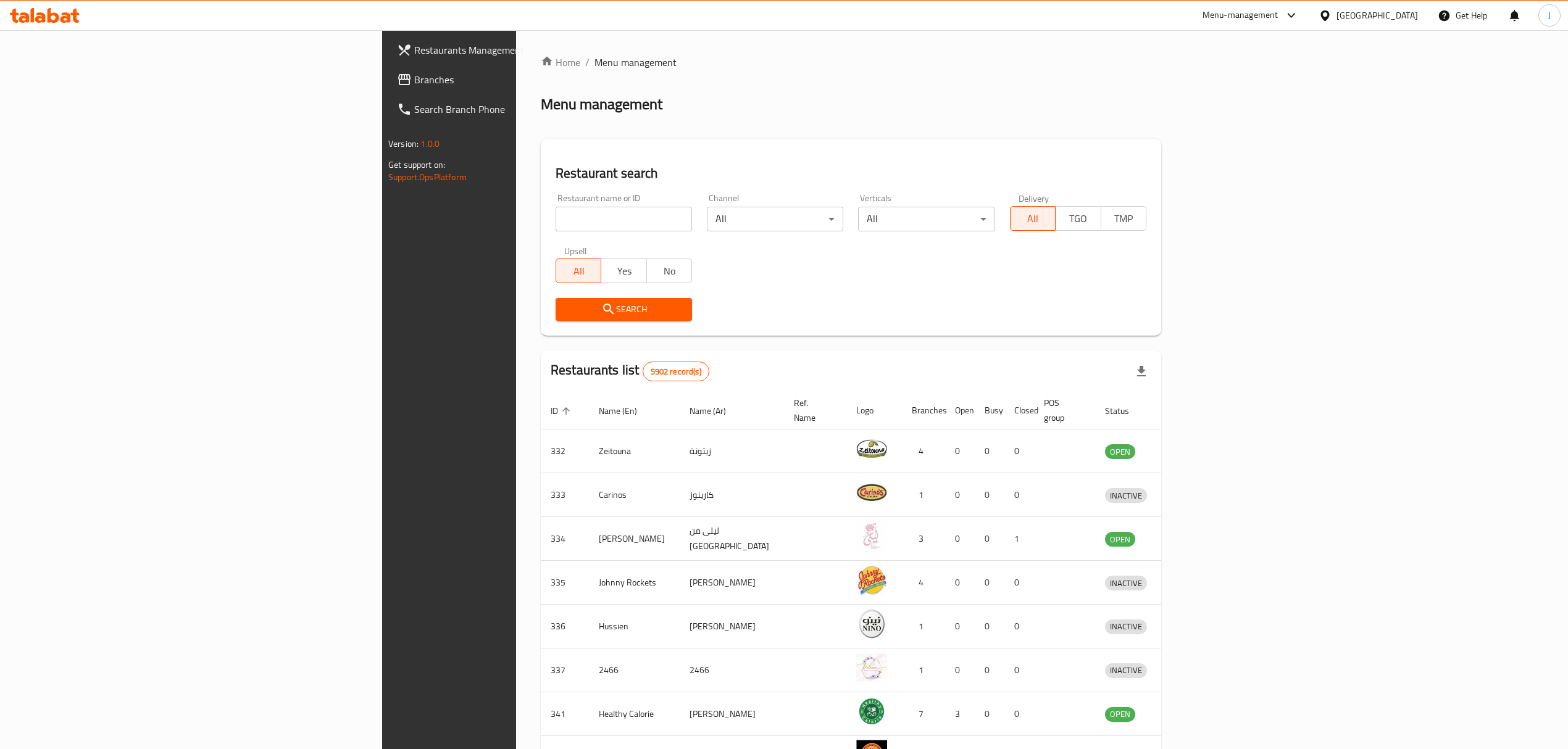
drag, startPoint x: 0, startPoint y: 0, endPoint x: 529, endPoint y: 212, distance: 569.9
click at [556, 212] on input "search" at bounding box center [624, 219] width 137 height 25
click at [566, 316] on span "Search" at bounding box center [624, 309] width 117 height 15
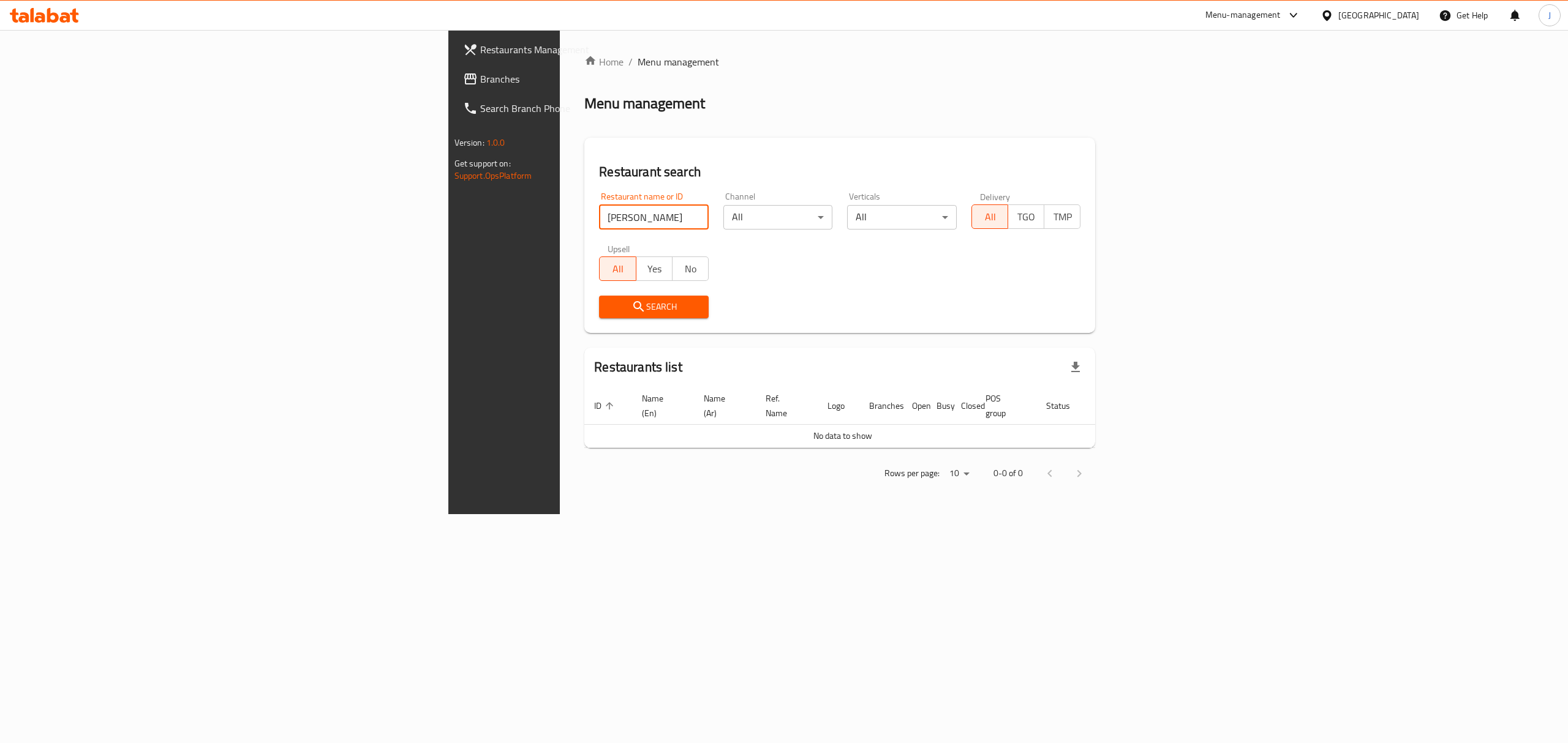
click at [599, 212] on input "[PERSON_NAME]" at bounding box center [654, 217] width 110 height 25
type input "[PERSON_NAME]"
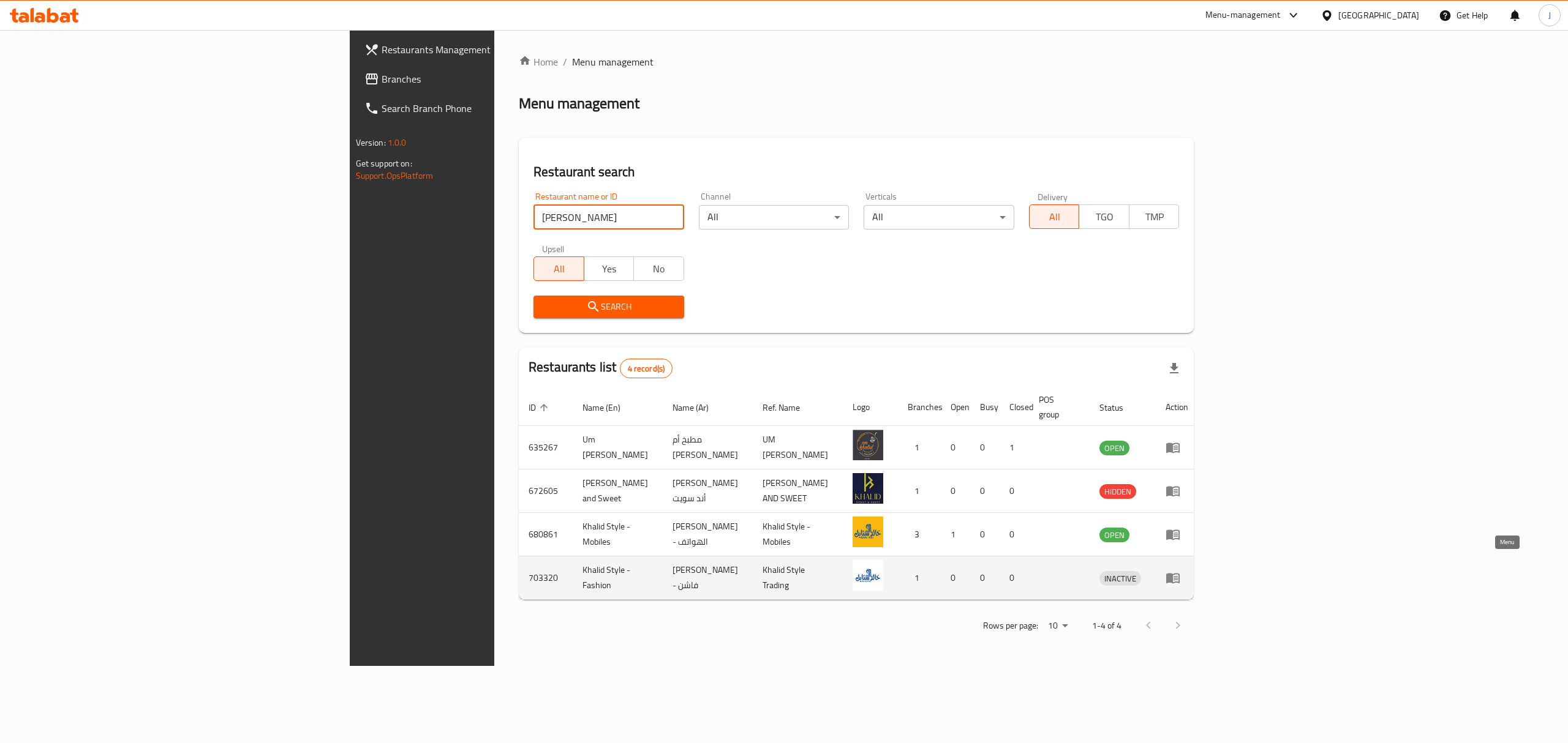
click at [1178, 576] on icon "enhanced table" at bounding box center [1176, 578] width 4 height 5
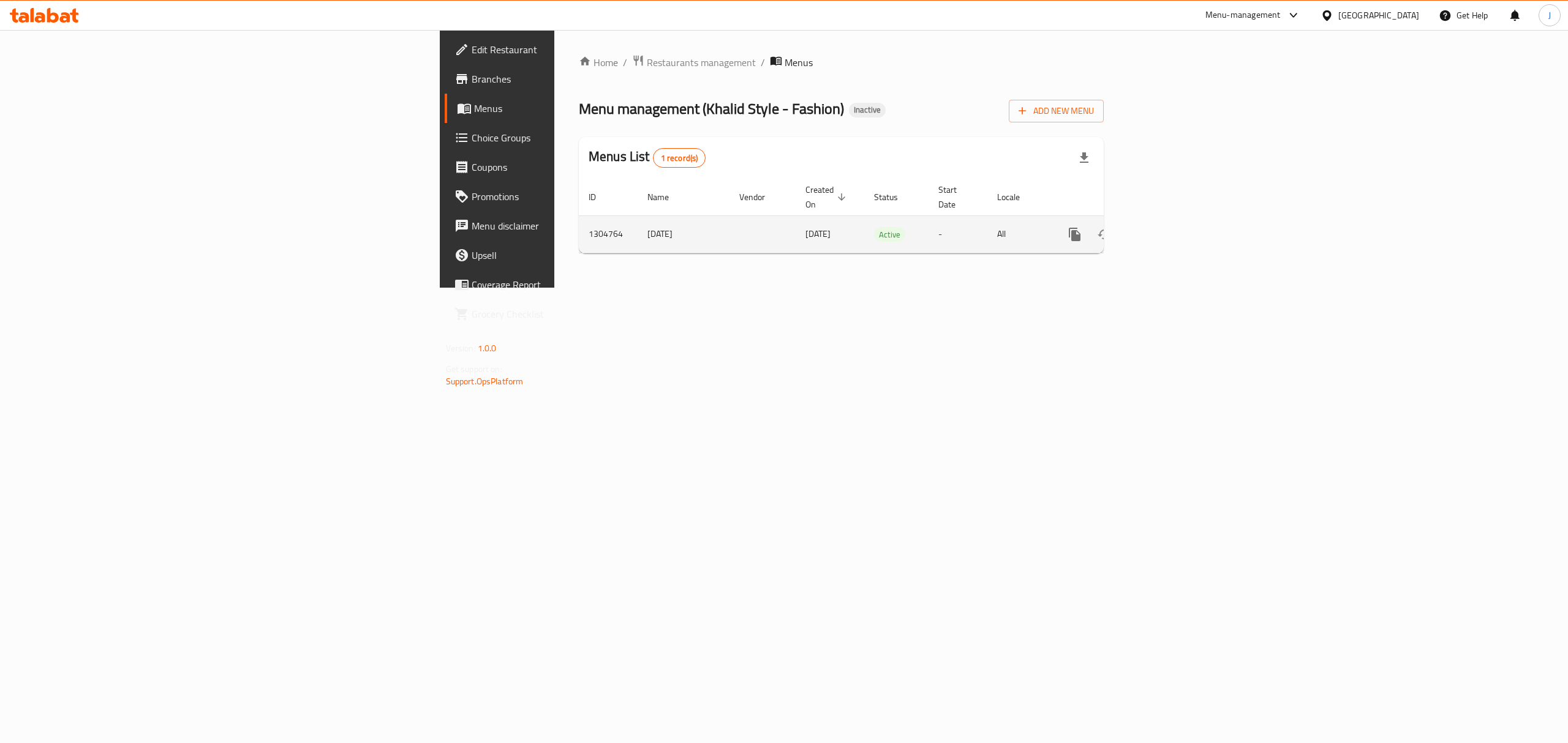
click at [638, 223] on td "[DATE]" at bounding box center [684, 234] width 92 height 37
click at [1170, 227] on icon "enhanced table" at bounding box center [1163, 235] width 15 height 15
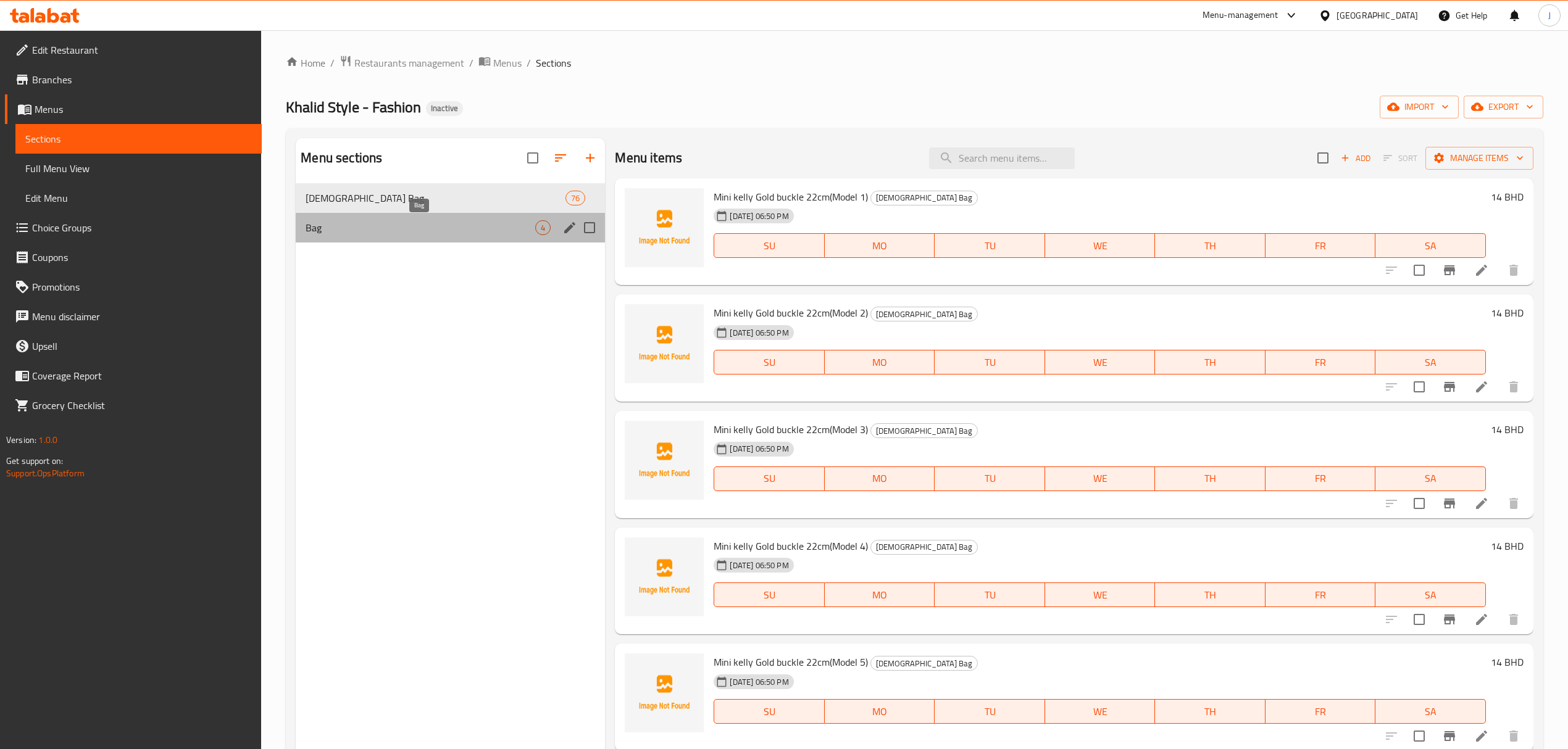
click at [391, 230] on span "Bag" at bounding box center [420, 228] width 230 height 15
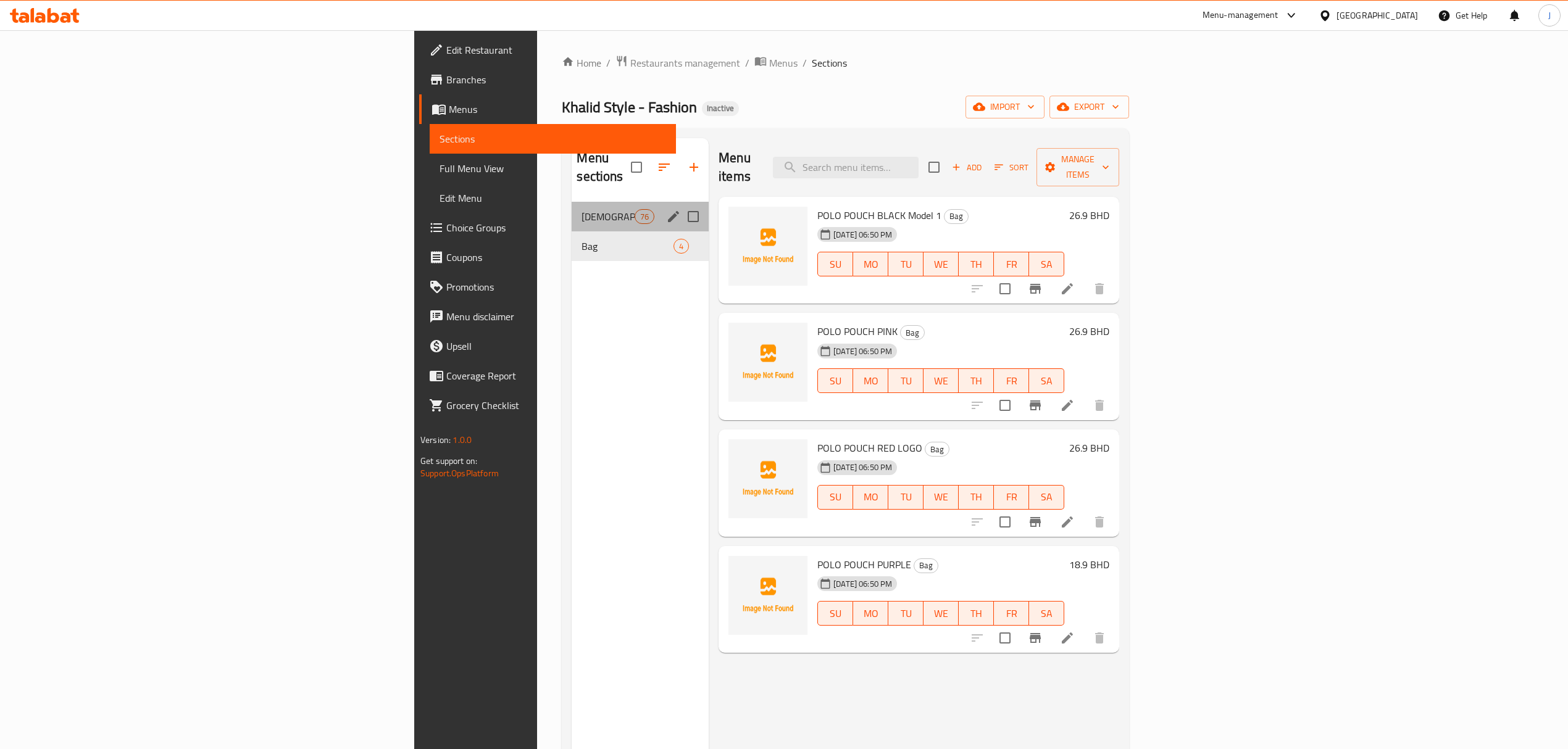
click at [572, 202] on div "[DEMOGRAPHIC_DATA] Bag 76" at bounding box center [640, 216] width 137 height 29
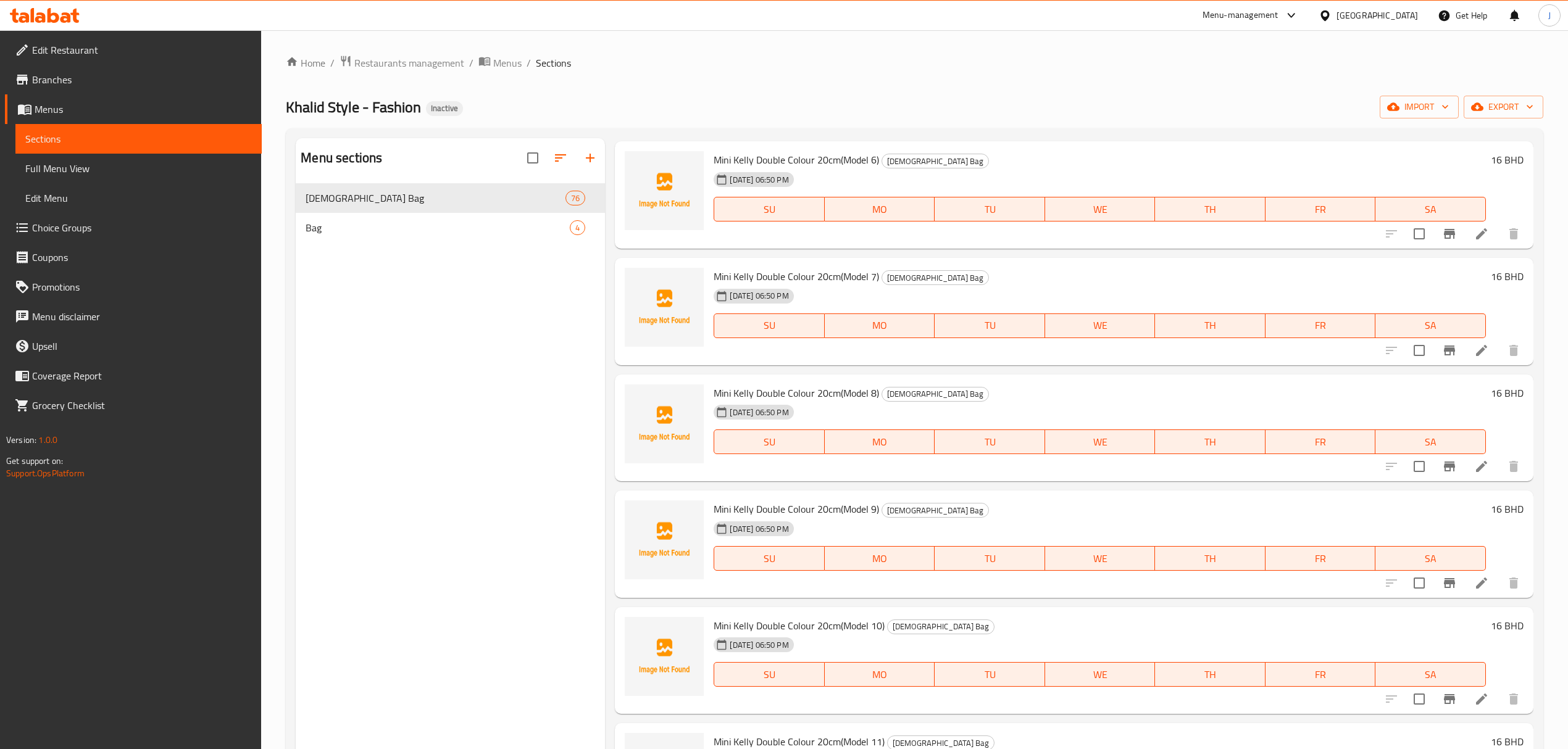
scroll to position [8189, 0]
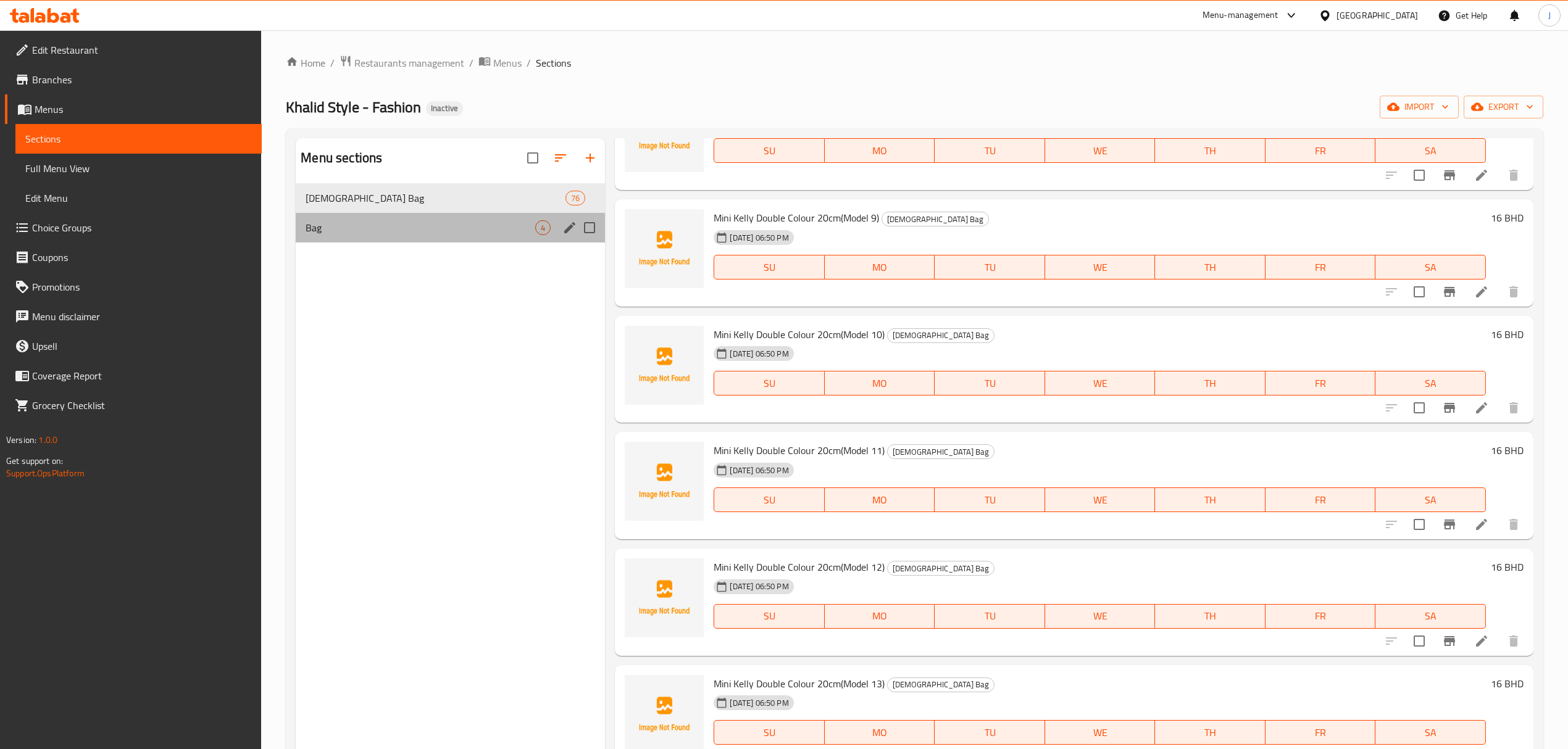
click at [430, 218] on div "Bag 4" at bounding box center [450, 228] width 309 height 29
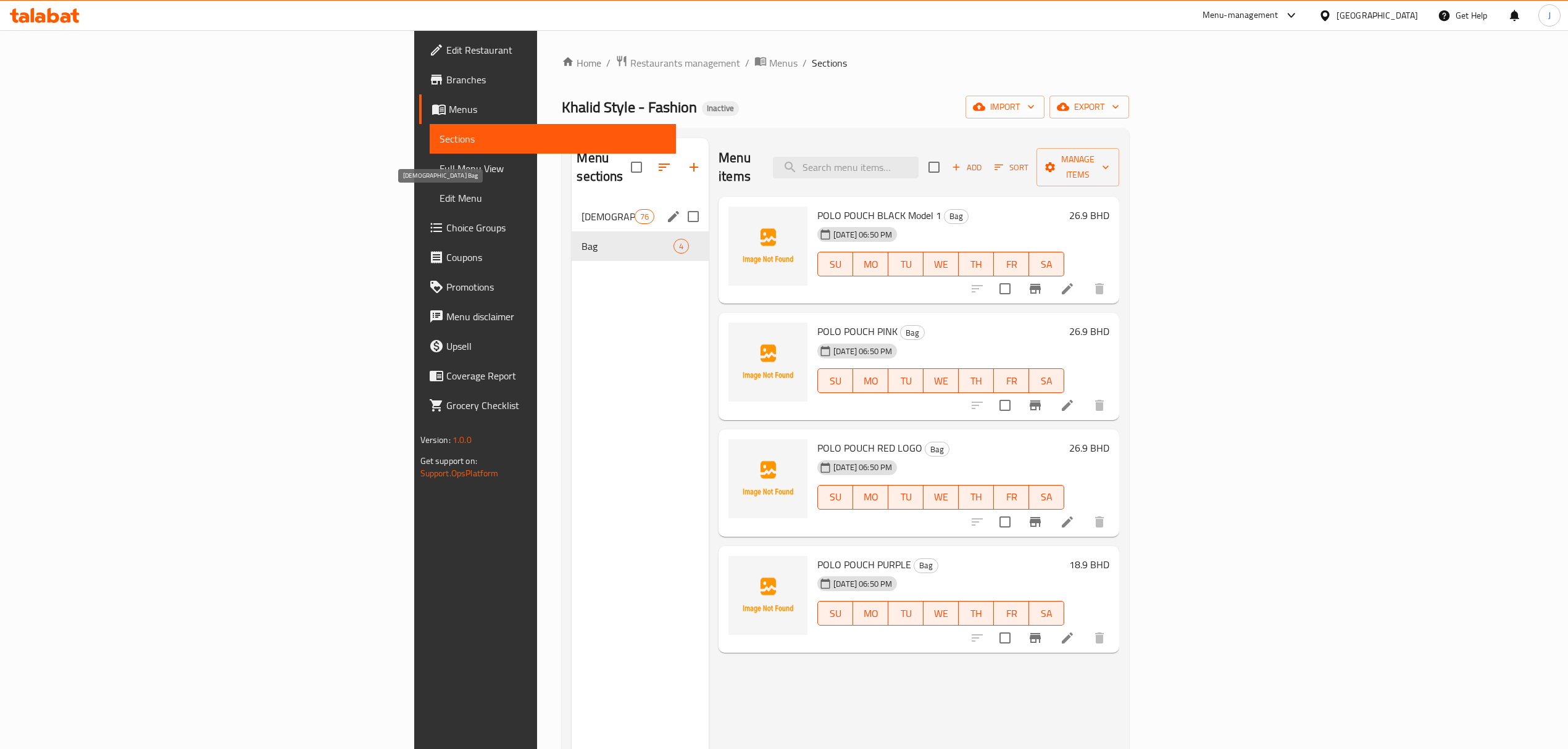
click at [582, 209] on span "[DEMOGRAPHIC_DATA] Bag" at bounding box center [608, 216] width 52 height 15
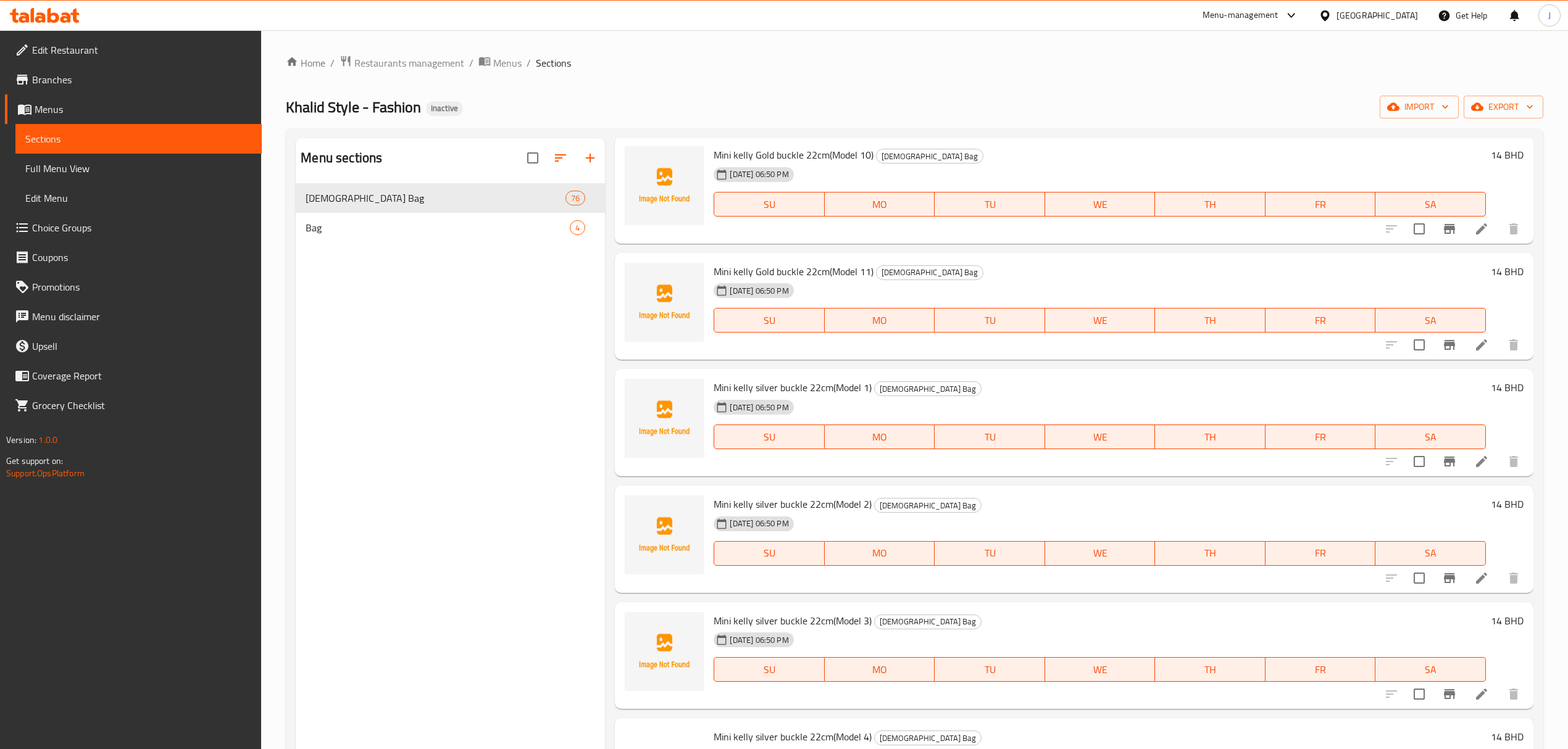
scroll to position [1152, 0]
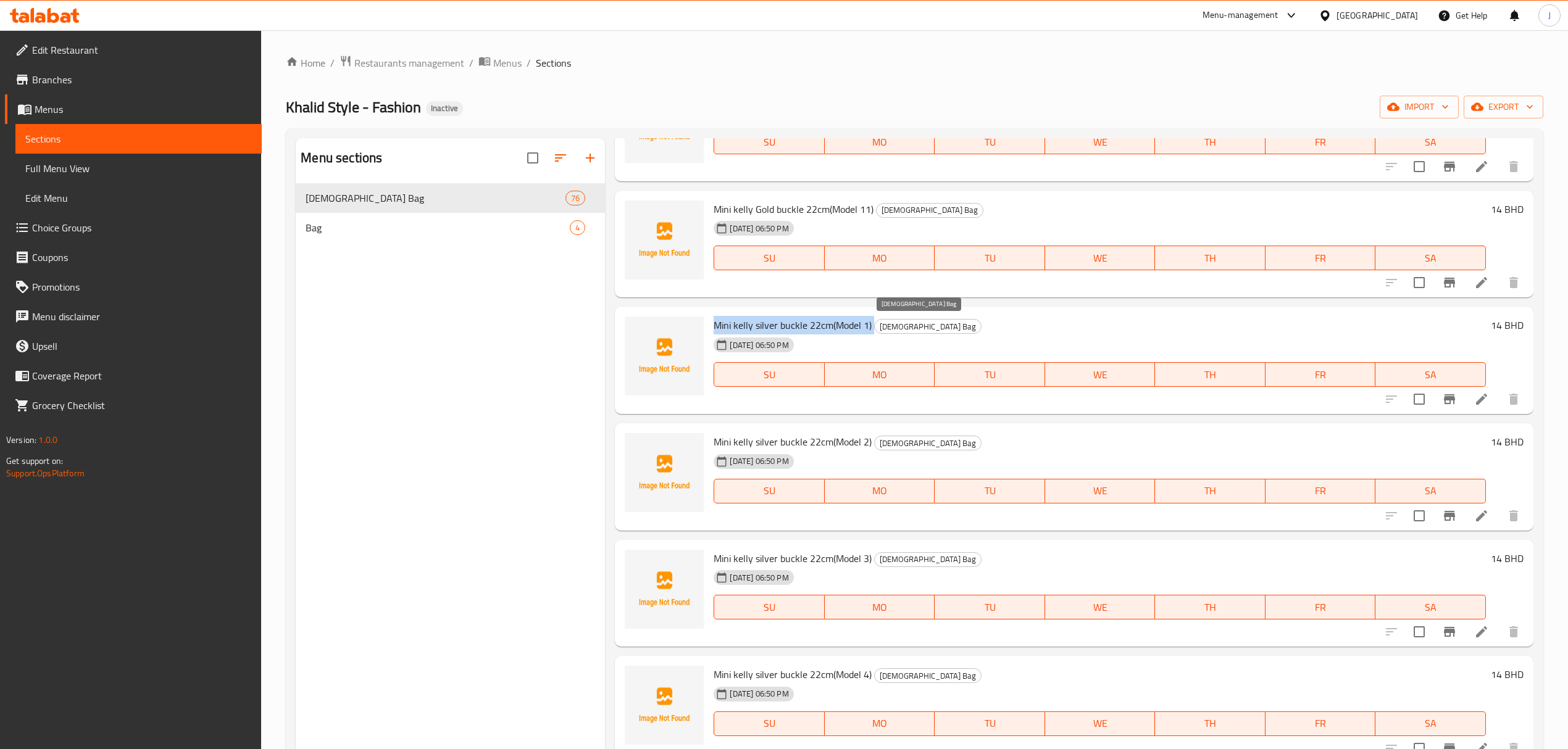
drag, startPoint x: 709, startPoint y: 326, endPoint x: 878, endPoint y: 327, distance: 169.0
click at [878, 327] on div "Mini [PERSON_NAME] silver buckle 22cm(Model 1) [DEMOGRAPHIC_DATA] Bag [DATE] 06…" at bounding box center [1099, 360] width 782 height 98
copy h6 "Mini kelly silver buckle 22cm(Model 1)"
click at [384, 282] on div "Menu sections [DEMOGRAPHIC_DATA] Bag 76 Bag 4" at bounding box center [450, 513] width 309 height 749
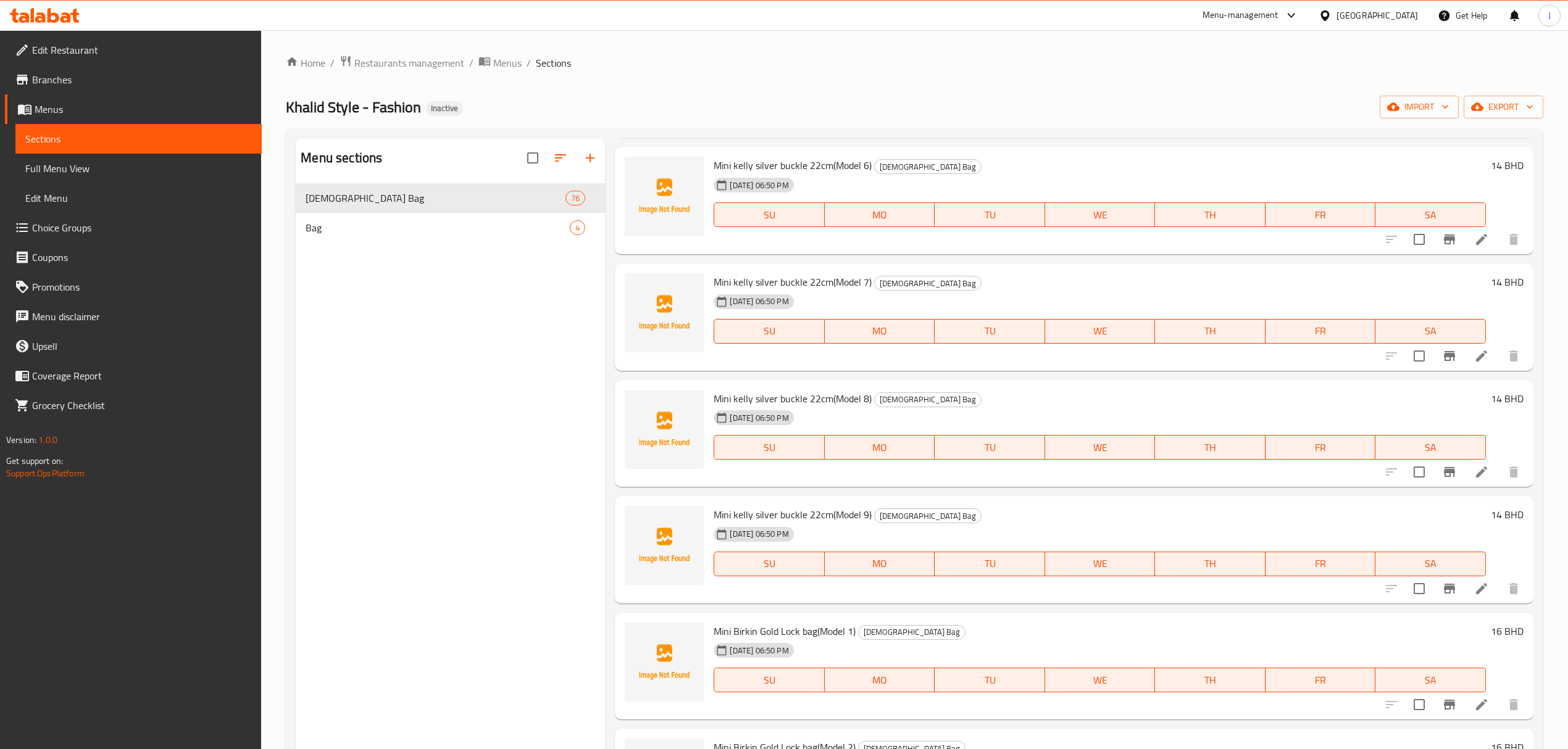
scroll to position [1974, 0]
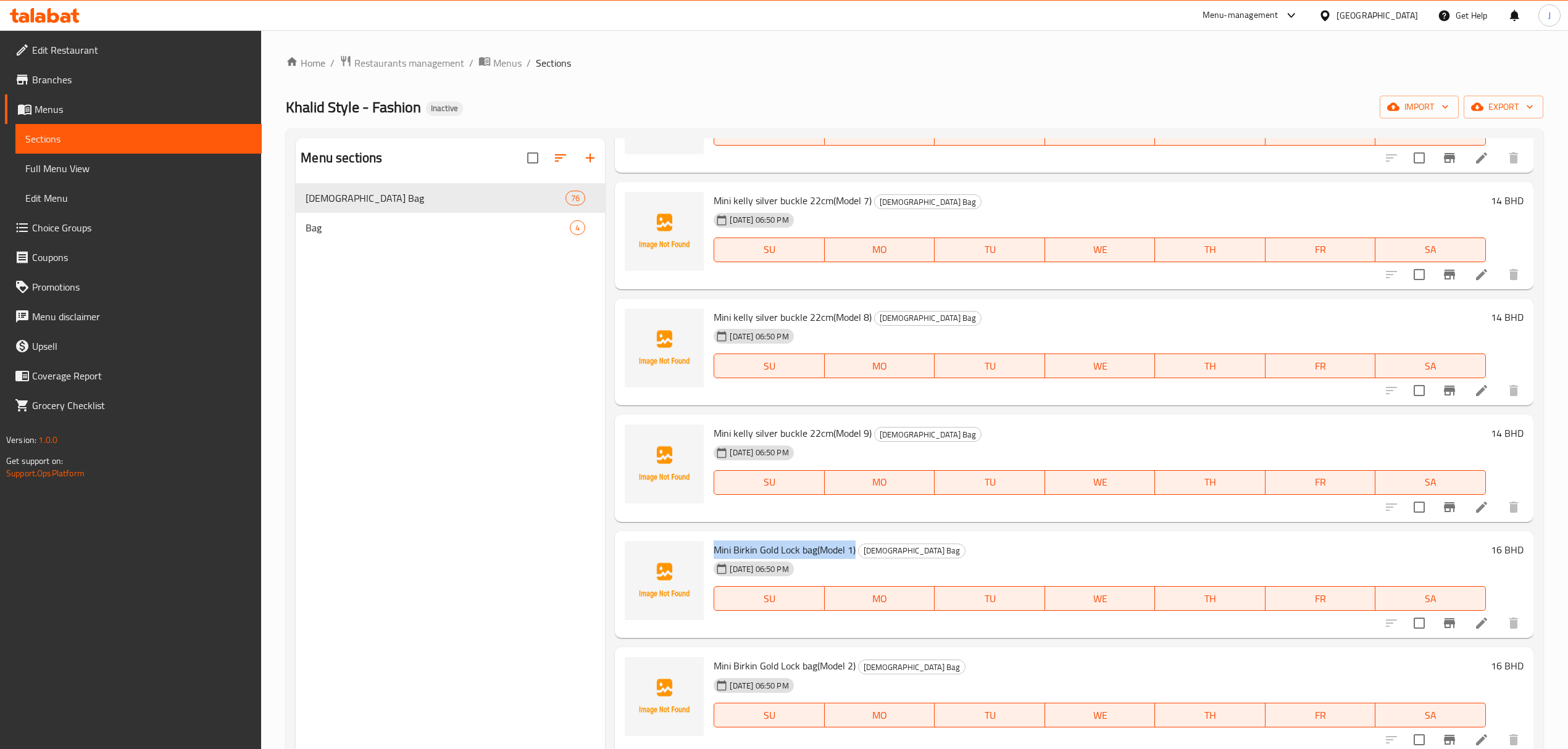
drag, startPoint x: 714, startPoint y: 551, endPoint x: 856, endPoint y: 551, distance: 142.0
click at [856, 551] on h6 "Mini Birkin Gold Lock bag(Model 1) [DEMOGRAPHIC_DATA] Bag" at bounding box center [1099, 550] width 772 height 17
copy span "Mini Birkin Gold Lock bag(Model 1)"
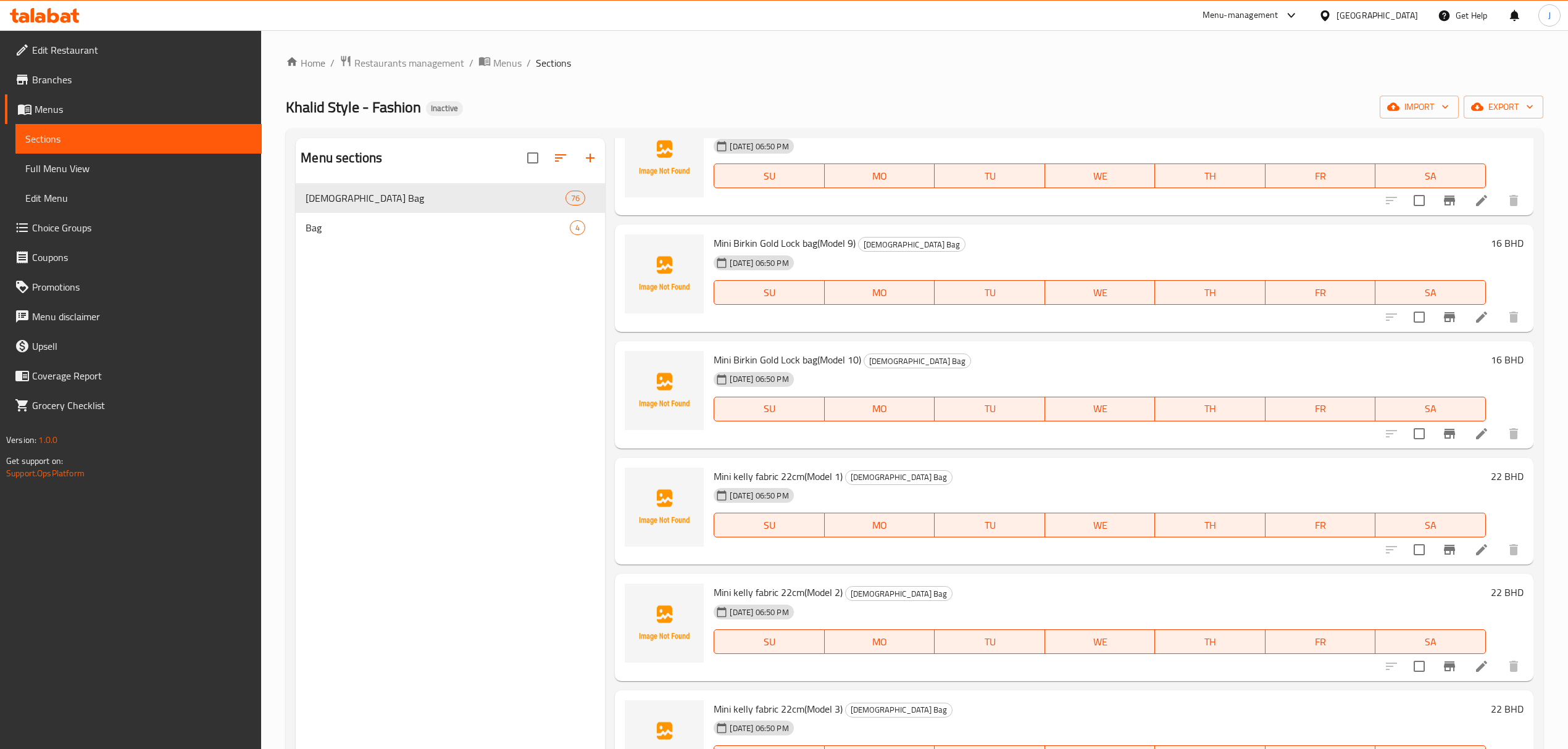
scroll to position [3291, 0]
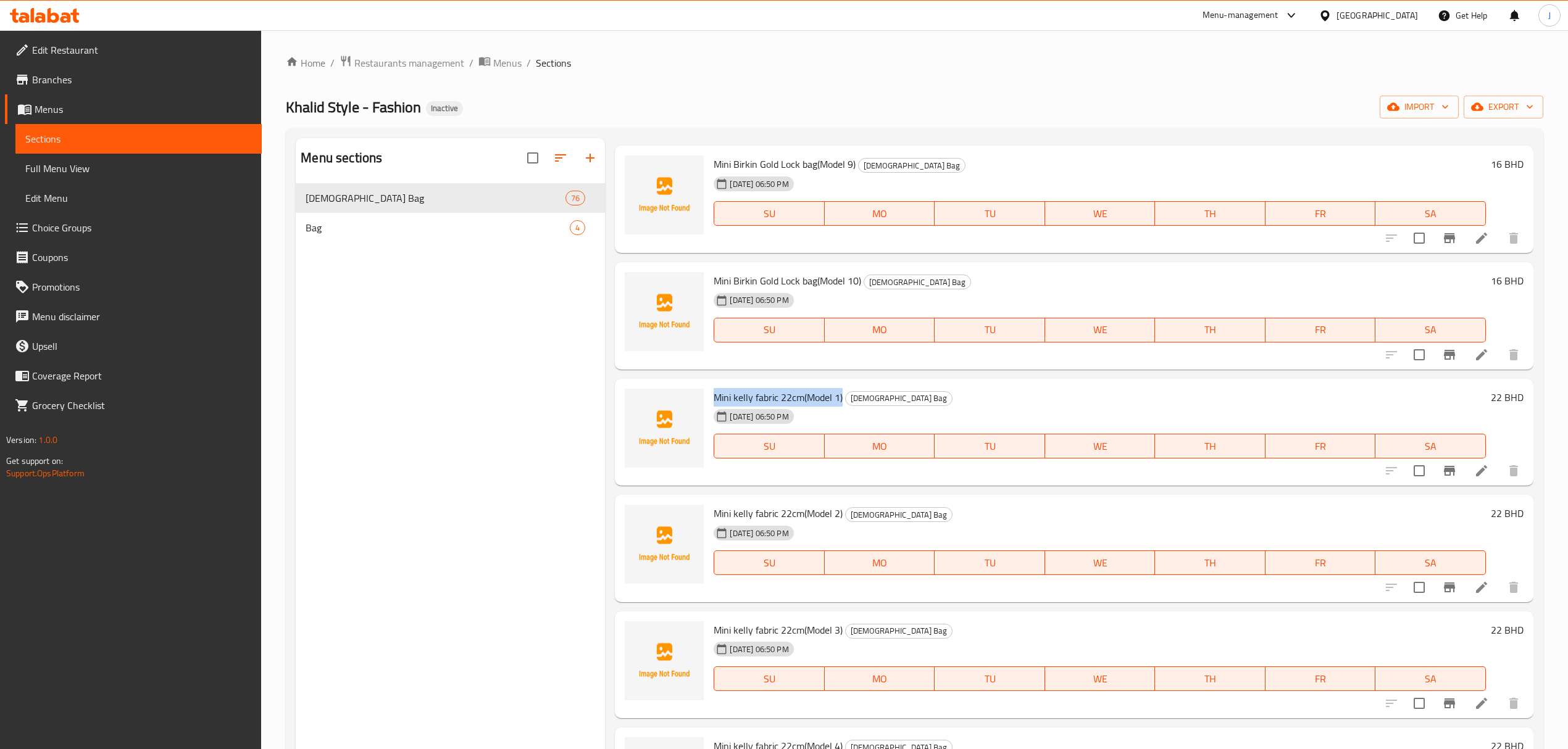
drag, startPoint x: 712, startPoint y: 398, endPoint x: 842, endPoint y: 399, distance: 130.0
click at [842, 399] on div "Mini [PERSON_NAME] fabric 22cm(Model 1) [DEMOGRAPHIC_DATA] Bag [DATE] 06:50 PM …" at bounding box center [1099, 433] width 782 height 98
copy span "Mini kelly fabric 22cm(Model 1)"
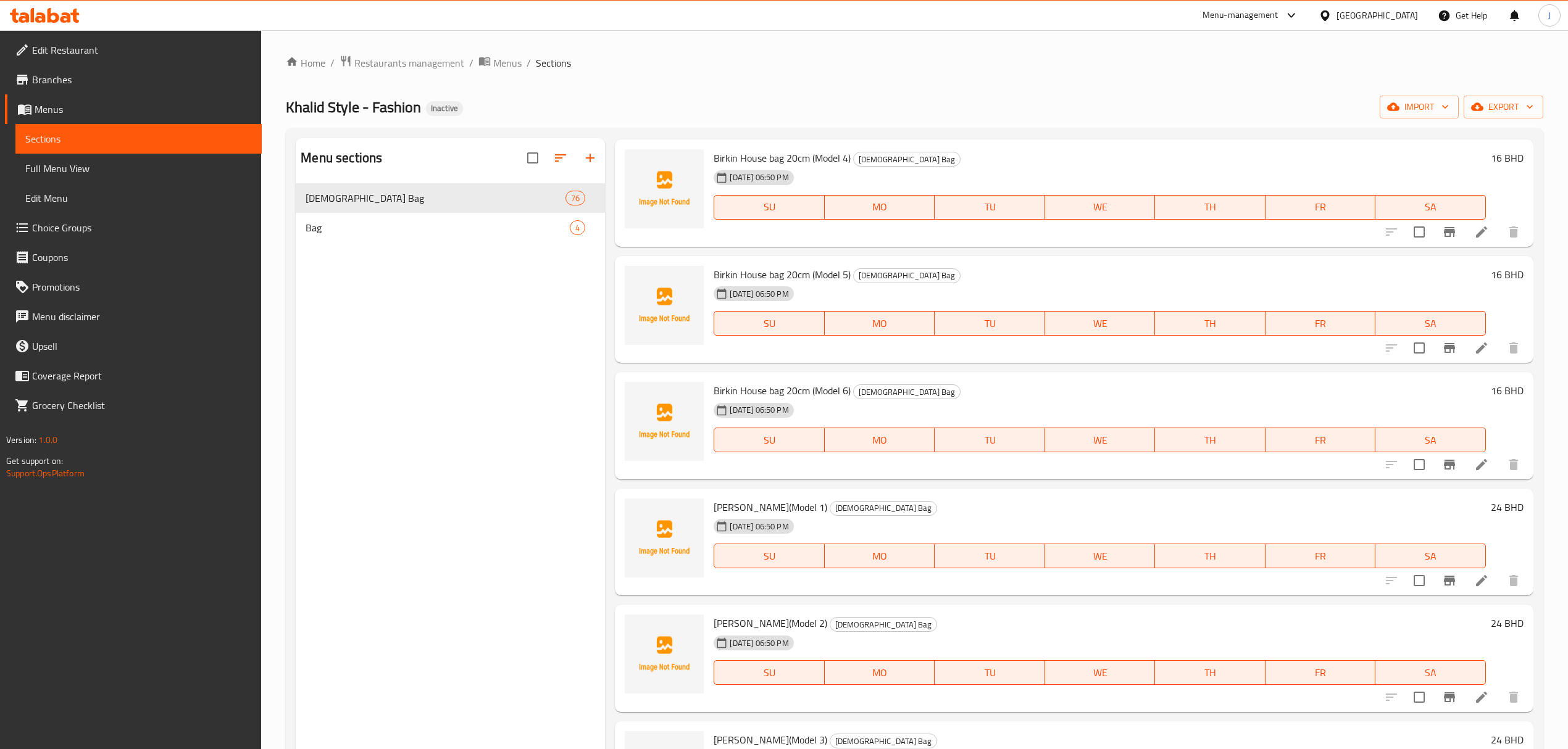
scroll to position [4607, 0]
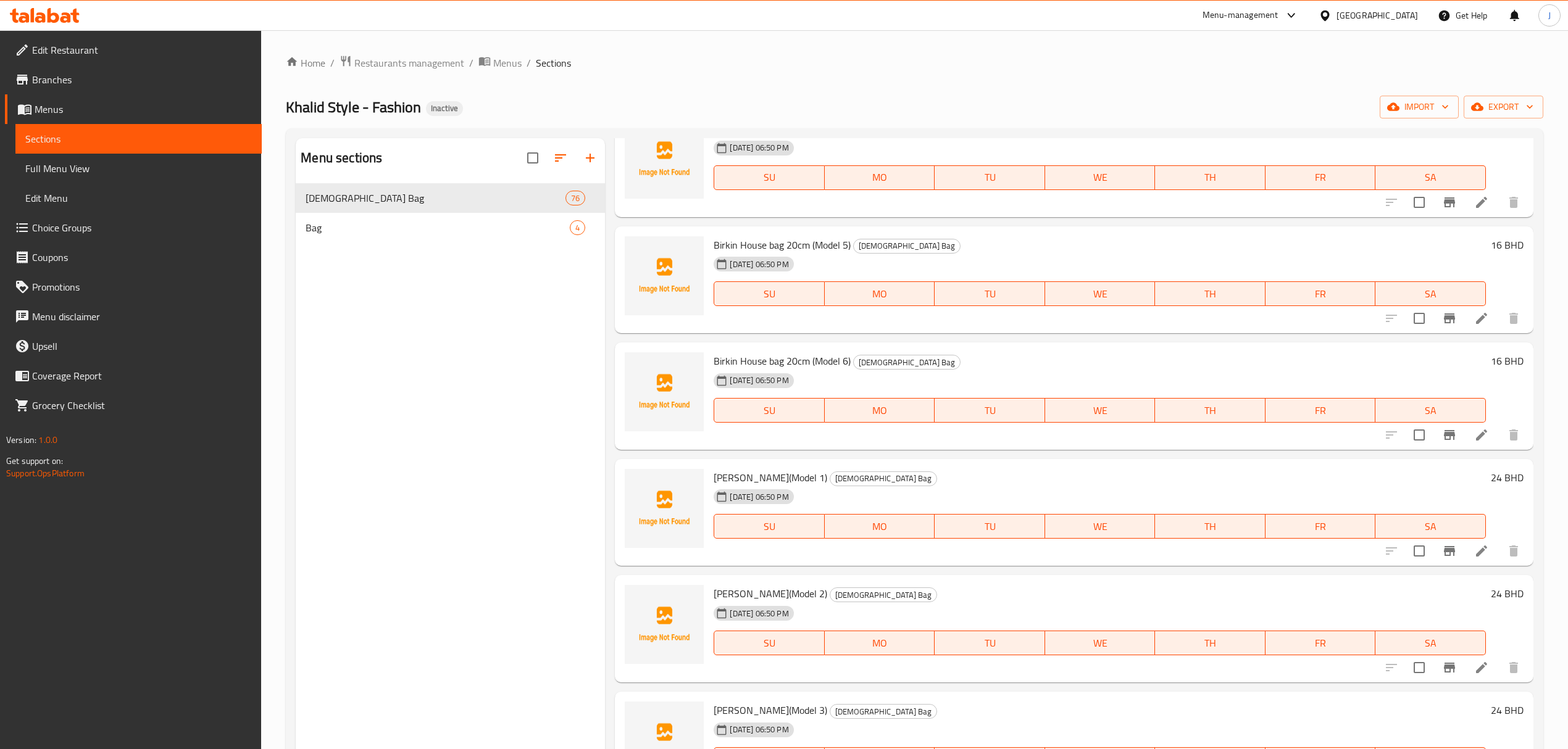
drag, startPoint x: 1557, startPoint y: 312, endPoint x: 790, endPoint y: 475, distance: 784.1
drag, startPoint x: 794, startPoint y: 474, endPoint x: 707, endPoint y: 469, distance: 87.1
click at [707, 469] on div "[PERSON_NAME](Model 1) [DEMOGRAPHIC_DATA] Bag [DATE] 06:50 PM SU MO TU WE TH FR…" at bounding box center [1074, 513] width 908 height 98
copy div "[PERSON_NAME](Model 1)"
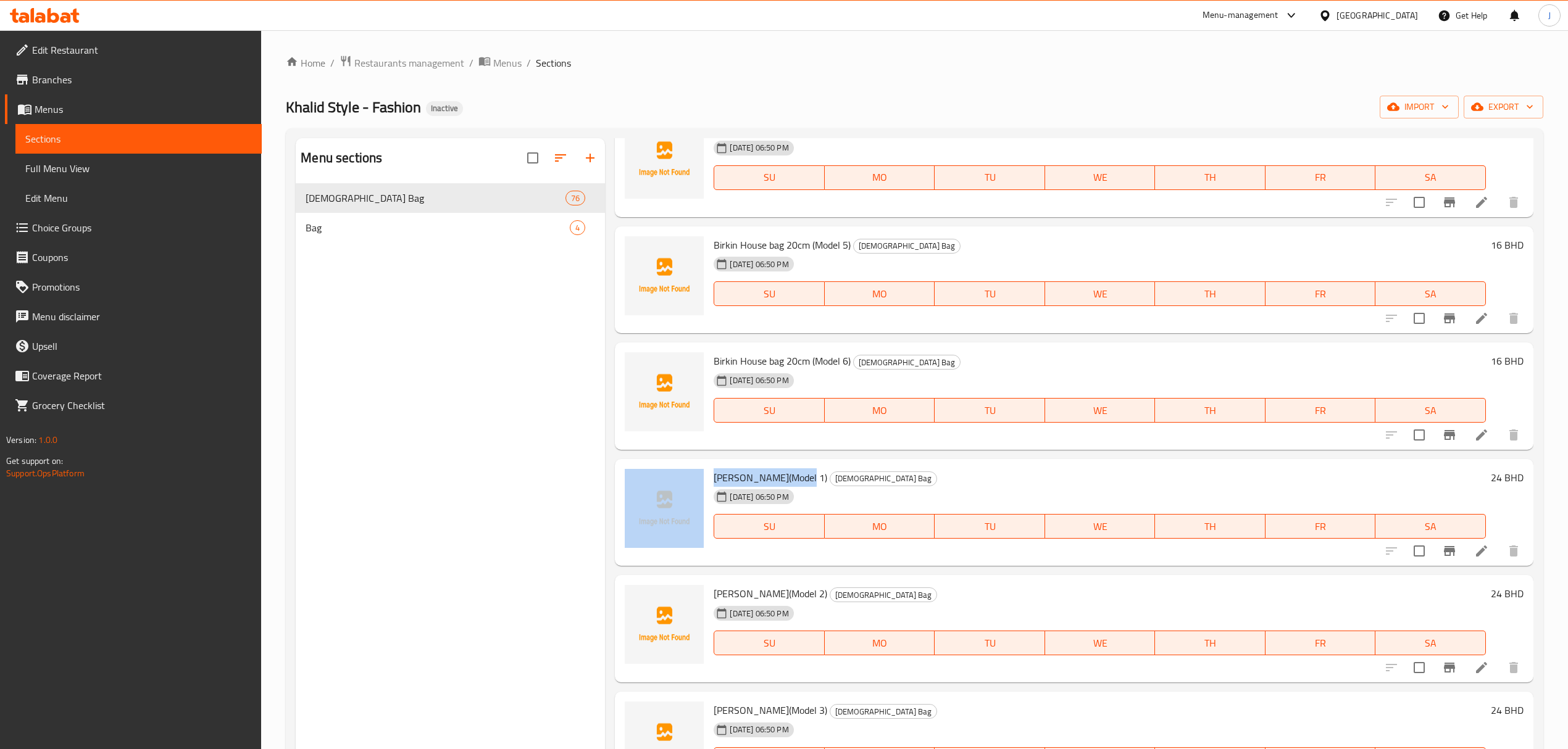
copy div "[PERSON_NAME](Model 1)"
drag, startPoint x: 538, startPoint y: 534, endPoint x: 584, endPoint y: 510, distance: 51.9
click at [544, 525] on div "Menu sections [DEMOGRAPHIC_DATA] Bag 76 Bag 4" at bounding box center [450, 513] width 309 height 749
drag, startPoint x: 805, startPoint y: 479, endPoint x: 715, endPoint y: 477, distance: 90.0
click at [715, 477] on h6 "[PERSON_NAME](Model 1) [DEMOGRAPHIC_DATA] Bag" at bounding box center [1099, 478] width 772 height 17
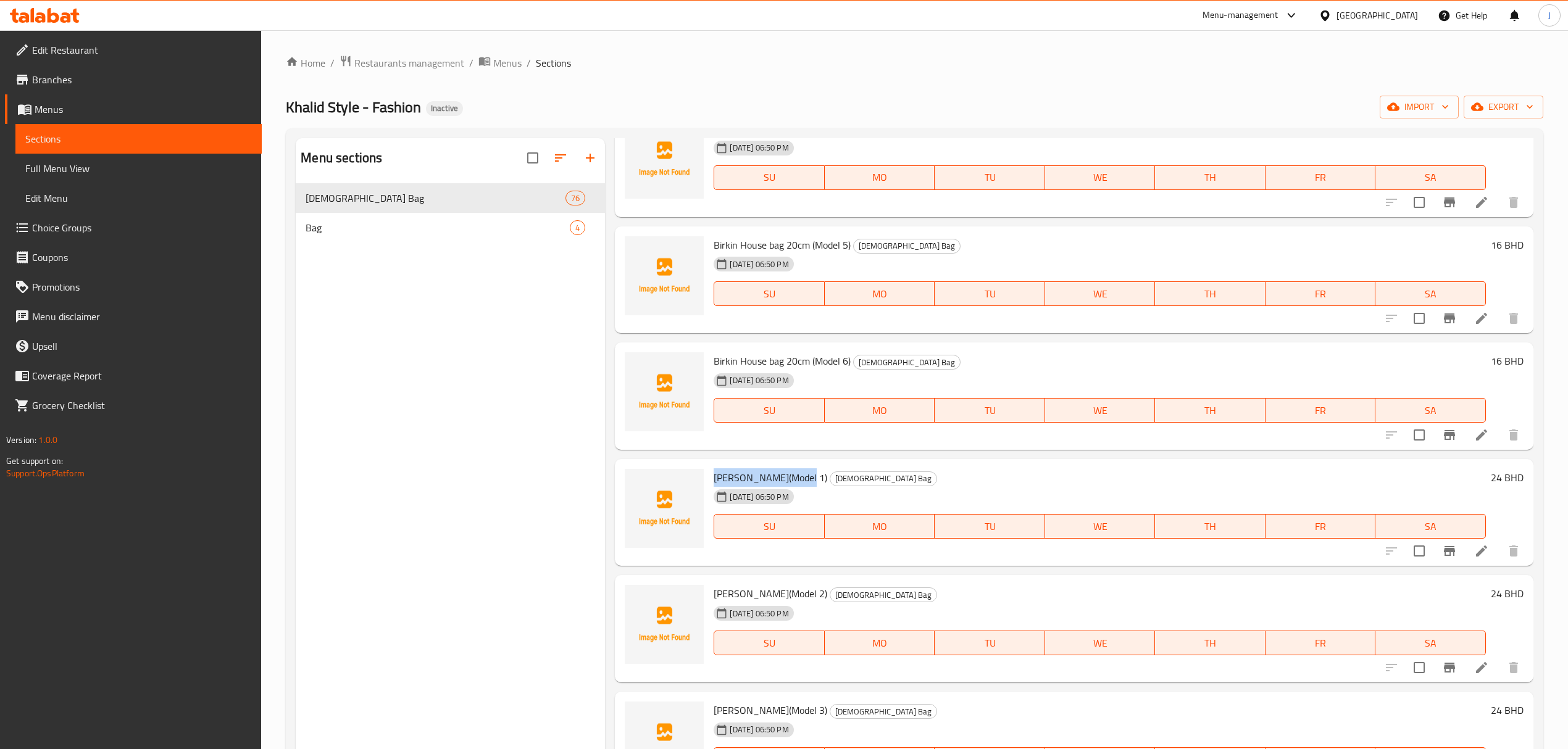
copy span "[PERSON_NAME](Model 1)"
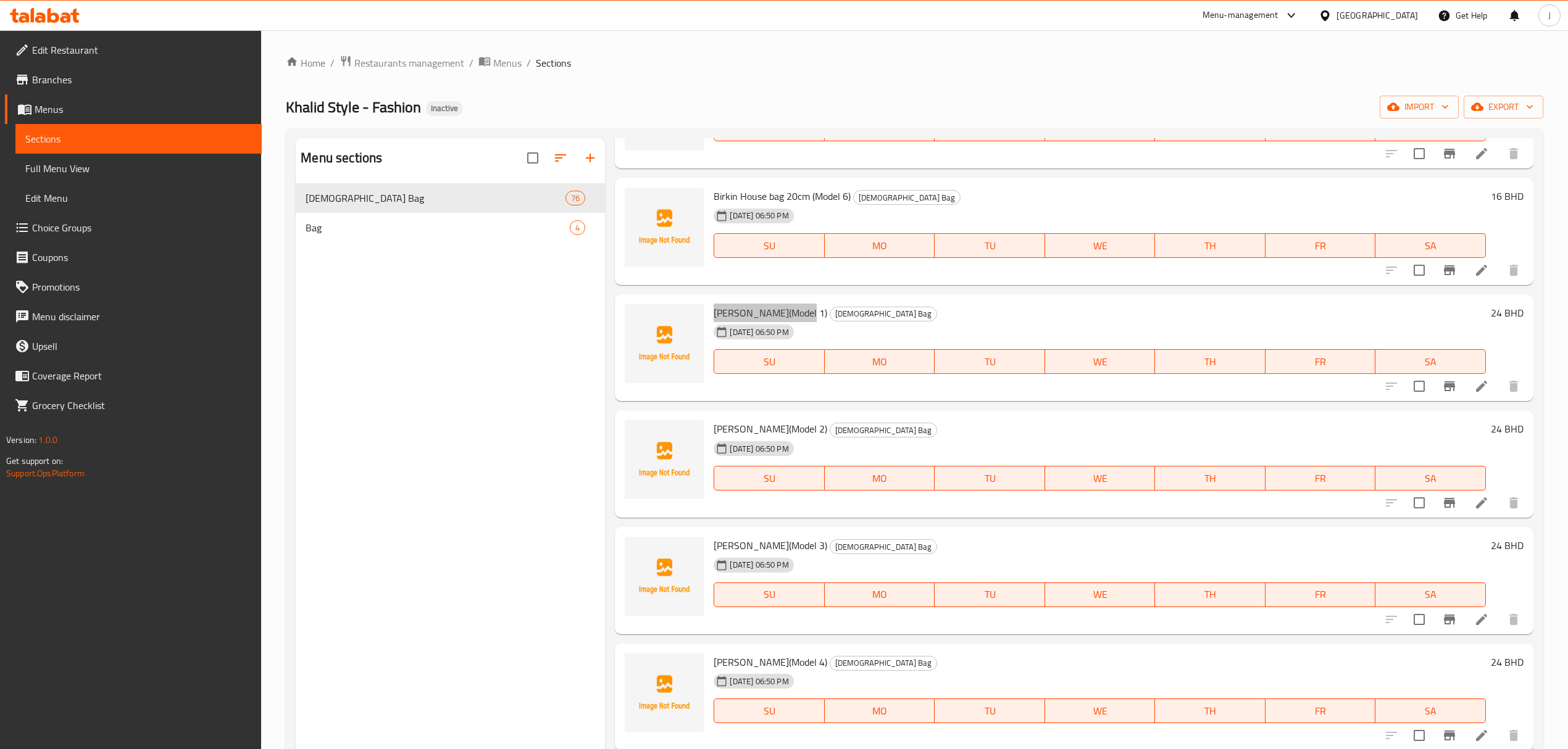
scroll to position [5019, 0]
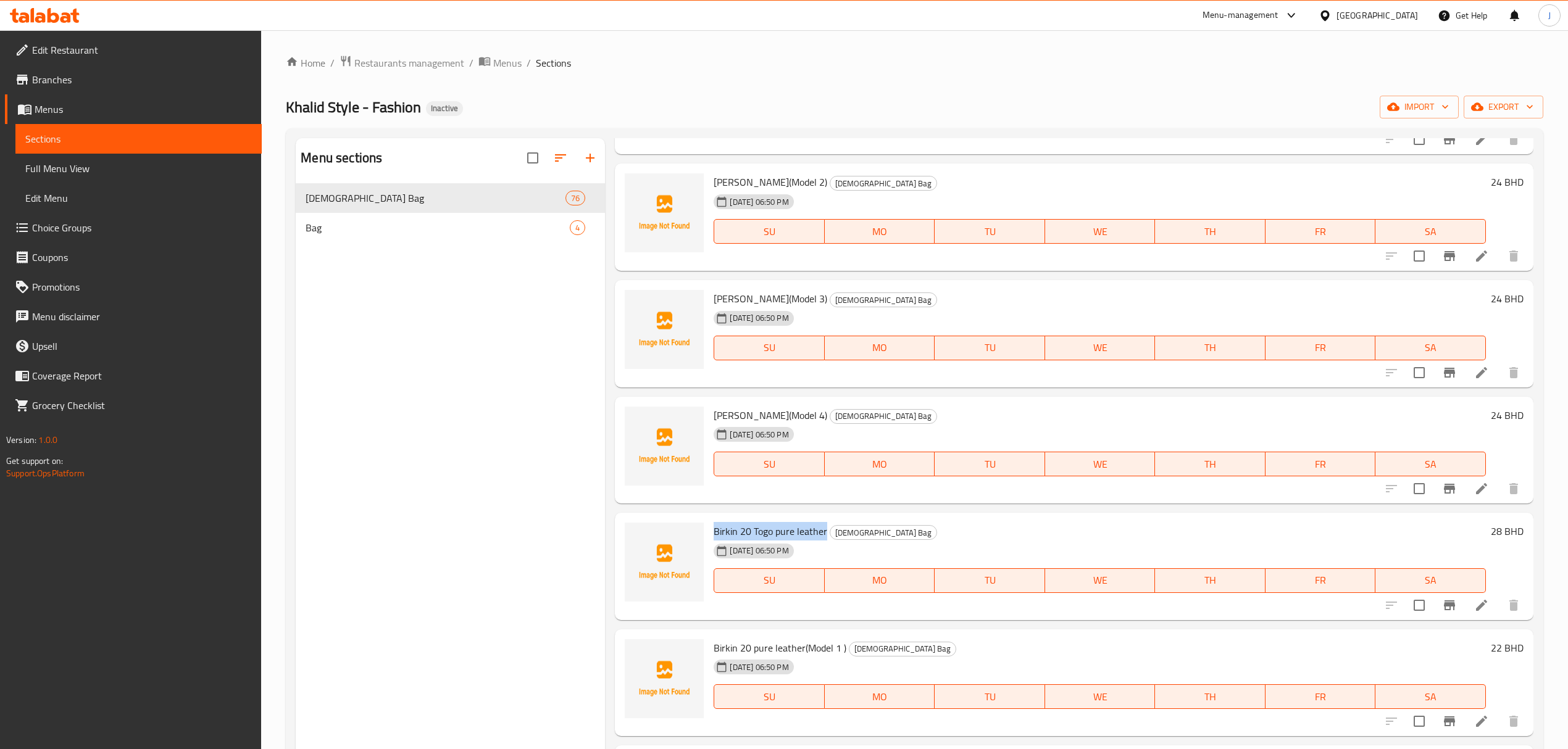
drag, startPoint x: 713, startPoint y: 531, endPoint x: 826, endPoint y: 535, distance: 113.1
click at [826, 535] on div "Birkin 20 Togo pure leather [DEMOGRAPHIC_DATA] Bag [DATE] 06:50 PM SU MO TU WE …" at bounding box center [1099, 567] width 782 height 98
copy span "Birkin 20 Togo pure leather"
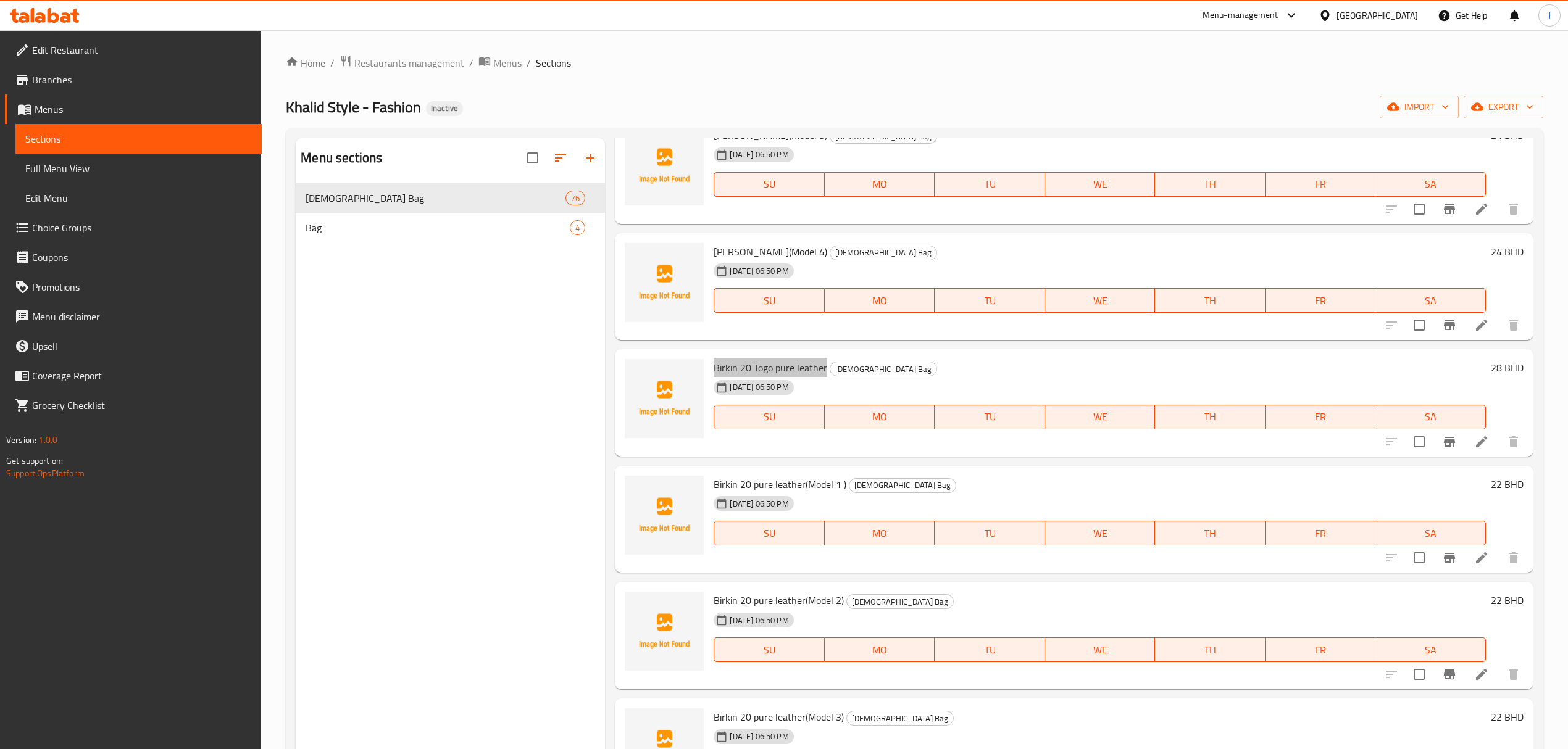
scroll to position [5265, 0]
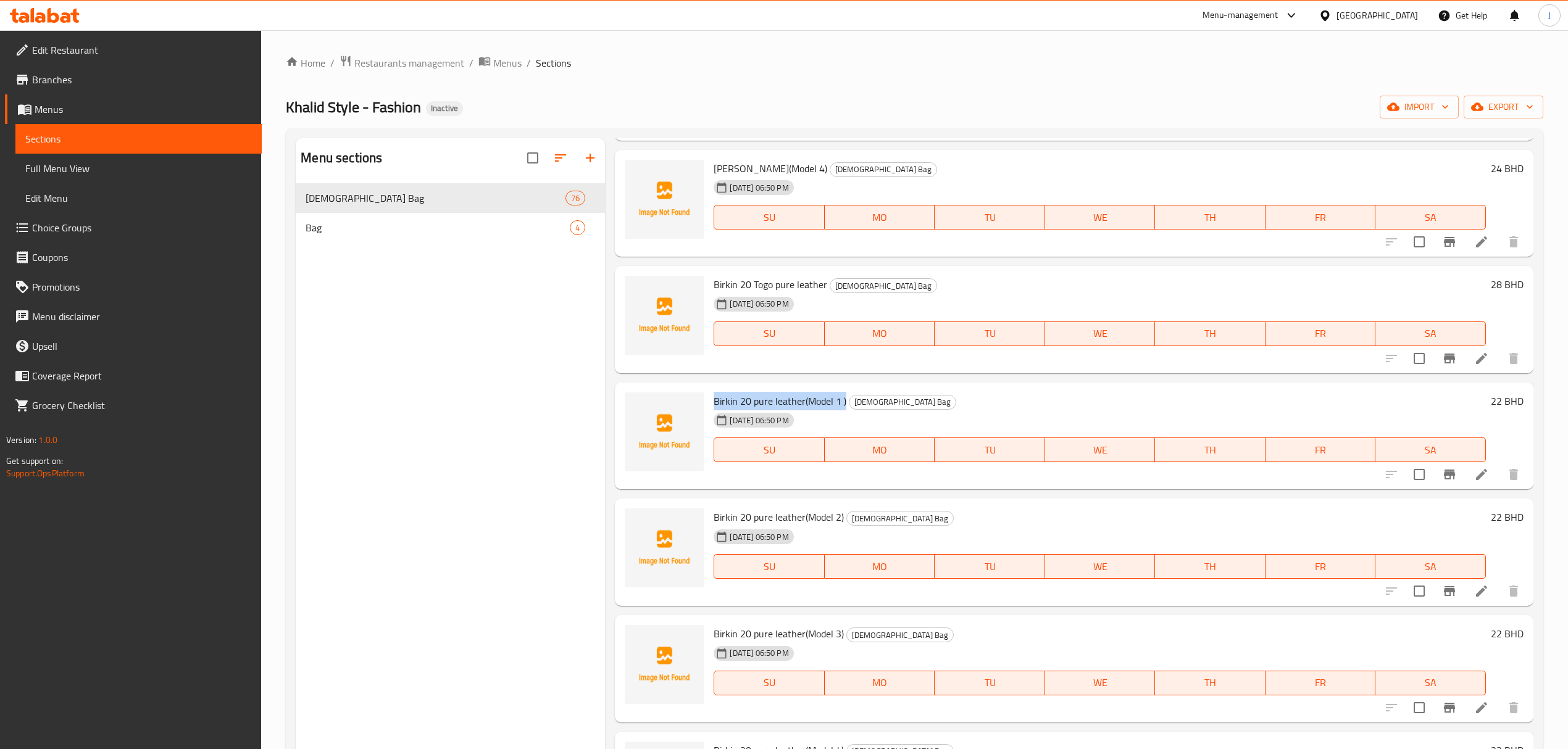
drag, startPoint x: 712, startPoint y: 401, endPoint x: 845, endPoint y: 399, distance: 133.0
click at [845, 399] on div "Birkin 20 pure leather(Model 1 ) [DEMOGRAPHIC_DATA] Bag [DATE] 06:50 PM SU MO T…" at bounding box center [1099, 436] width 782 height 98
copy span "Birkin 20 pure leather(Model 1 )"
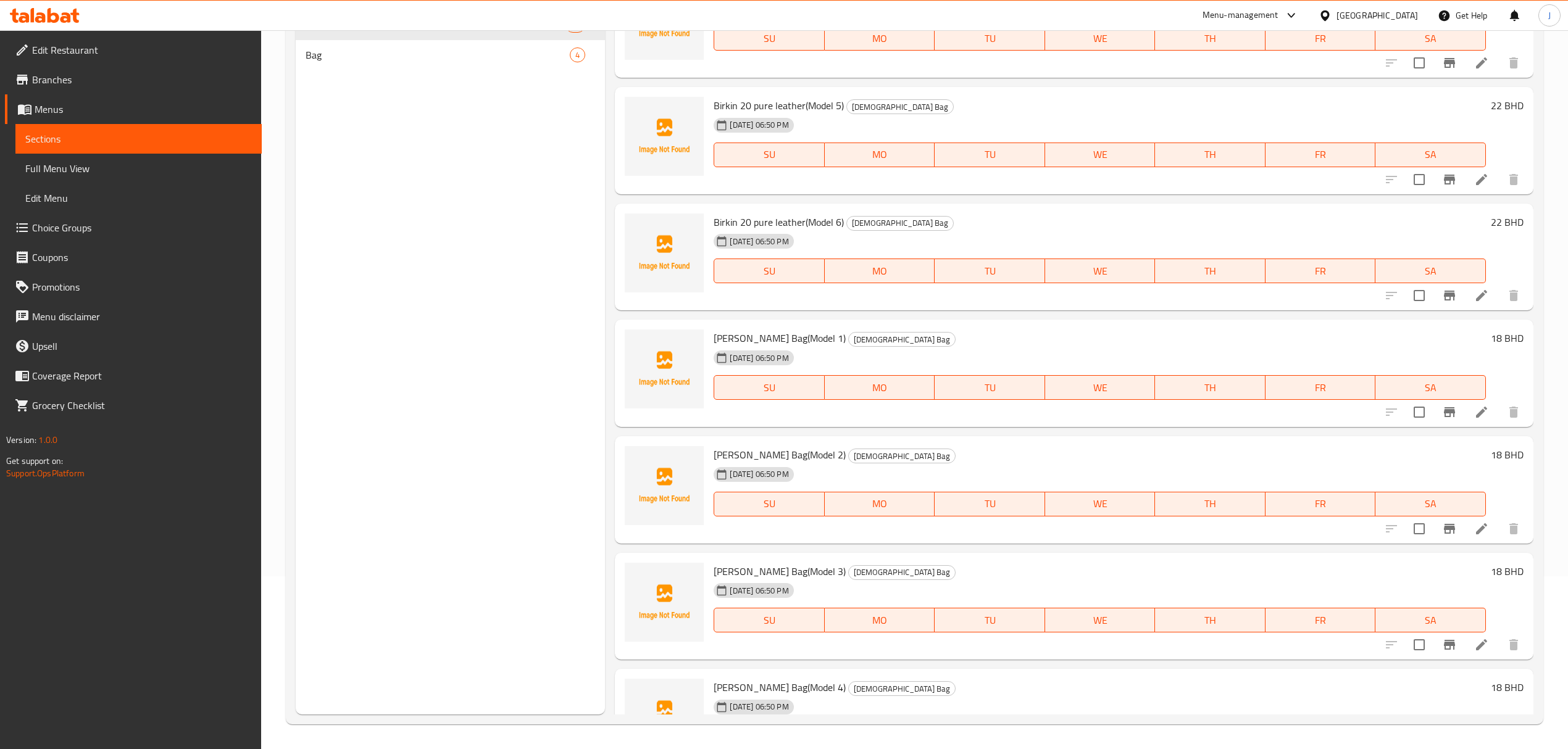
scroll to position [5924, 0]
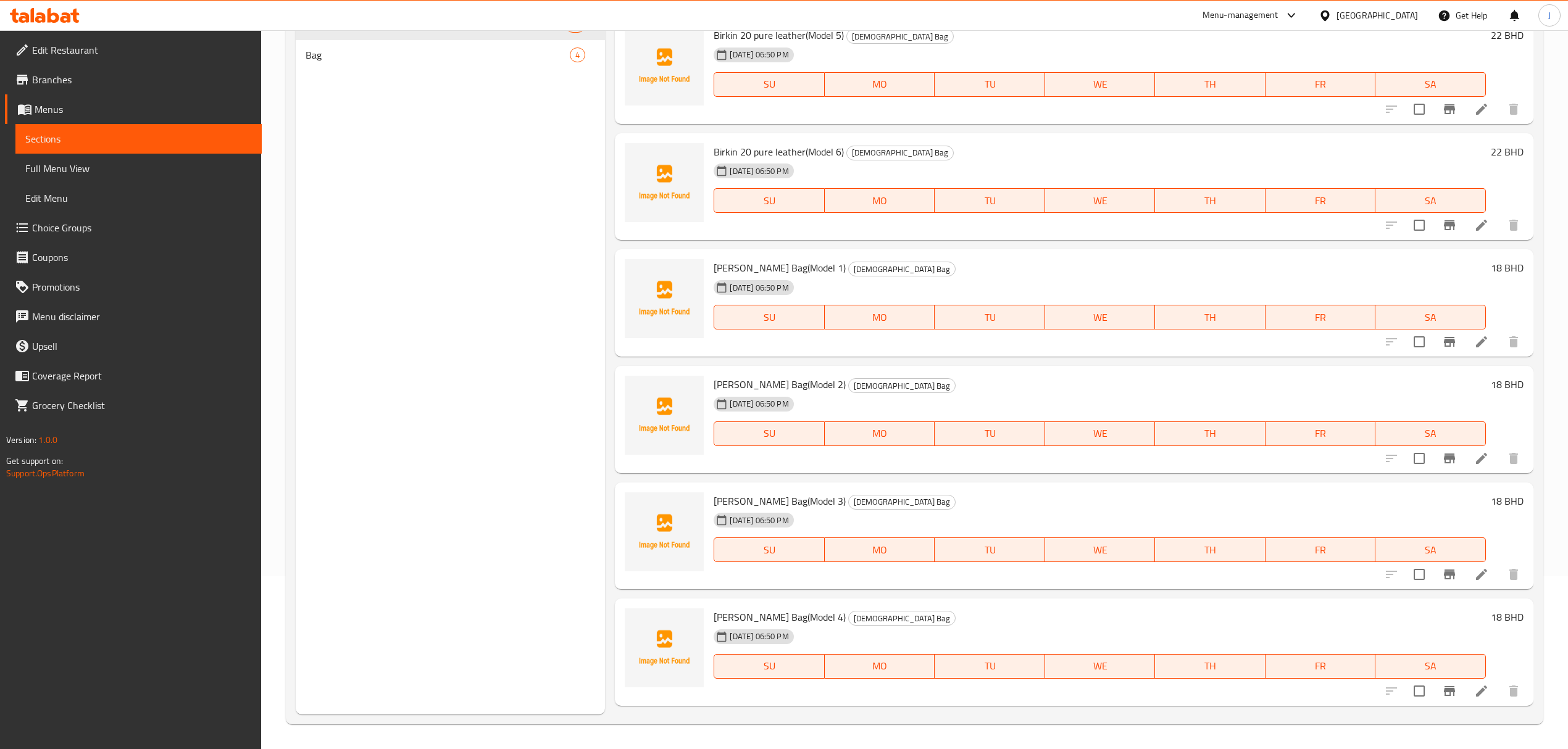
drag, startPoint x: 709, startPoint y: 262, endPoint x: 846, endPoint y: 269, distance: 137.2
click at [846, 269] on div "[PERSON_NAME] Bag(Model 1) [DEMOGRAPHIC_DATA] Bag [DATE] 06:50 PM SU MO TU WE T…" at bounding box center [1074, 303] width 908 height 98
copy div "[PERSON_NAME] Bag(Model 1)"
click at [579, 353] on div "Menu sections [DEMOGRAPHIC_DATA] Bag 76 Bag 4" at bounding box center [450, 340] width 309 height 749
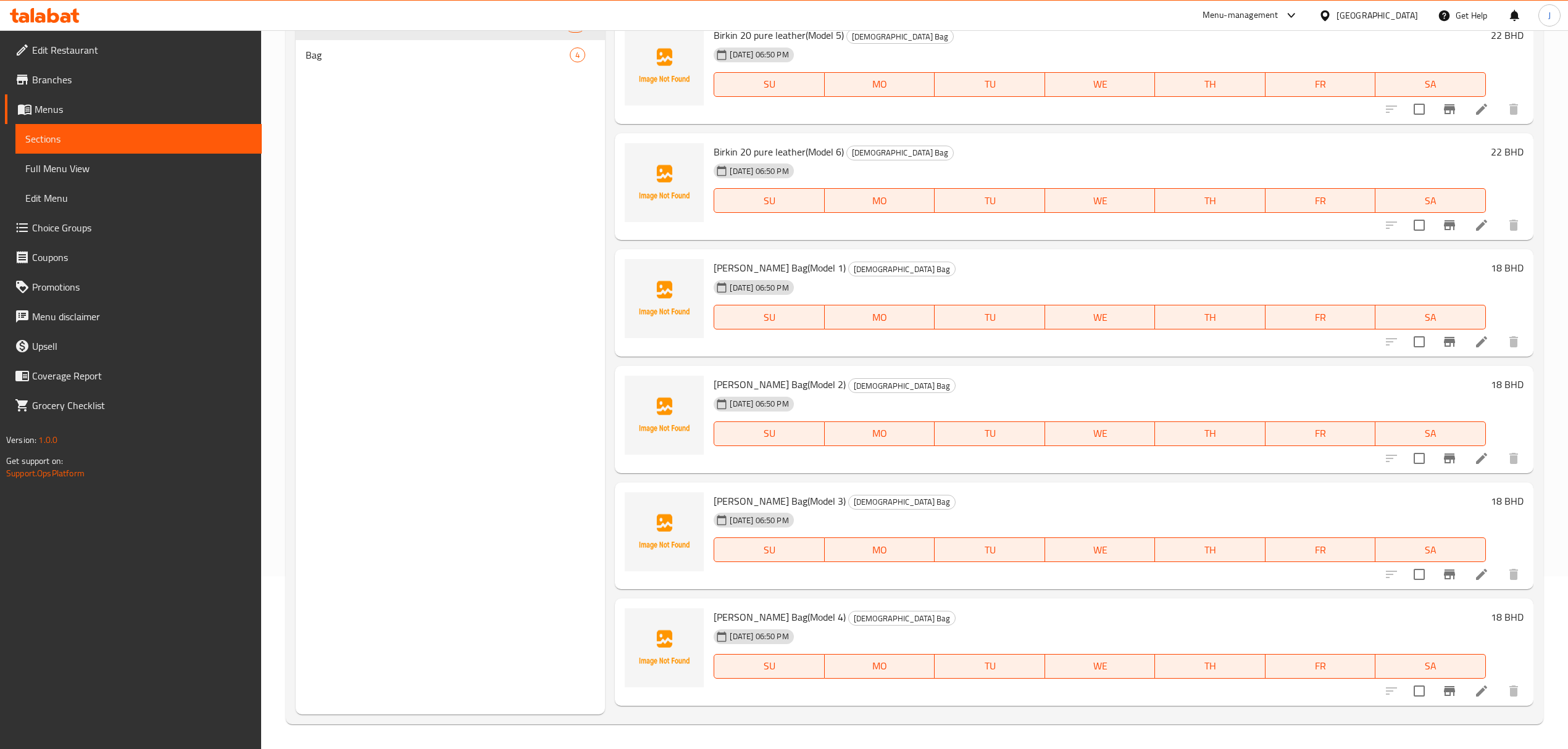
click at [715, 265] on span "[PERSON_NAME] Bag(Model 1)" at bounding box center [780, 268] width 132 height 19
drag, startPoint x: 715, startPoint y: 265, endPoint x: 842, endPoint y: 268, distance: 127.0
click at [842, 268] on span "[PERSON_NAME] Bag(Model 1)" at bounding box center [780, 268] width 132 height 19
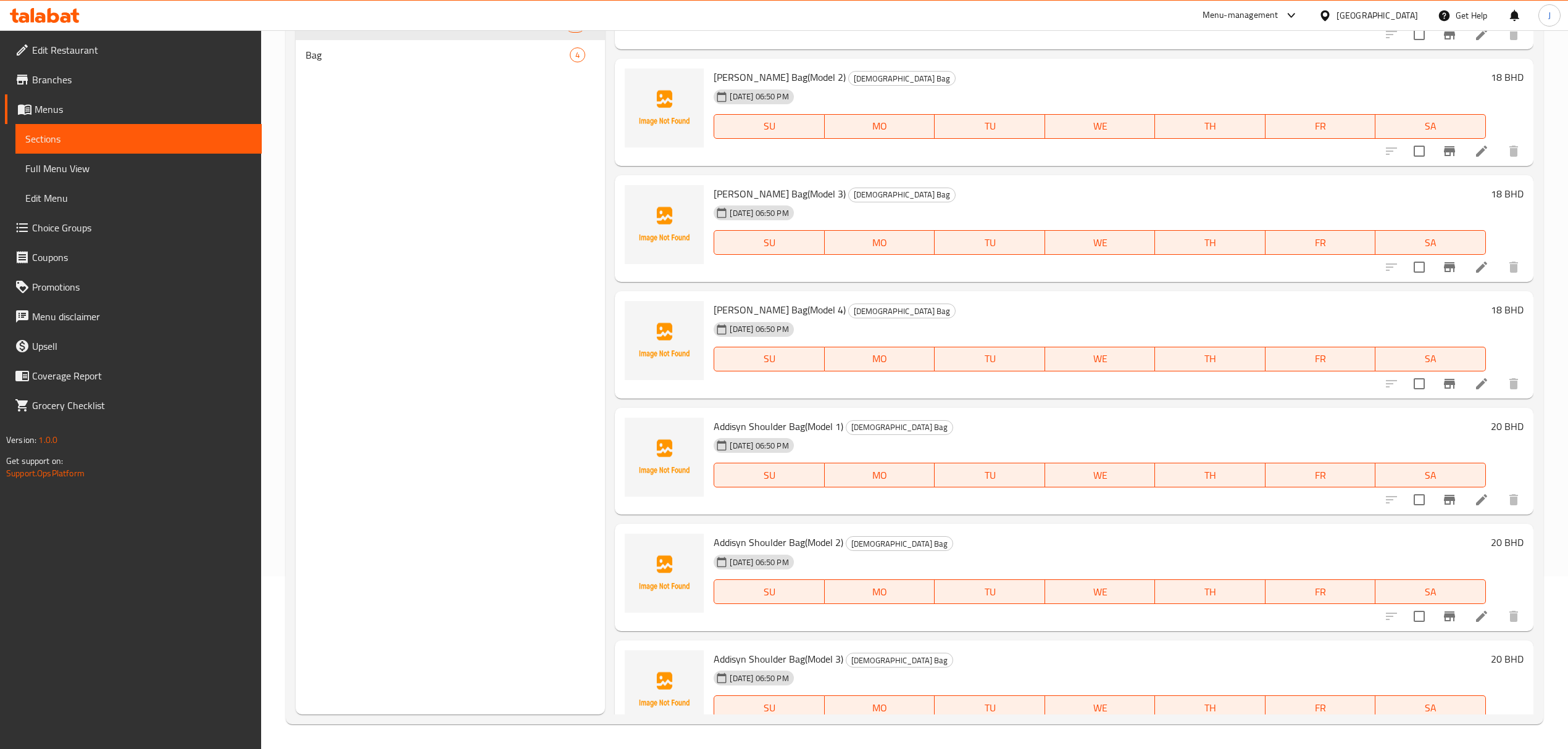
scroll to position [6253, 0]
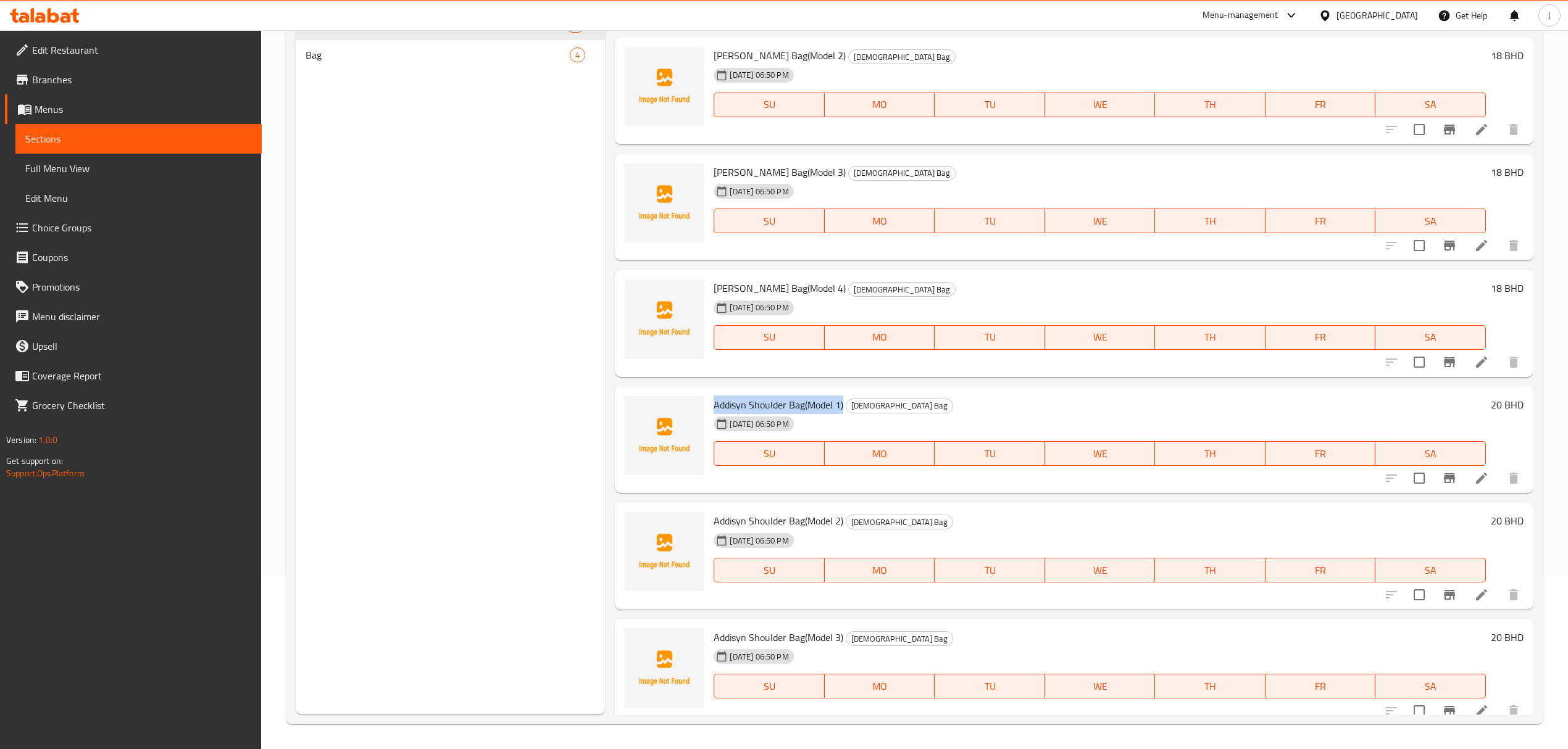
drag, startPoint x: 713, startPoint y: 405, endPoint x: 843, endPoint y: 403, distance: 130.0
click at [843, 403] on div "Addisyn Shoulder Bag(Model 1) [DEMOGRAPHIC_DATA] Bag [DATE] 06:50 PM SU MO TU W…" at bounding box center [1099, 440] width 782 height 98
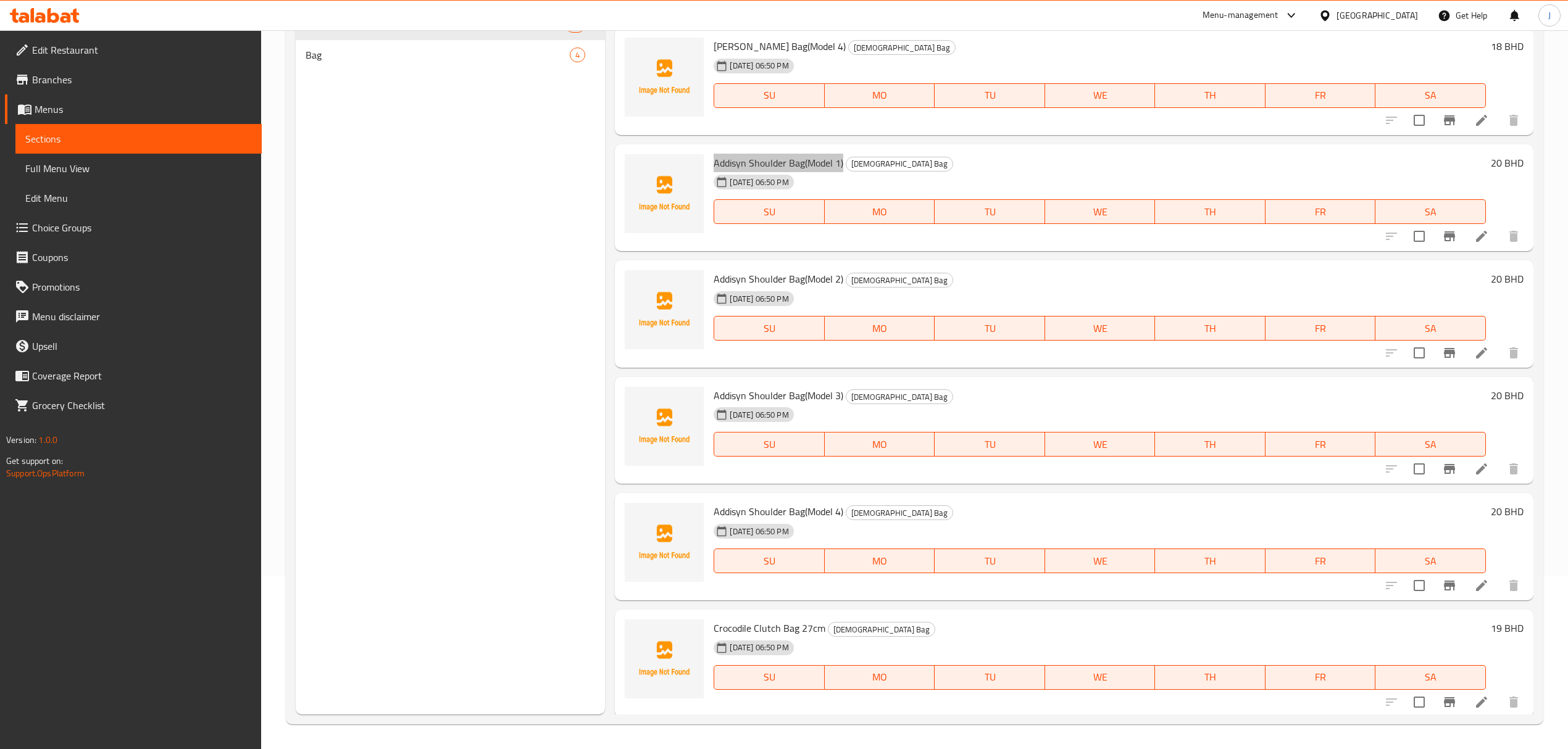
scroll to position [6664, 0]
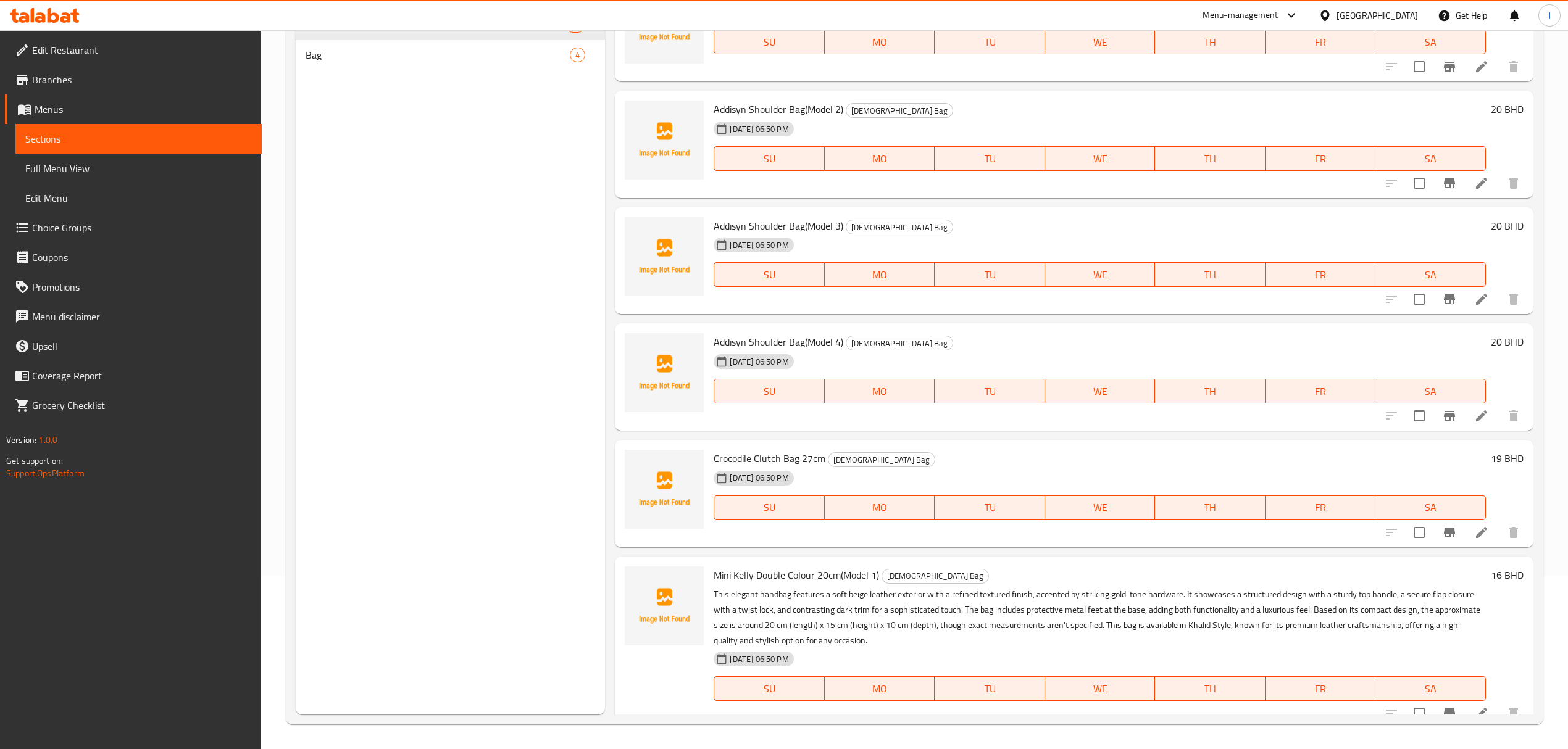
click at [719, 460] on span "Crocodile Clutch Bag 27cm" at bounding box center [770, 459] width 112 height 19
drag, startPoint x: 719, startPoint y: 460, endPoint x: 819, endPoint y: 457, distance: 100.0
click at [819, 457] on span "Crocodile Clutch Bag 27cm" at bounding box center [770, 459] width 112 height 19
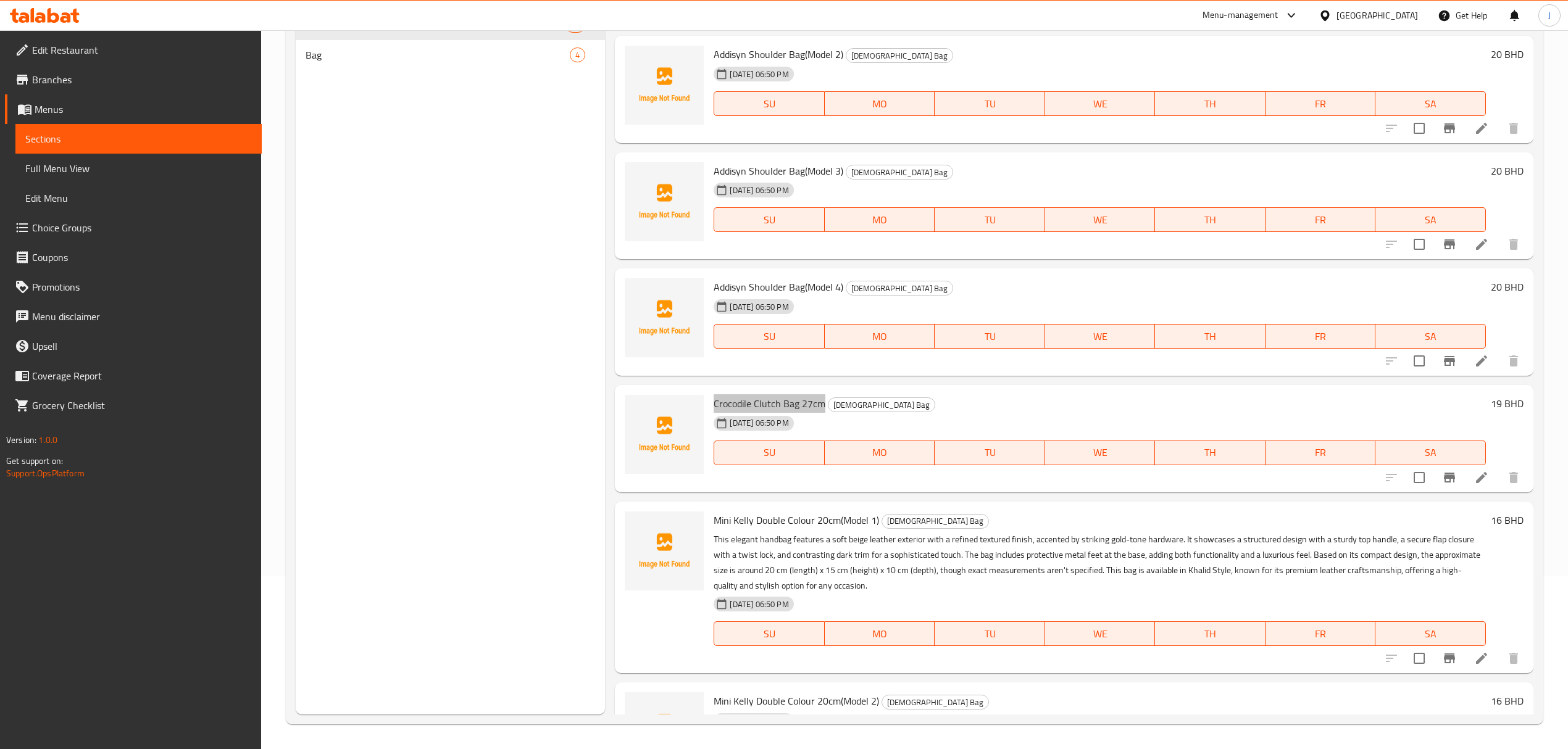
scroll to position [6746, 0]
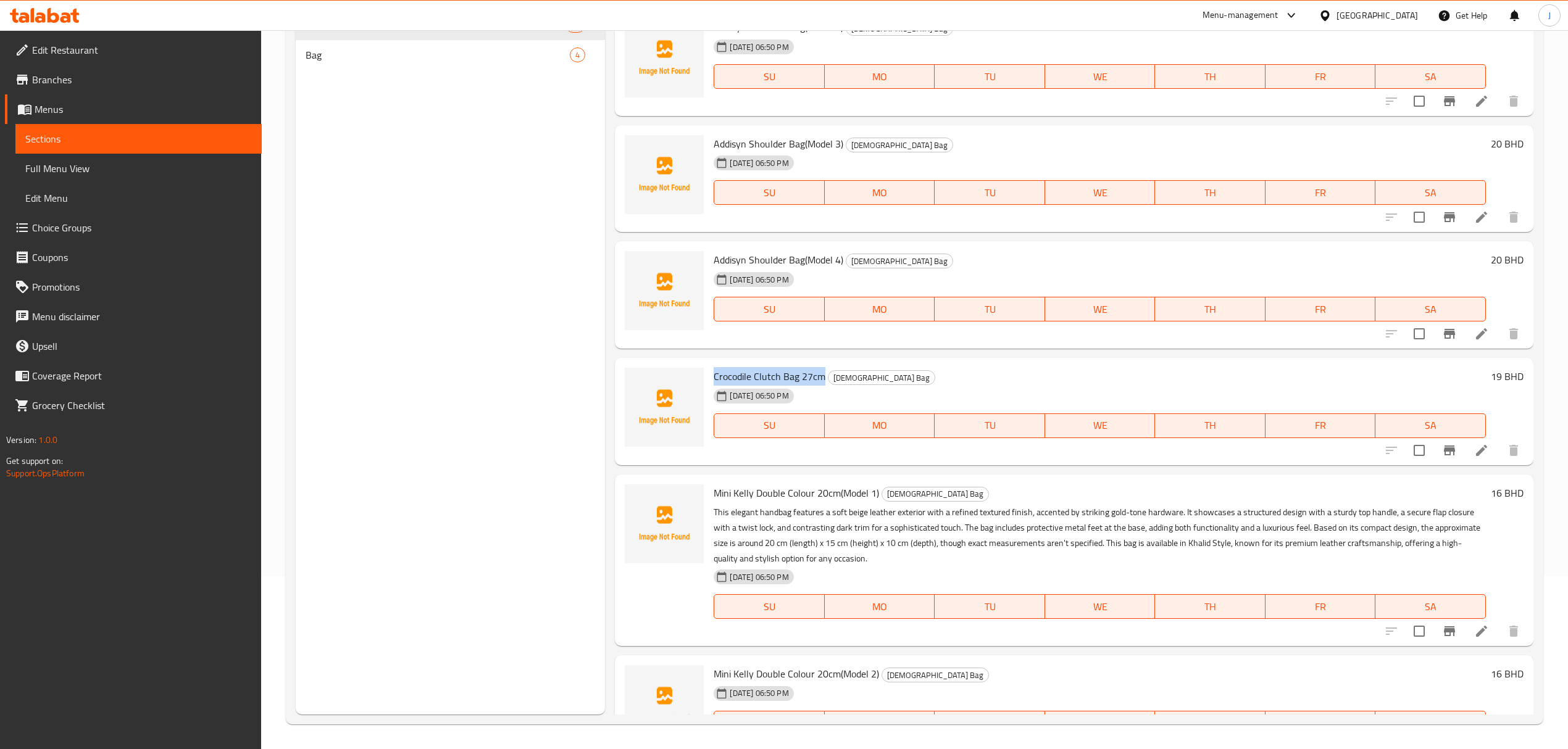
click at [723, 491] on span "Mini Kelly Double Colour 20cm(Model 1)" at bounding box center [796, 493] width 166 height 19
drag, startPoint x: 723, startPoint y: 491, endPoint x: 877, endPoint y: 488, distance: 154.0
click at [877, 488] on span "Mini Kelly Double Colour 20cm(Model 1)" at bounding box center [796, 493] width 166 height 19
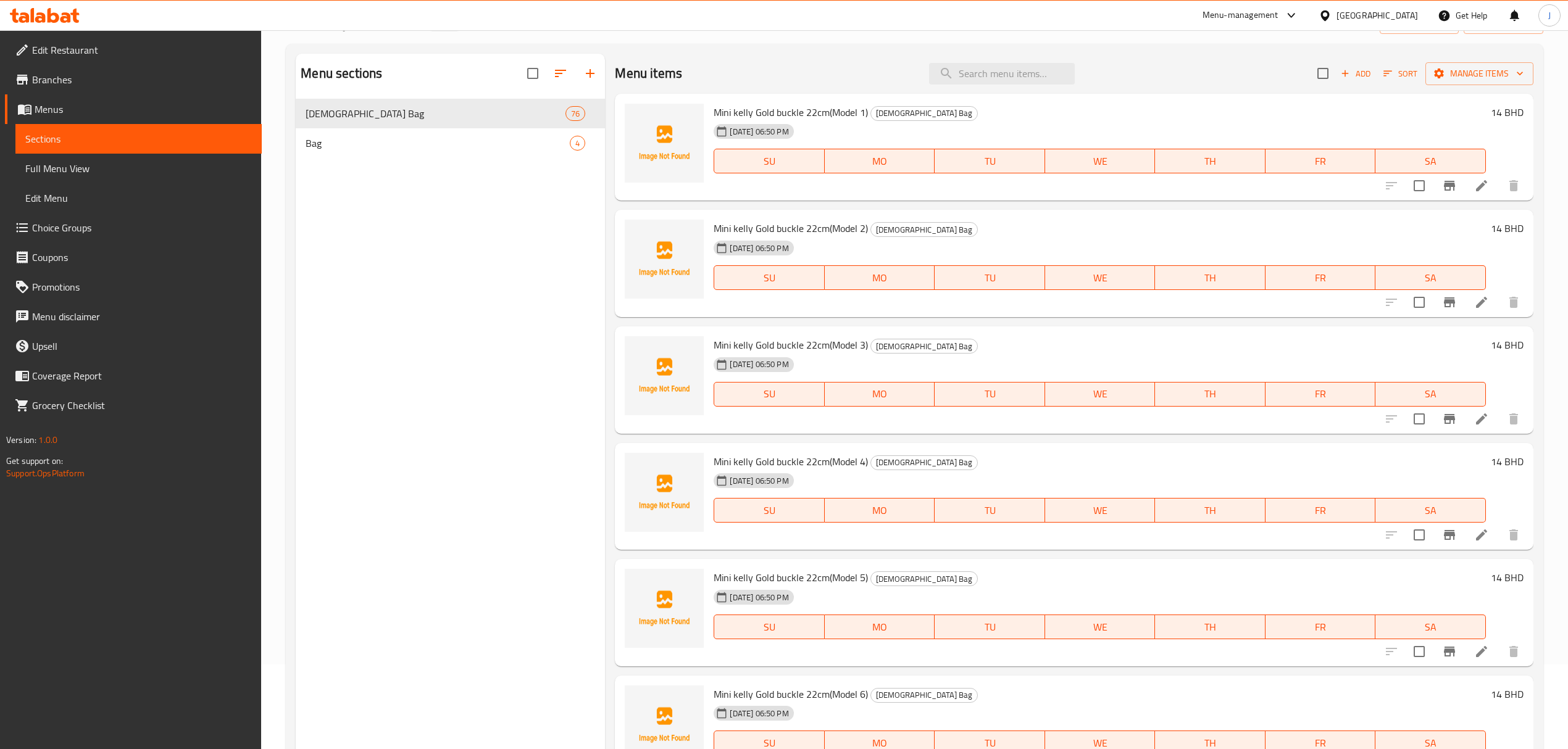
scroll to position [0, 0]
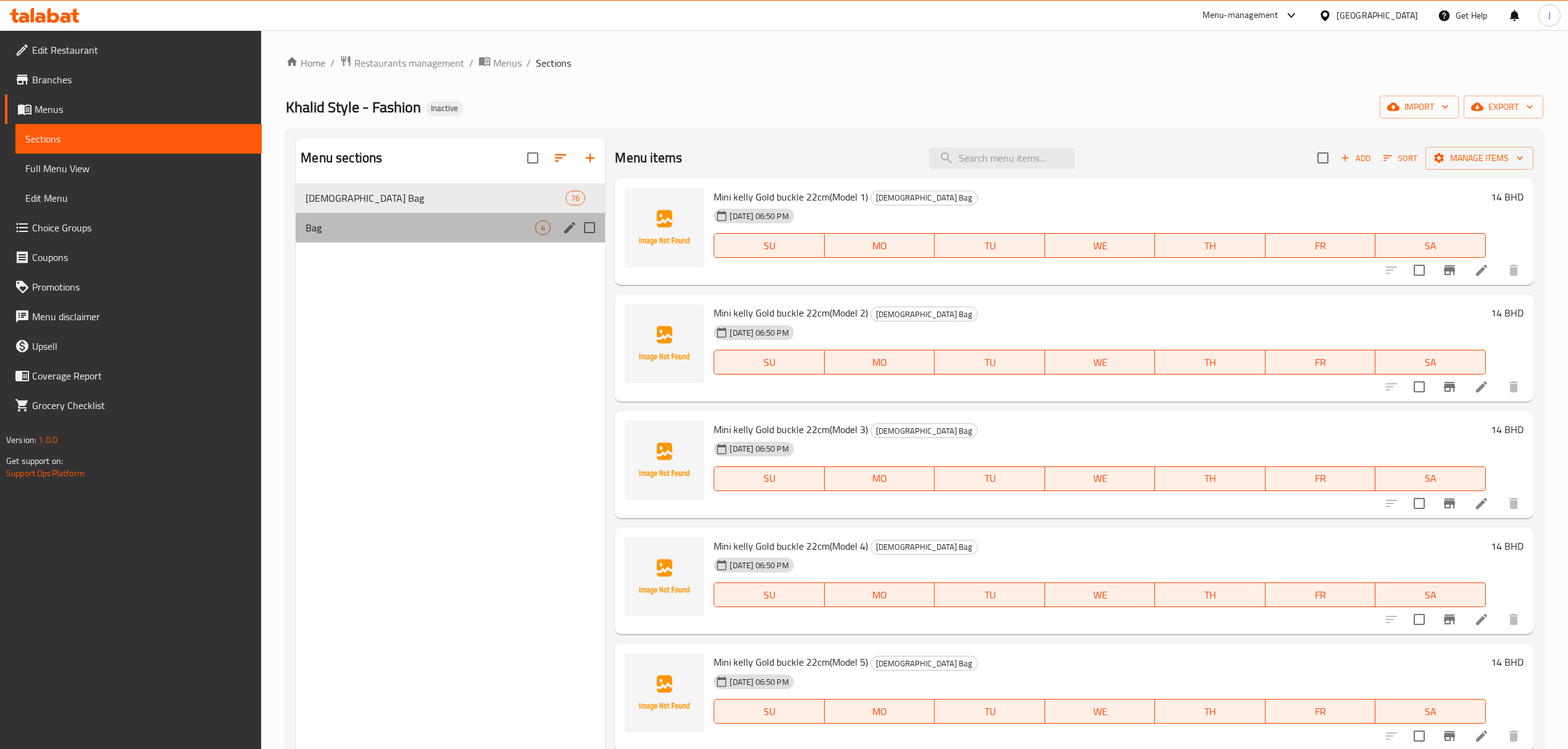
click at [453, 235] on div "Bag 4" at bounding box center [450, 228] width 309 height 29
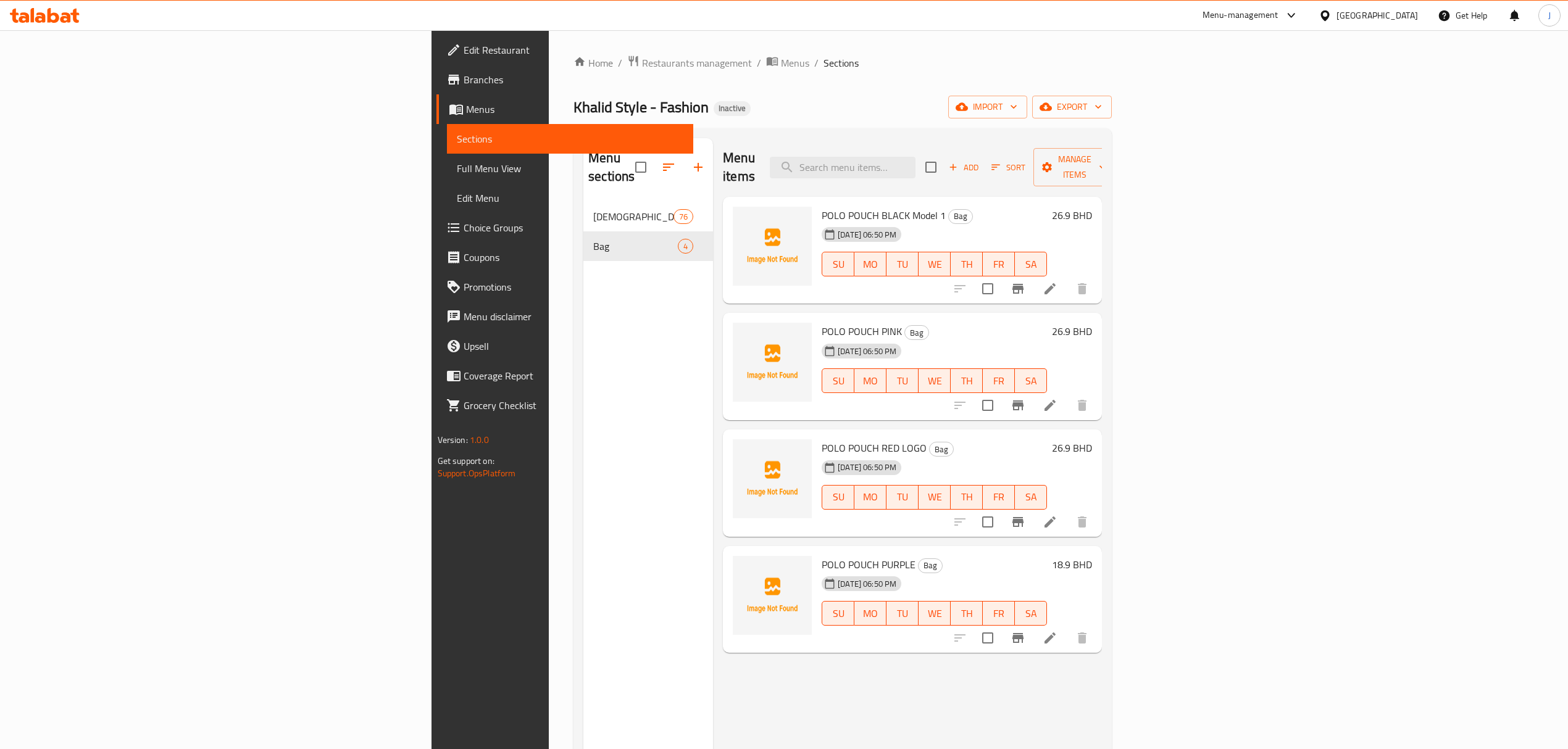
click at [822, 206] on span "POLO POUCH BLACK Model 1" at bounding box center [884, 216] width 124 height 19
drag, startPoint x: 717, startPoint y: 200, endPoint x: 821, endPoint y: 196, distance: 104.1
click at [822, 206] on span "POLO POUCH BLACK Model 1" at bounding box center [884, 216] width 124 height 19
click at [904, 323] on h6 "POLO POUCH PINK Bag" at bounding box center [934, 332] width 225 height 17
click at [822, 206] on span "POLO POUCH BLACK Model 1" at bounding box center [884, 216] width 124 height 19
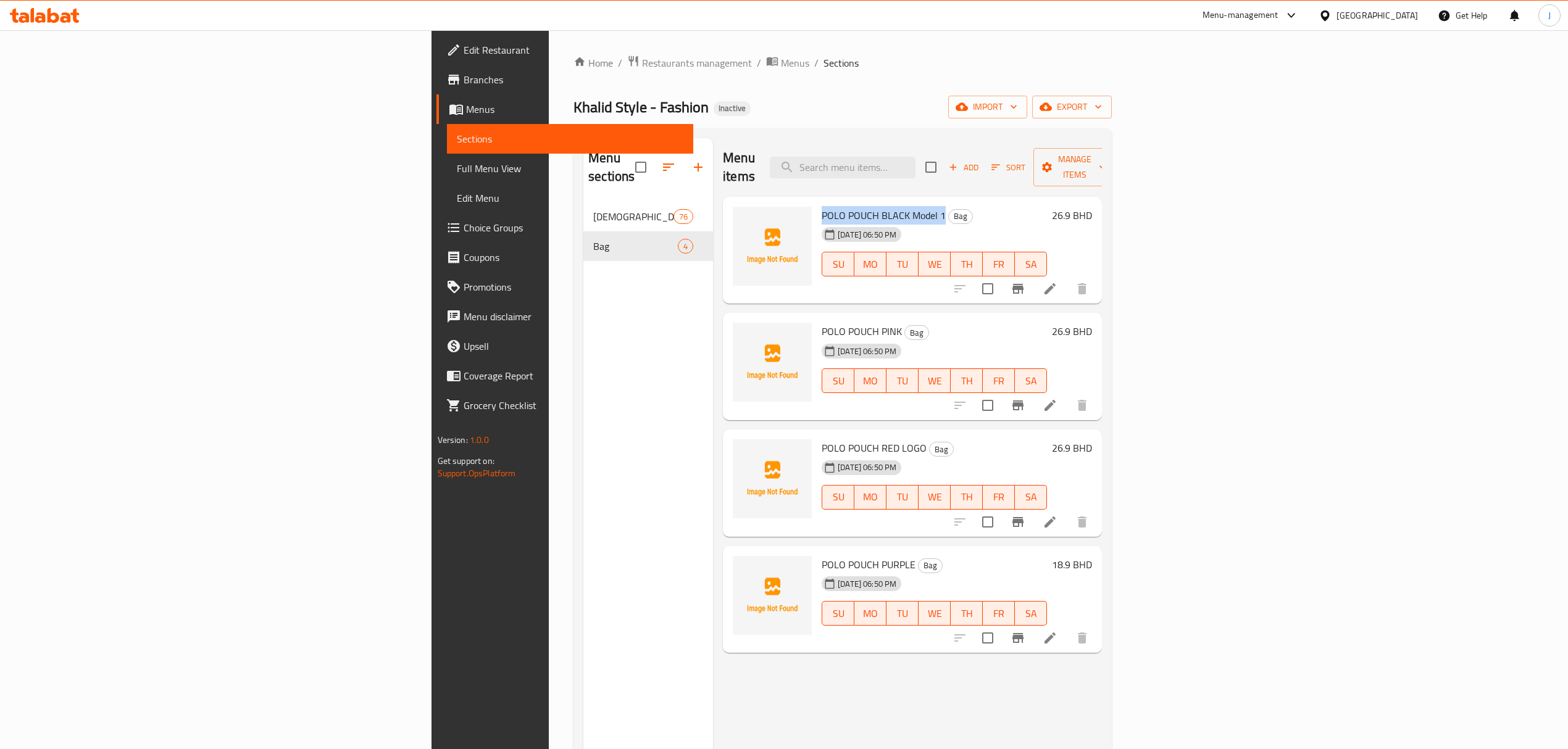
drag, startPoint x: 722, startPoint y: 194, endPoint x: 831, endPoint y: 202, distance: 109.3
click at [831, 206] on span "POLO POUCH BLACK Model 1" at bounding box center [884, 216] width 124 height 19
click at [822, 322] on span "POLO POUCH PINK" at bounding box center [862, 332] width 80 height 19
drag, startPoint x: 716, startPoint y: 314, endPoint x: 782, endPoint y: 316, distance: 66.0
click at [822, 322] on span "POLO POUCH PINK" at bounding box center [862, 332] width 80 height 19
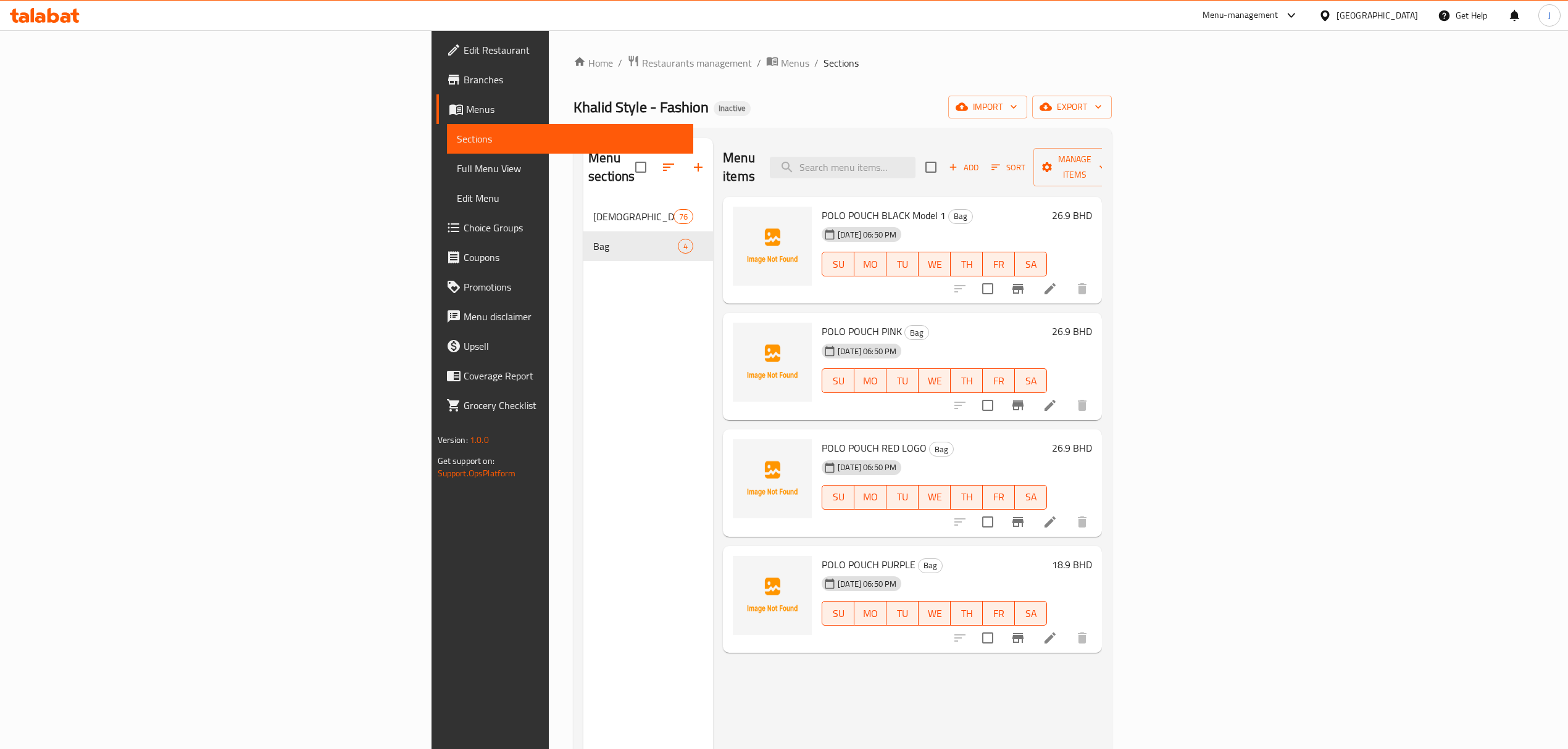
click at [822, 439] on span "POLO POUCH RED LOGO" at bounding box center [874, 448] width 105 height 19
drag, startPoint x: 722, startPoint y: 429, endPoint x: 813, endPoint y: 426, distance: 91.0
click at [822, 439] on span "POLO POUCH RED LOGO" at bounding box center [874, 448] width 105 height 19
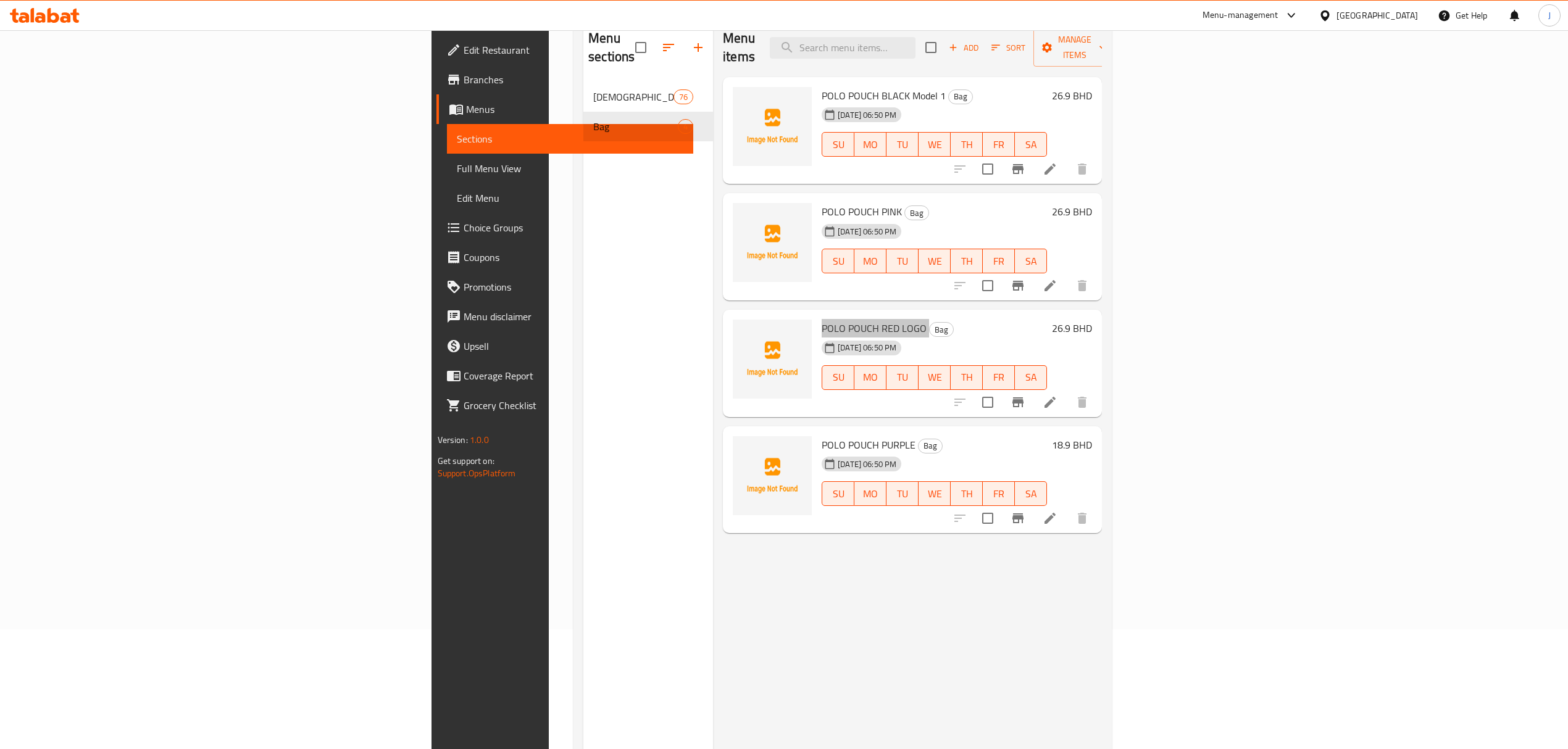
scroll to position [164, 0]
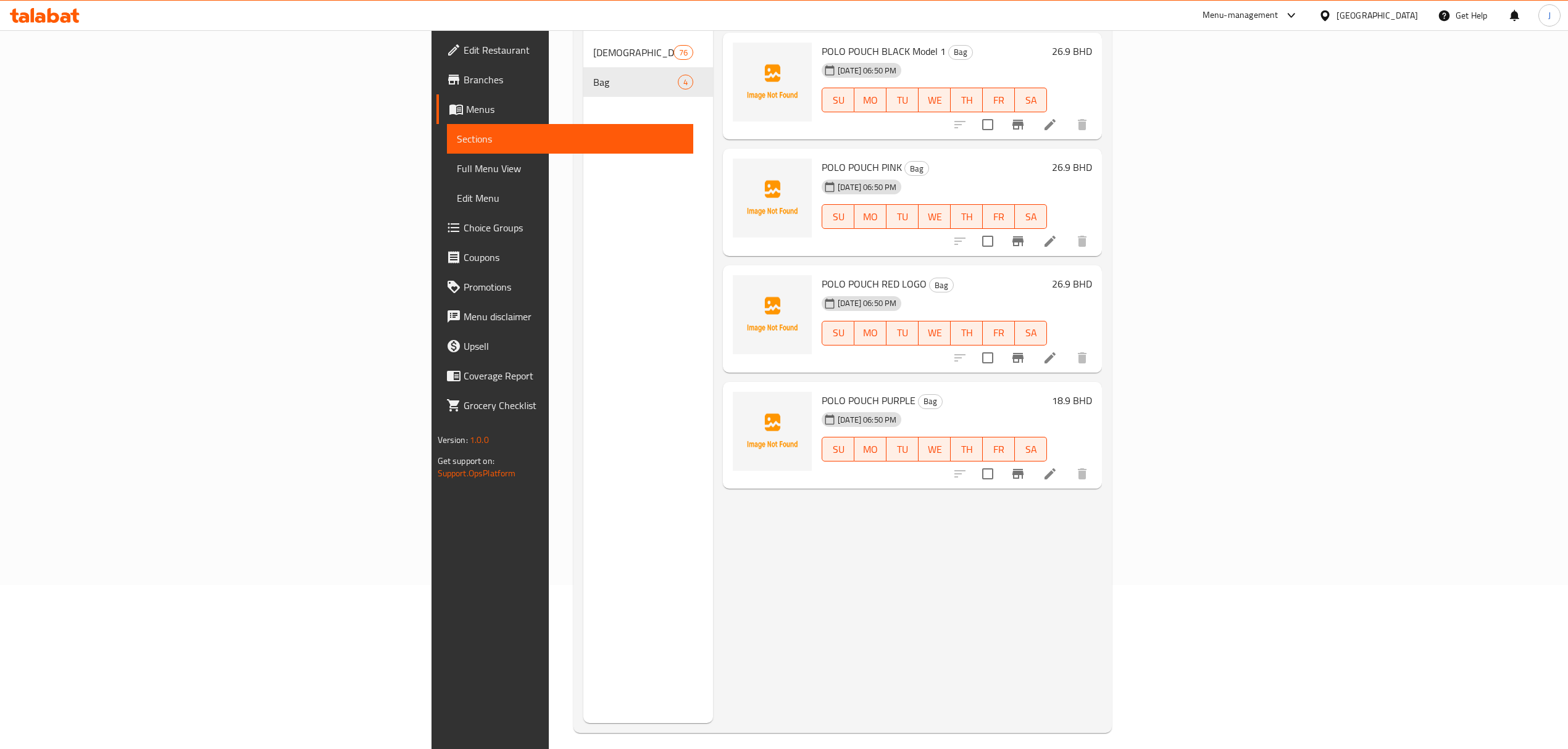
click at [822, 391] on span "POLO POUCH PURPLE" at bounding box center [869, 401] width 94 height 19
drag, startPoint x: 725, startPoint y: 381, endPoint x: 802, endPoint y: 379, distance: 77.0
click at [822, 391] on span "POLO POUCH PURPLE" at bounding box center [869, 401] width 94 height 19
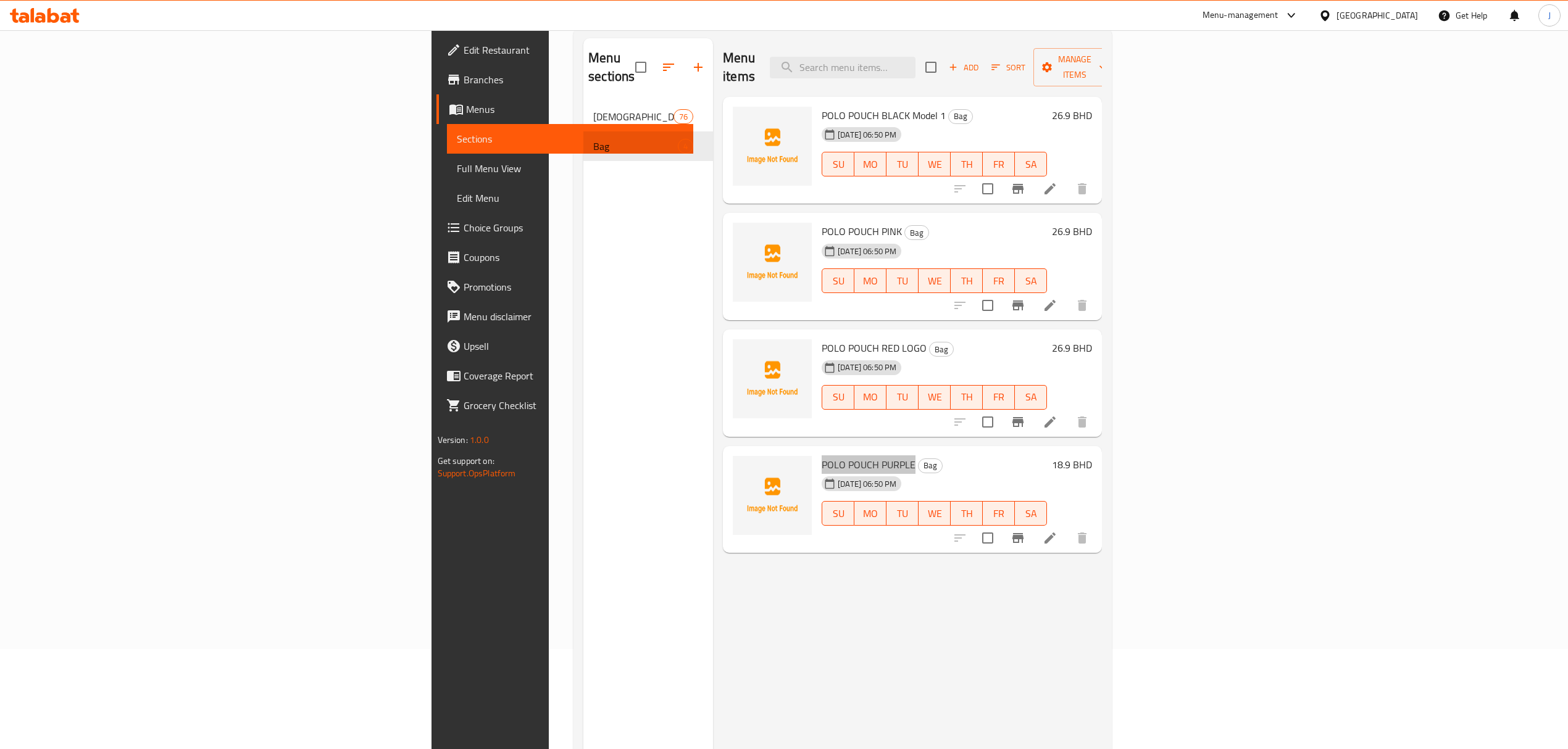
scroll to position [0, 0]
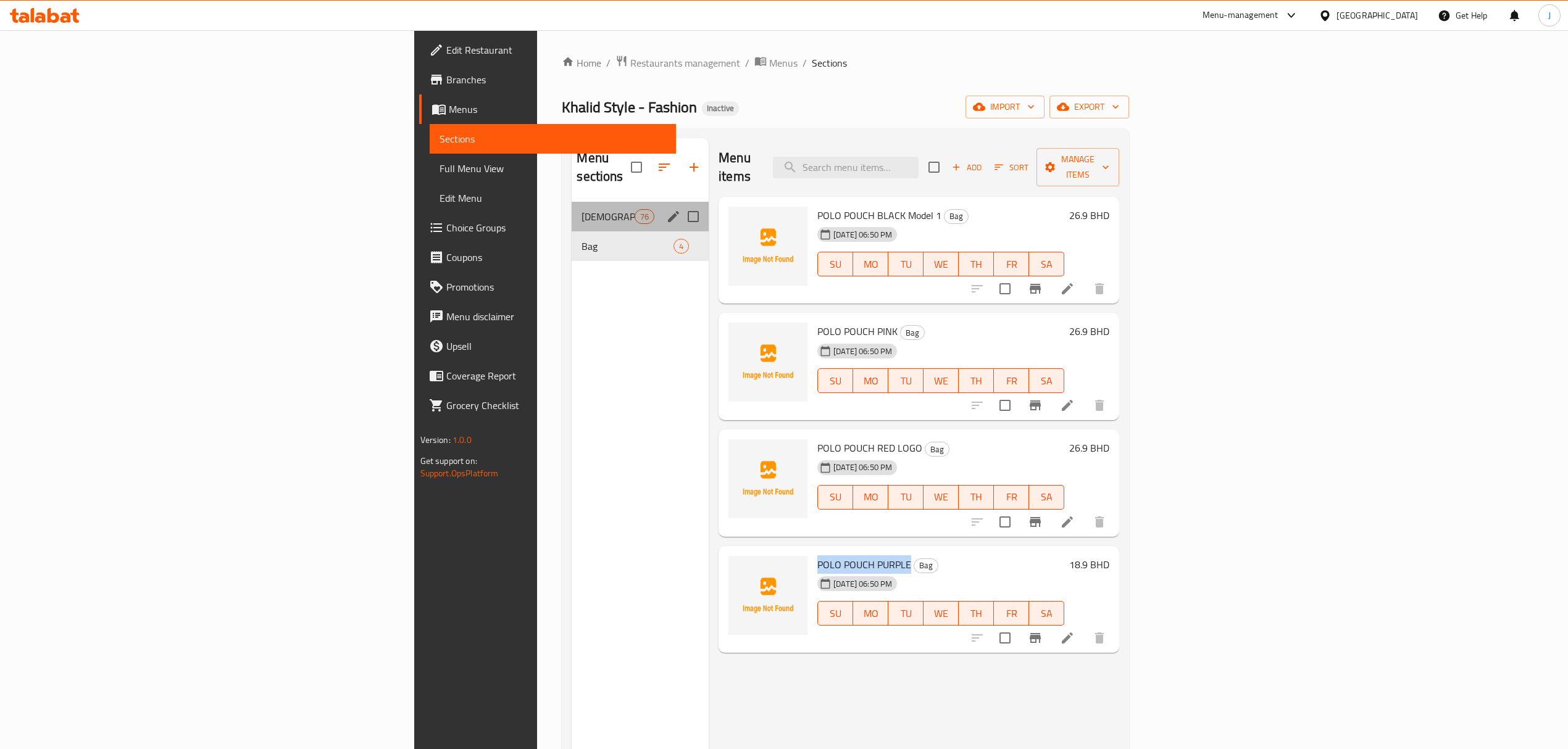
click at [572, 202] on div "[DEMOGRAPHIC_DATA] Bag 76" at bounding box center [640, 216] width 137 height 29
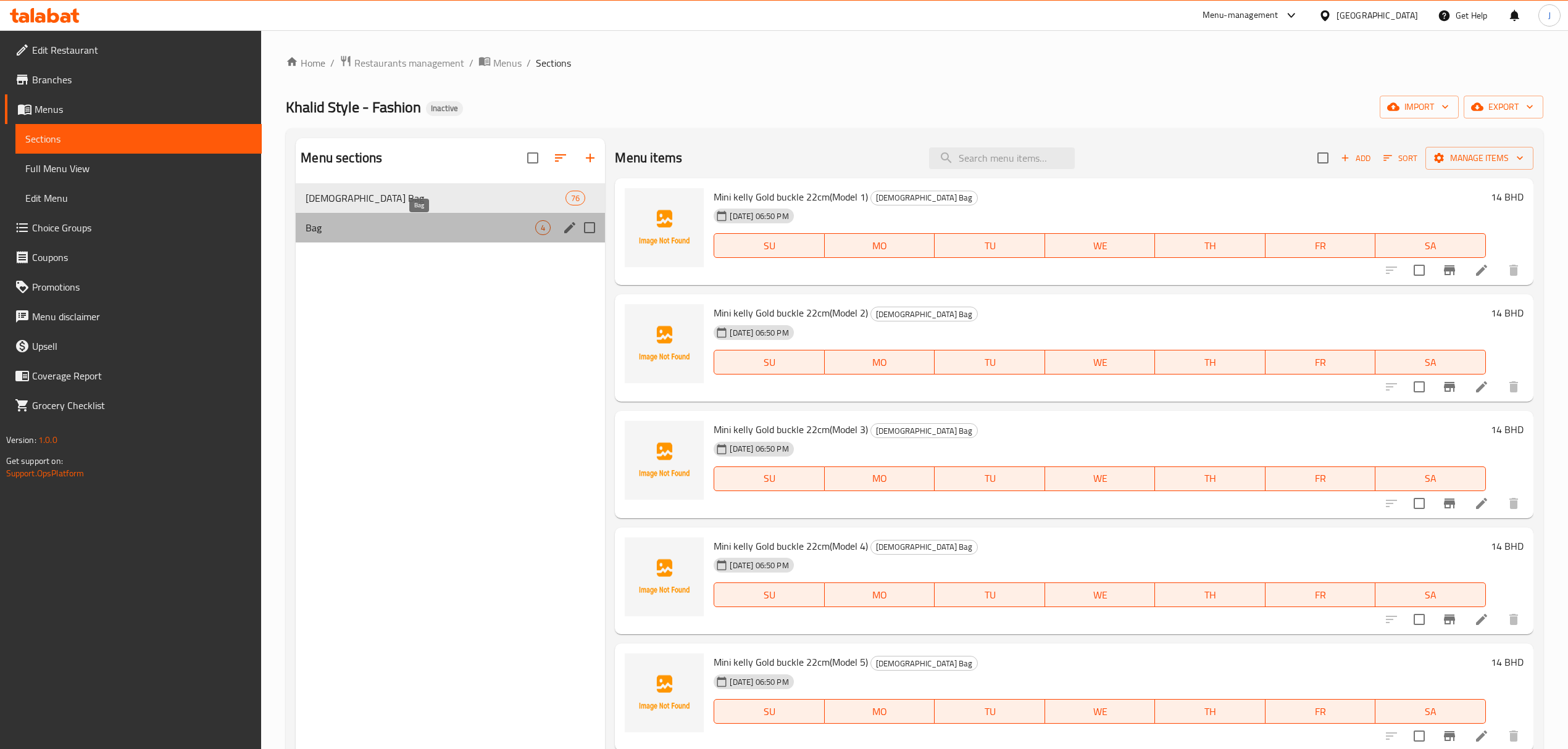
click at [468, 226] on span "Bag" at bounding box center [420, 228] width 230 height 15
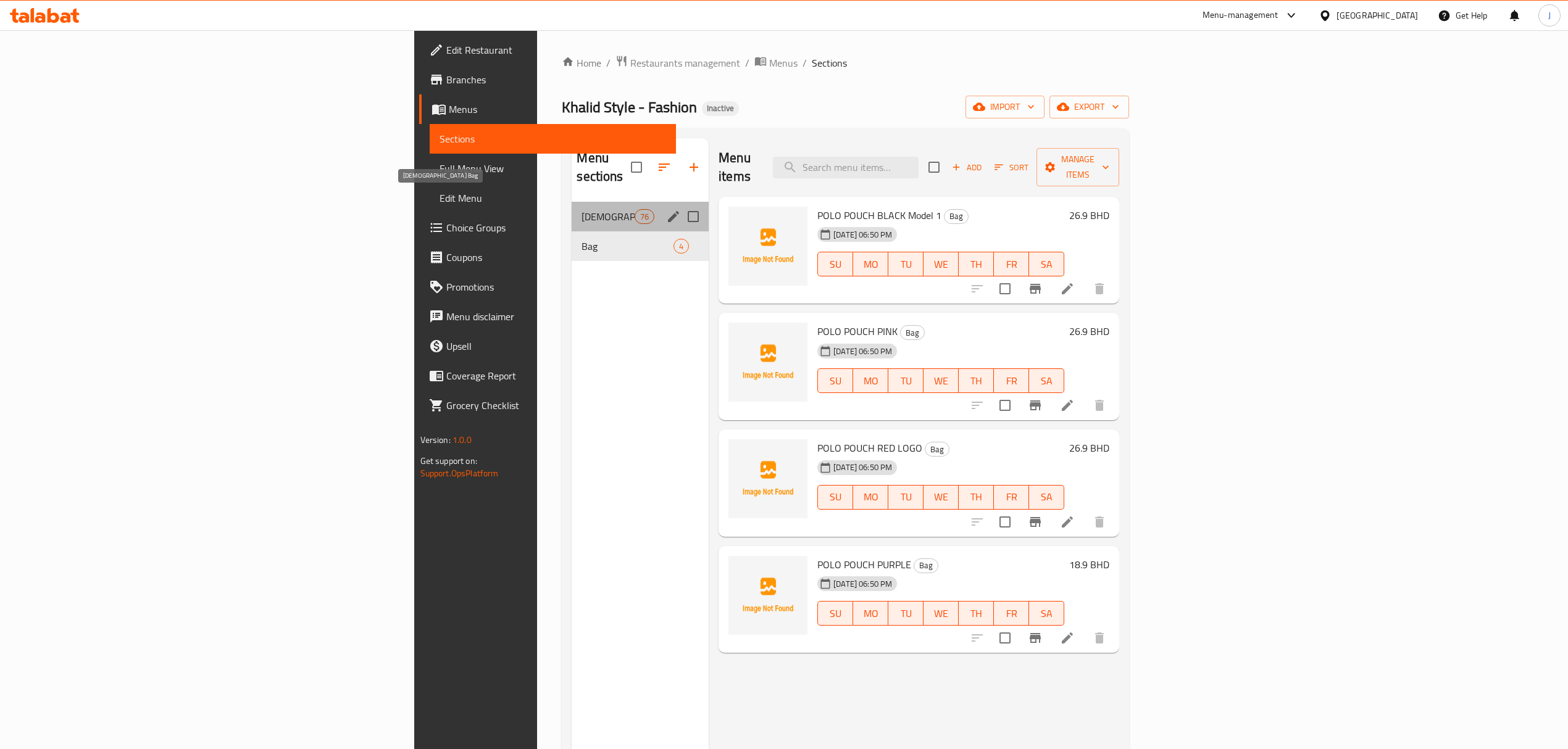
click at [582, 209] on span "[DEMOGRAPHIC_DATA] Bag" at bounding box center [608, 216] width 52 height 15
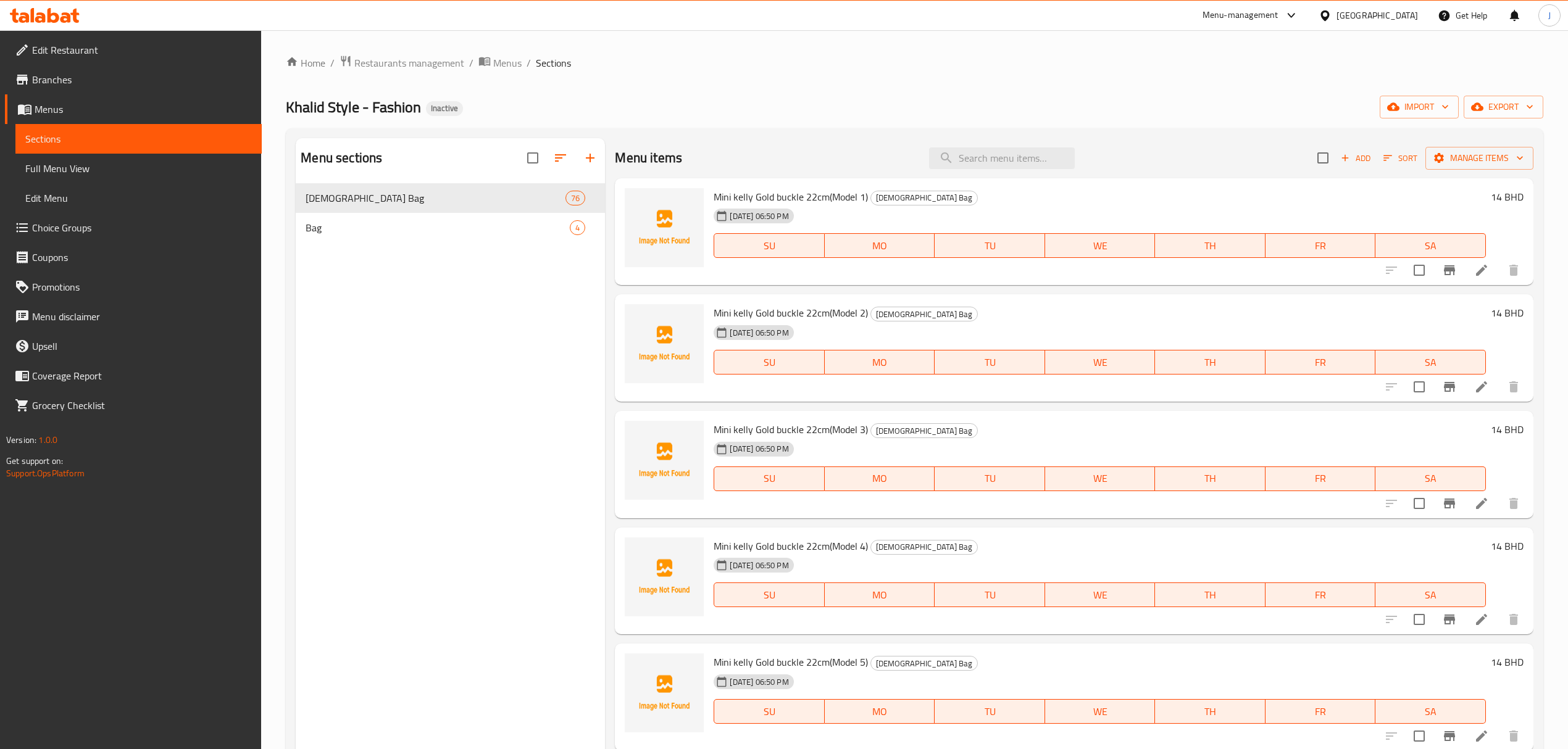
click at [717, 196] on span "Mini kelly Gold buckle 22cm(Model 1)" at bounding box center [791, 197] width 154 height 19
drag, startPoint x: 717, startPoint y: 196, endPoint x: 814, endPoint y: 200, distance: 97.1
click at [814, 200] on span "Mini kelly Gold buckle 22cm(Model 1)" at bounding box center [791, 197] width 154 height 19
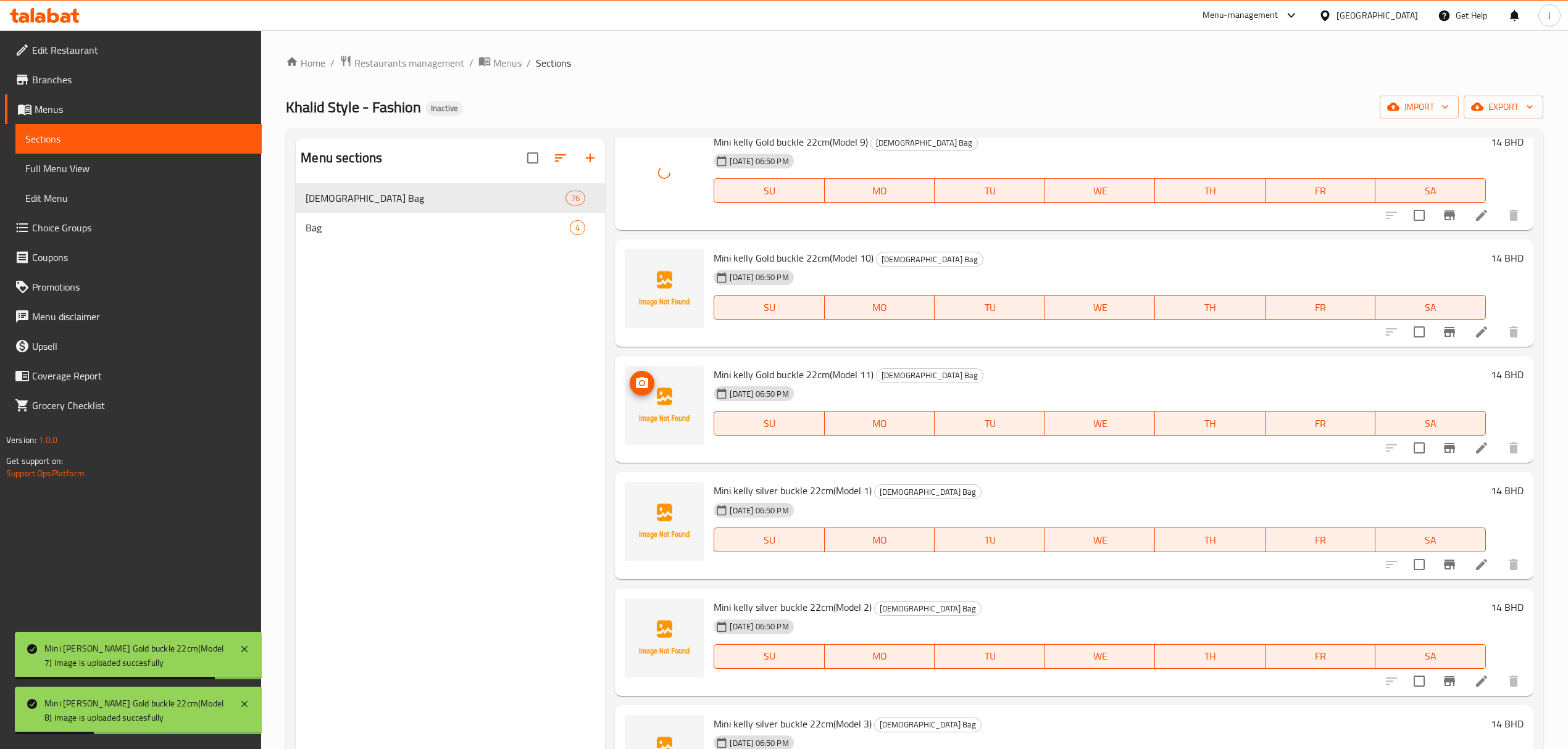
scroll to position [988, 0]
click at [716, 488] on span "Mini kelly silver buckle 22cm(Model 1)" at bounding box center [793, 490] width 158 height 19
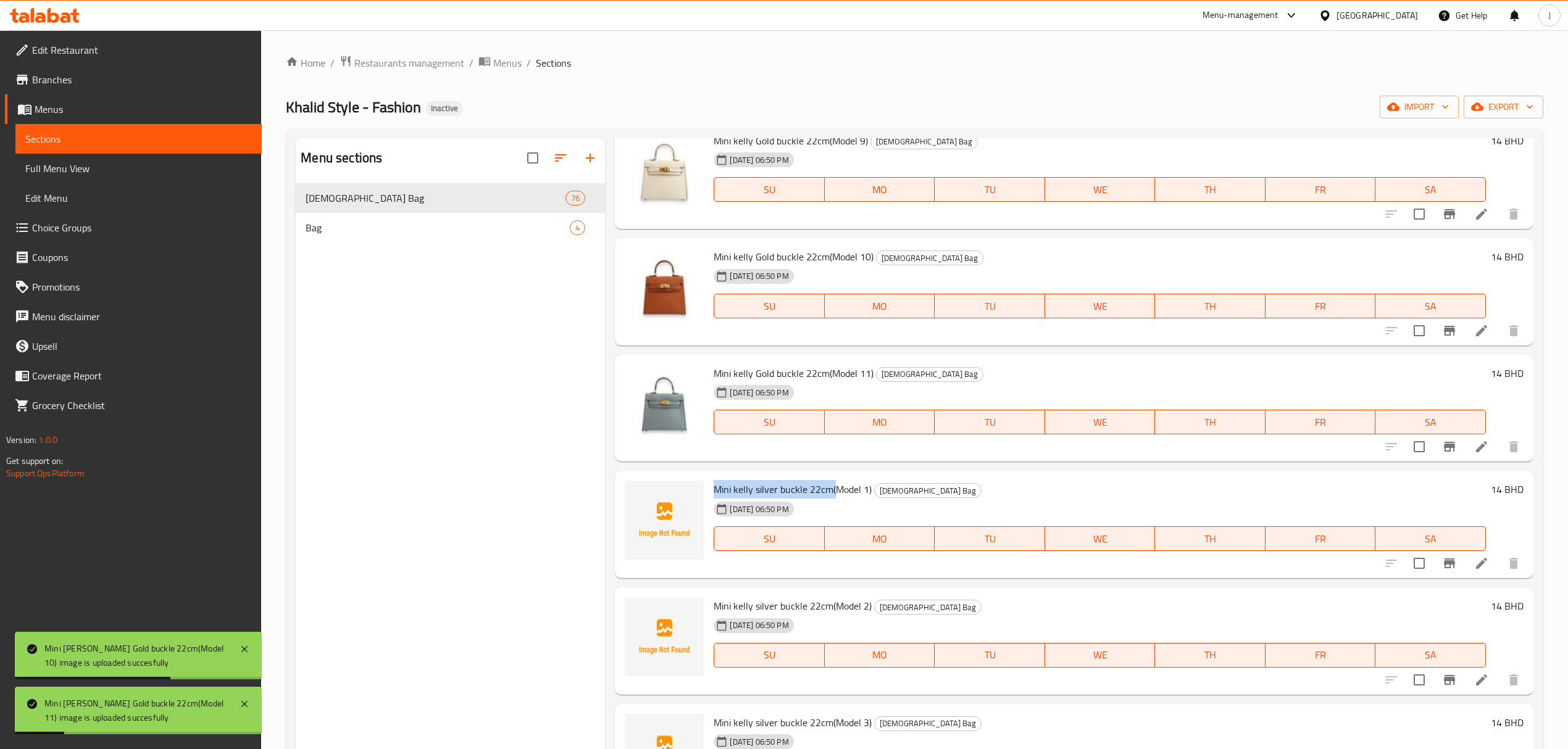
drag, startPoint x: 716, startPoint y: 488, endPoint x: 831, endPoint y: 491, distance: 115.0
click at [831, 491] on span "Mini kelly silver buckle 22cm(Model 1)" at bounding box center [793, 490] width 158 height 19
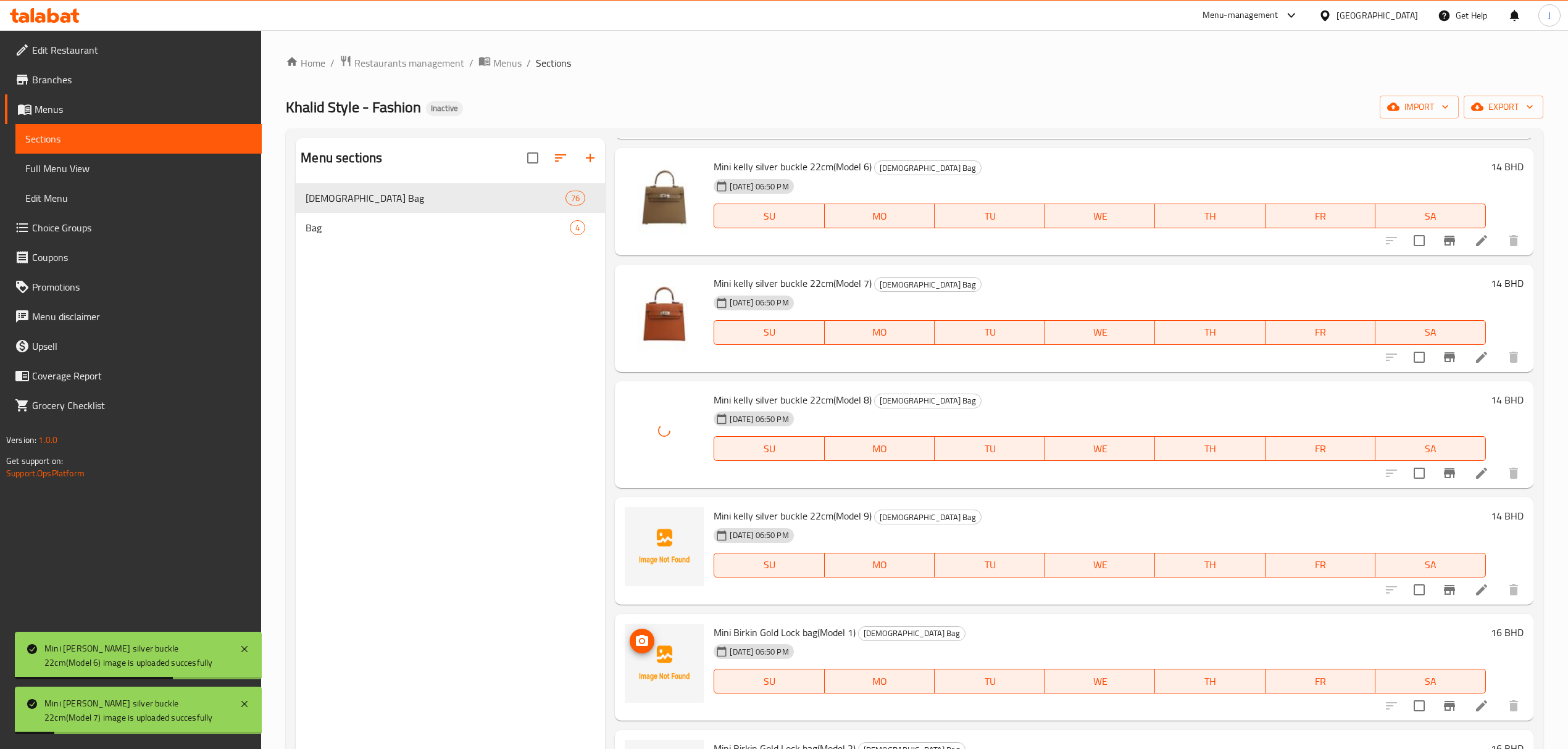
scroll to position [1974, 0]
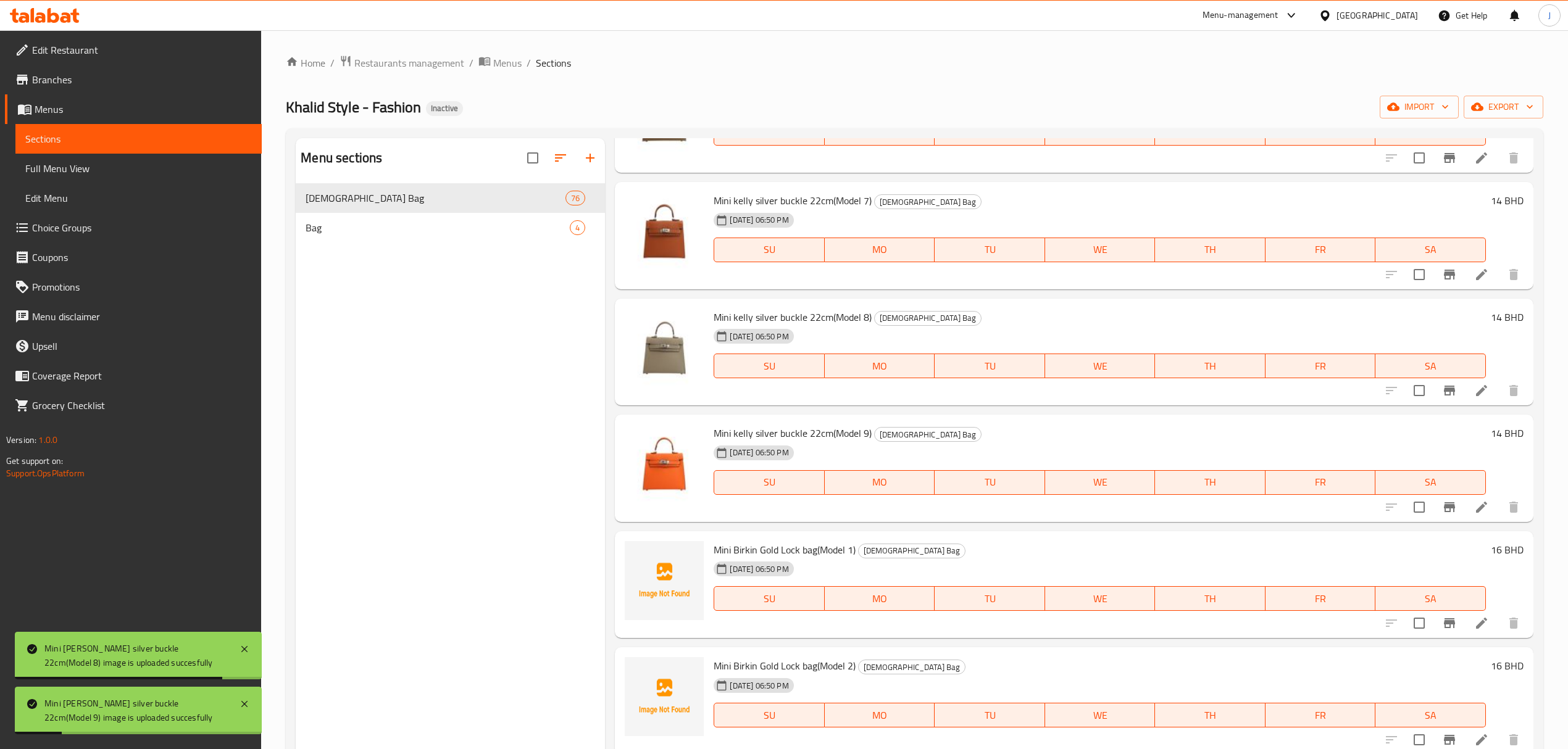
click at [723, 548] on span "Mini Birkin Gold Lock bag(Model 1)" at bounding box center [785, 550] width 142 height 19
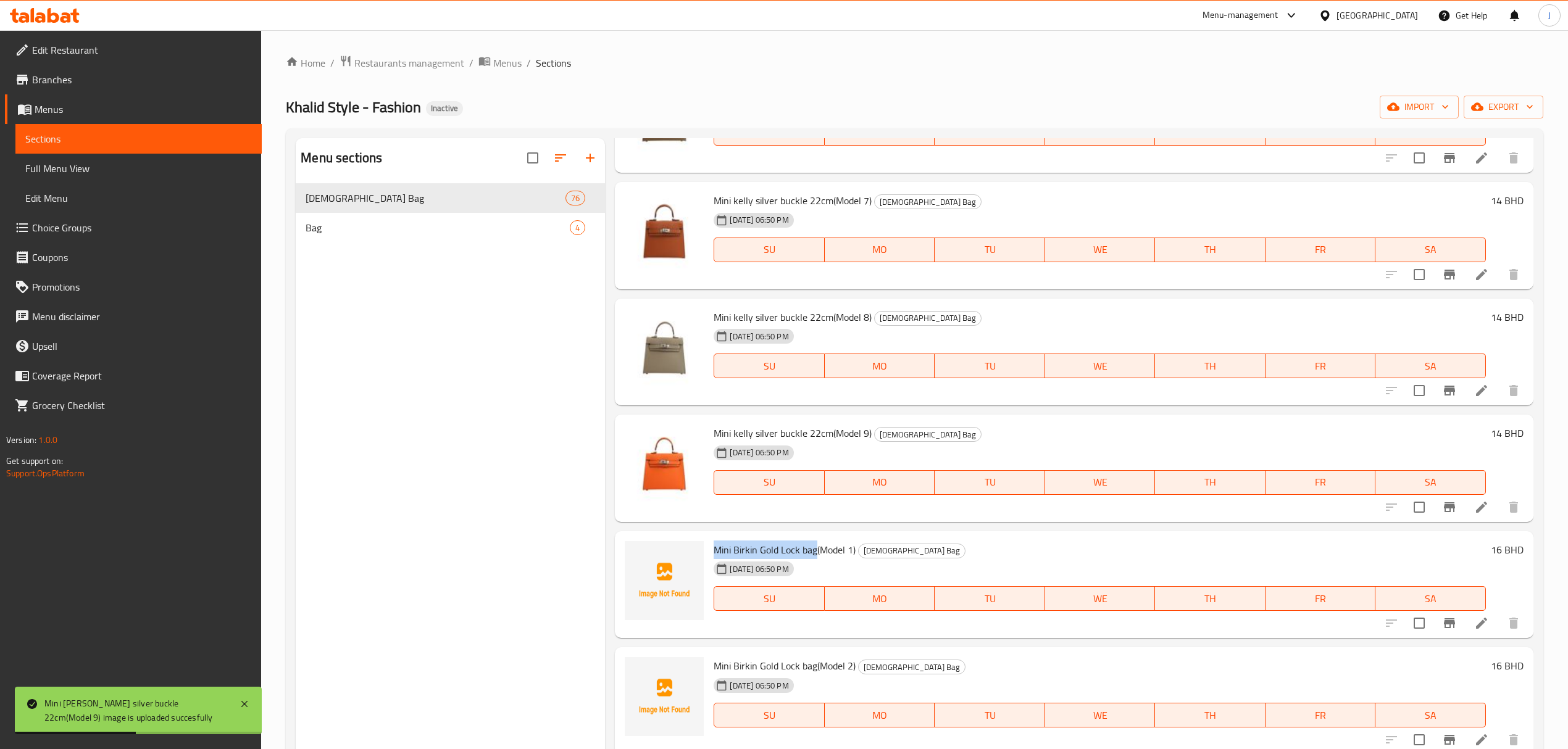
drag, startPoint x: 723, startPoint y: 548, endPoint x: 810, endPoint y: 546, distance: 87.0
click at [810, 546] on span "Mini Birkin Gold Lock bag(Model 1)" at bounding box center [785, 550] width 142 height 19
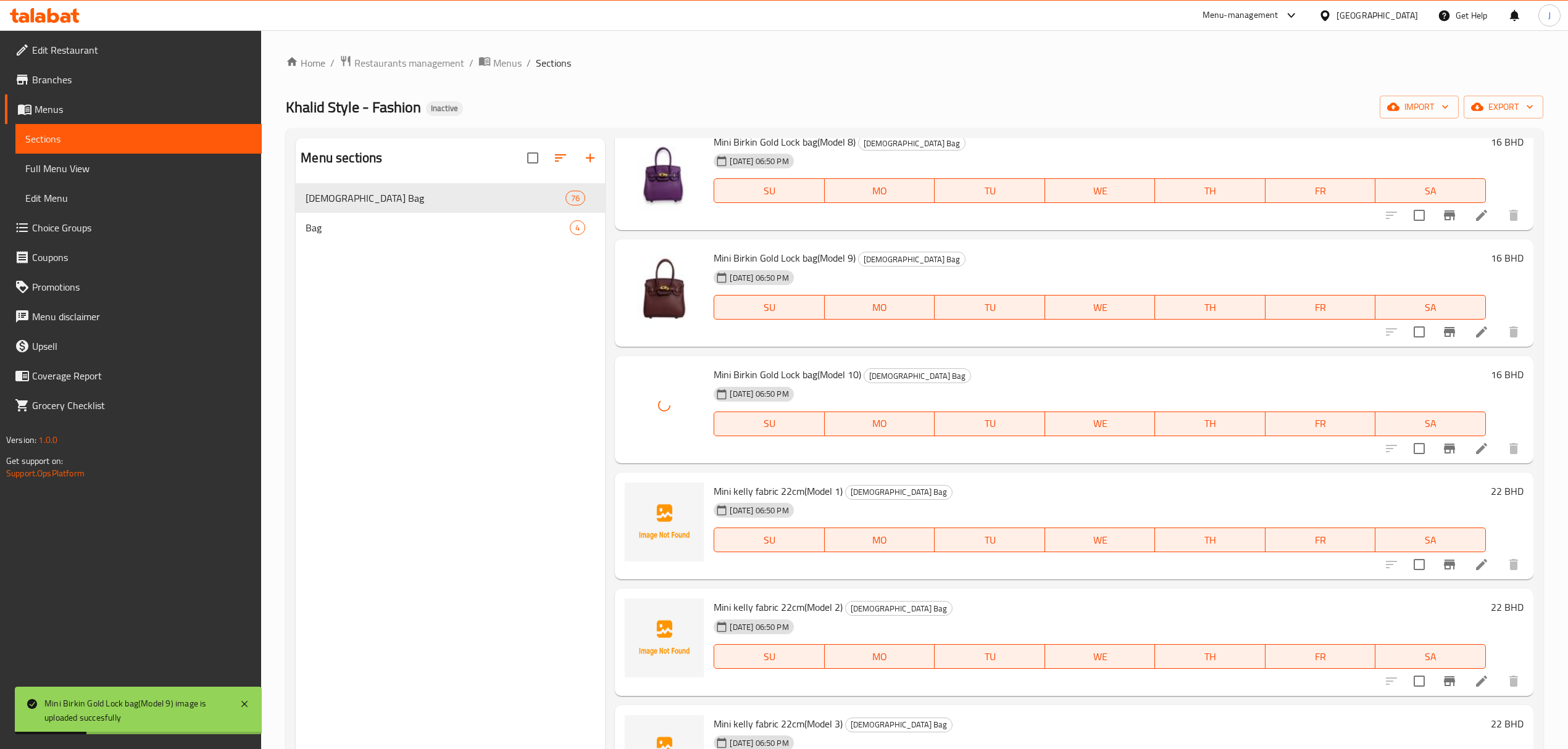
scroll to position [3291, 0]
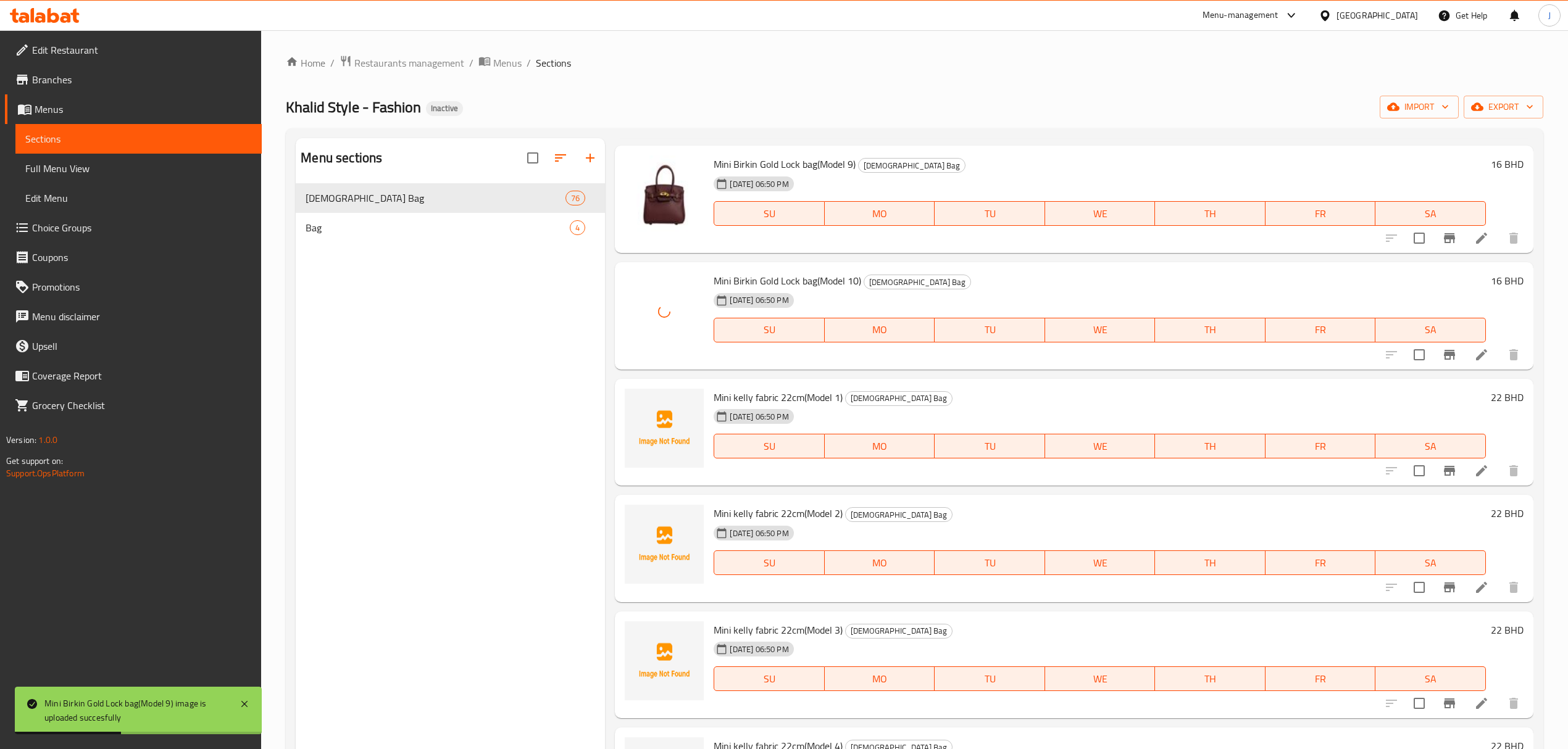
click at [725, 397] on span "Mini kelly fabric 22cm(Model 1)" at bounding box center [778, 397] width 129 height 19
drag, startPoint x: 725, startPoint y: 397, endPoint x: 798, endPoint y: 393, distance: 73.1
click at [798, 393] on span "Mini kelly fabric 22cm(Model 1)" at bounding box center [778, 397] width 129 height 19
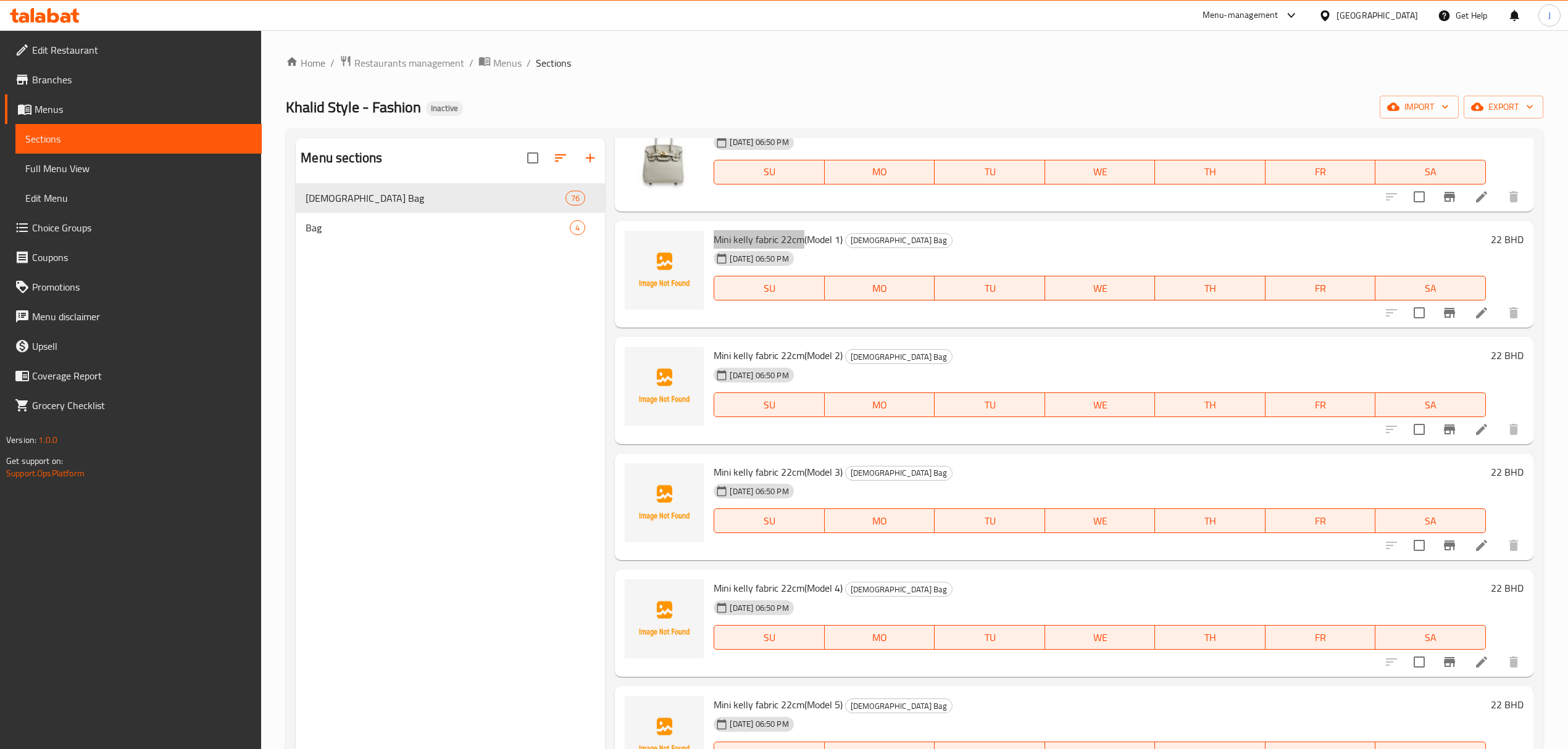
scroll to position [3456, 0]
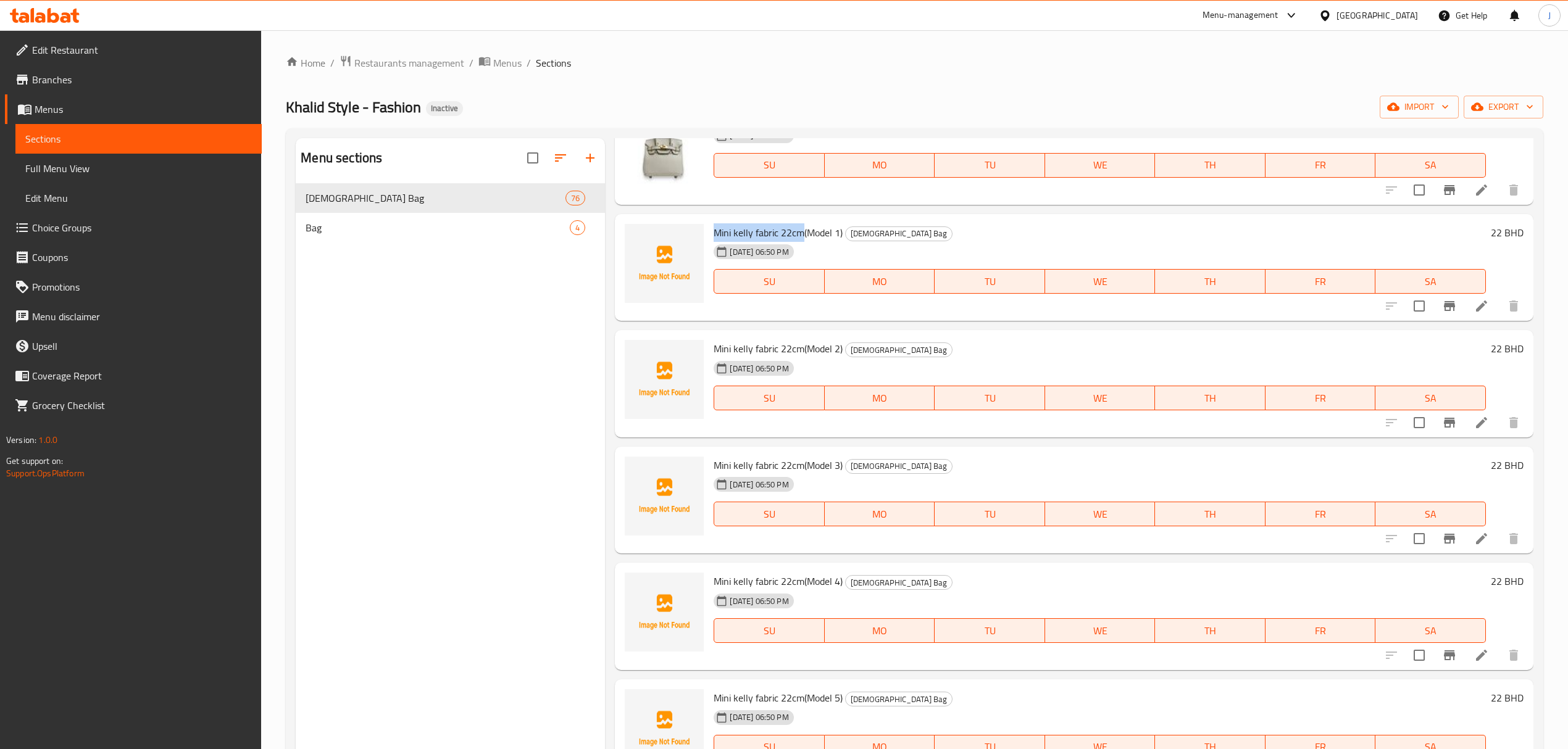
click at [722, 228] on span "Mini kelly fabric 22cm(Model 1)" at bounding box center [778, 232] width 129 height 19
click at [719, 233] on span "Mini kelly fabric 22cm(Model 1)" at bounding box center [778, 232] width 129 height 19
drag, startPoint x: 719, startPoint y: 233, endPoint x: 796, endPoint y: 230, distance: 77.1
click at [796, 230] on span "Mini kelly fabric 22cm(Model 1)" at bounding box center [778, 232] width 129 height 19
click at [438, 388] on div "Menu sections [DEMOGRAPHIC_DATA] Bag 76 Bag 4" at bounding box center [450, 513] width 309 height 749
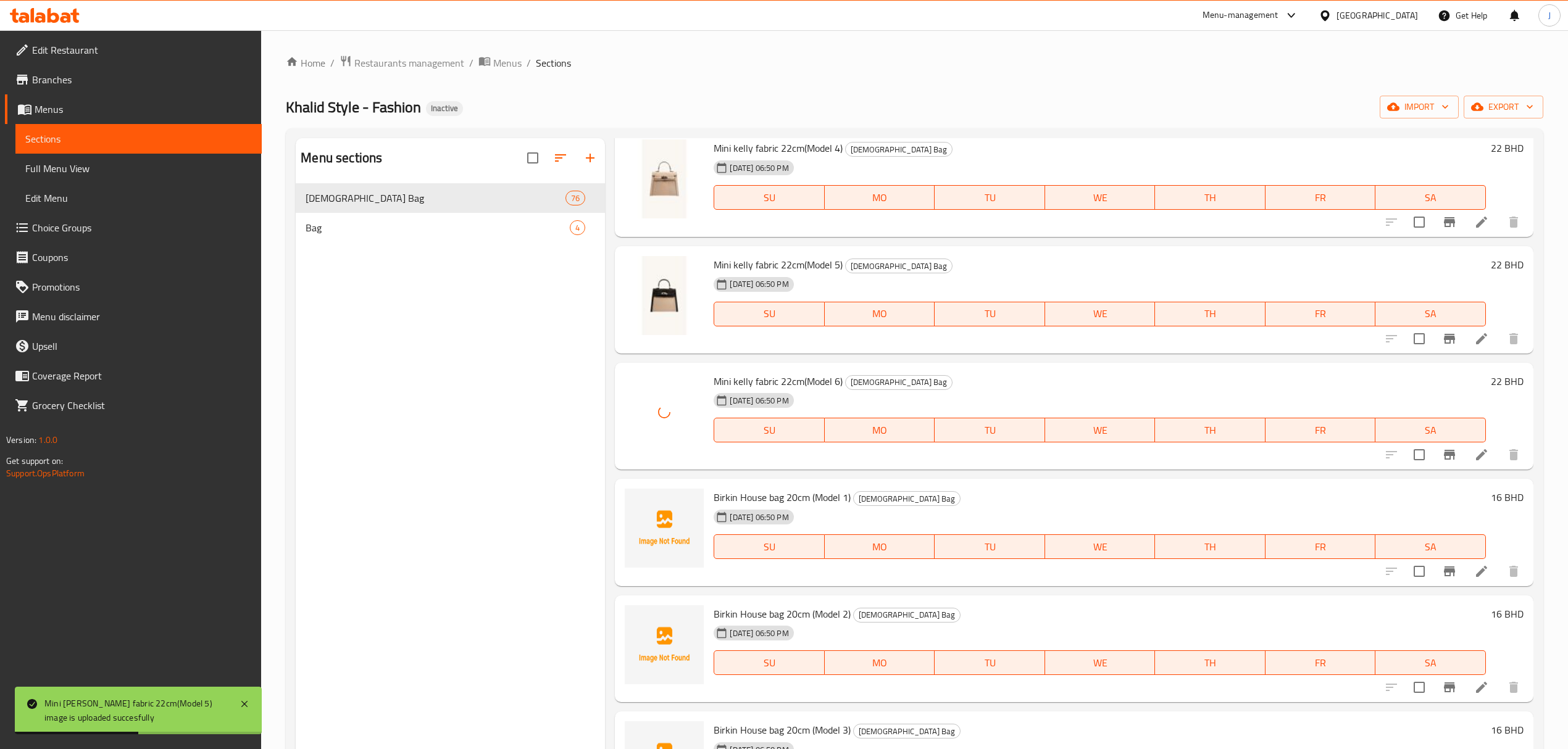
scroll to position [4031, 0]
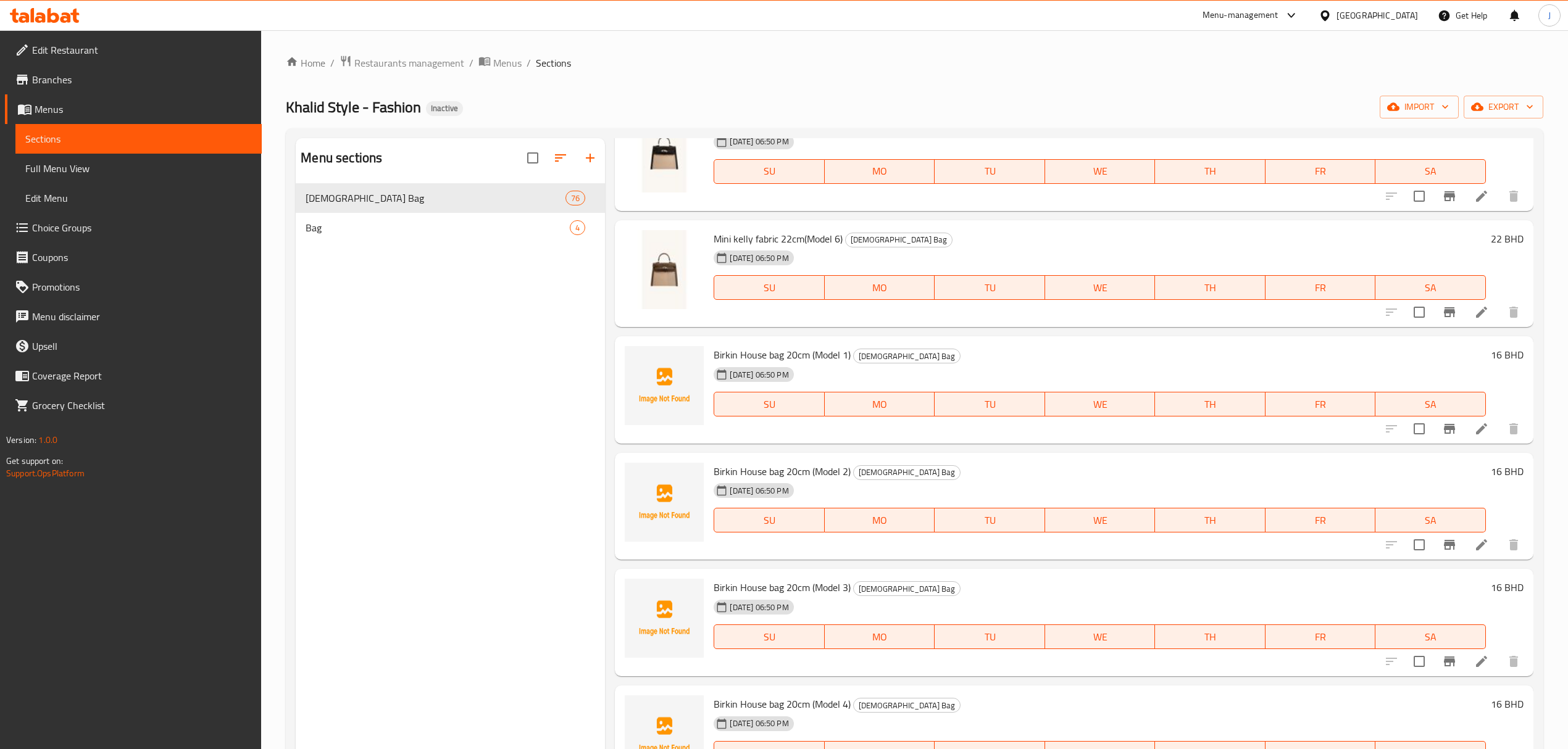
click at [713, 353] on div "Birkin House bag 20cm (Model 1) [DEMOGRAPHIC_DATA] Bag [DATE] 06:50 PM SU MO TU…" at bounding box center [1099, 390] width 782 height 98
drag, startPoint x: 713, startPoint y: 353, endPoint x: 796, endPoint y: 353, distance: 83.0
click at [796, 353] on div "Birkin House bag 20cm (Model 1) [DEMOGRAPHIC_DATA] Bag [DATE] 06:50 PM SU MO TU…" at bounding box center [1099, 390] width 782 height 98
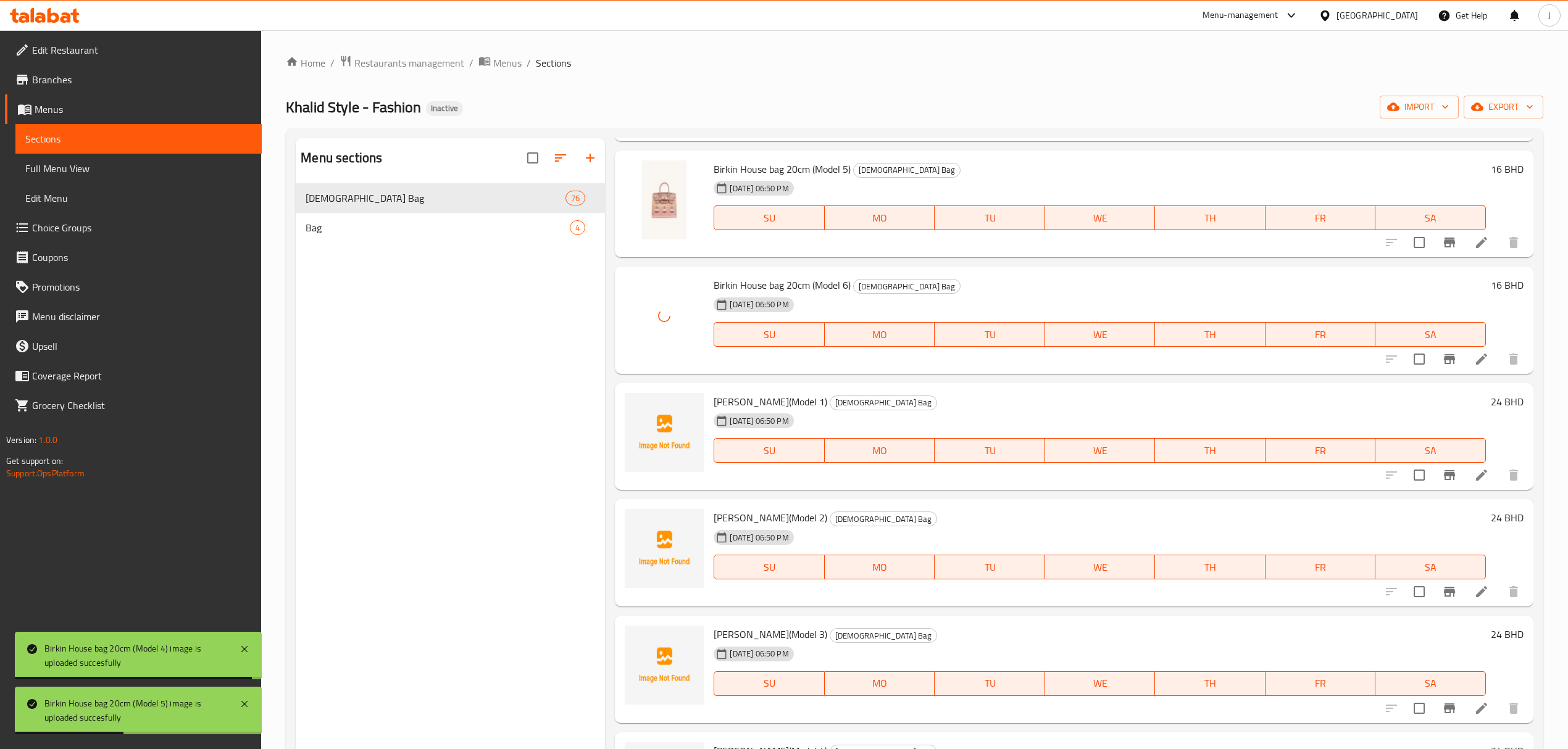
scroll to position [4690, 0]
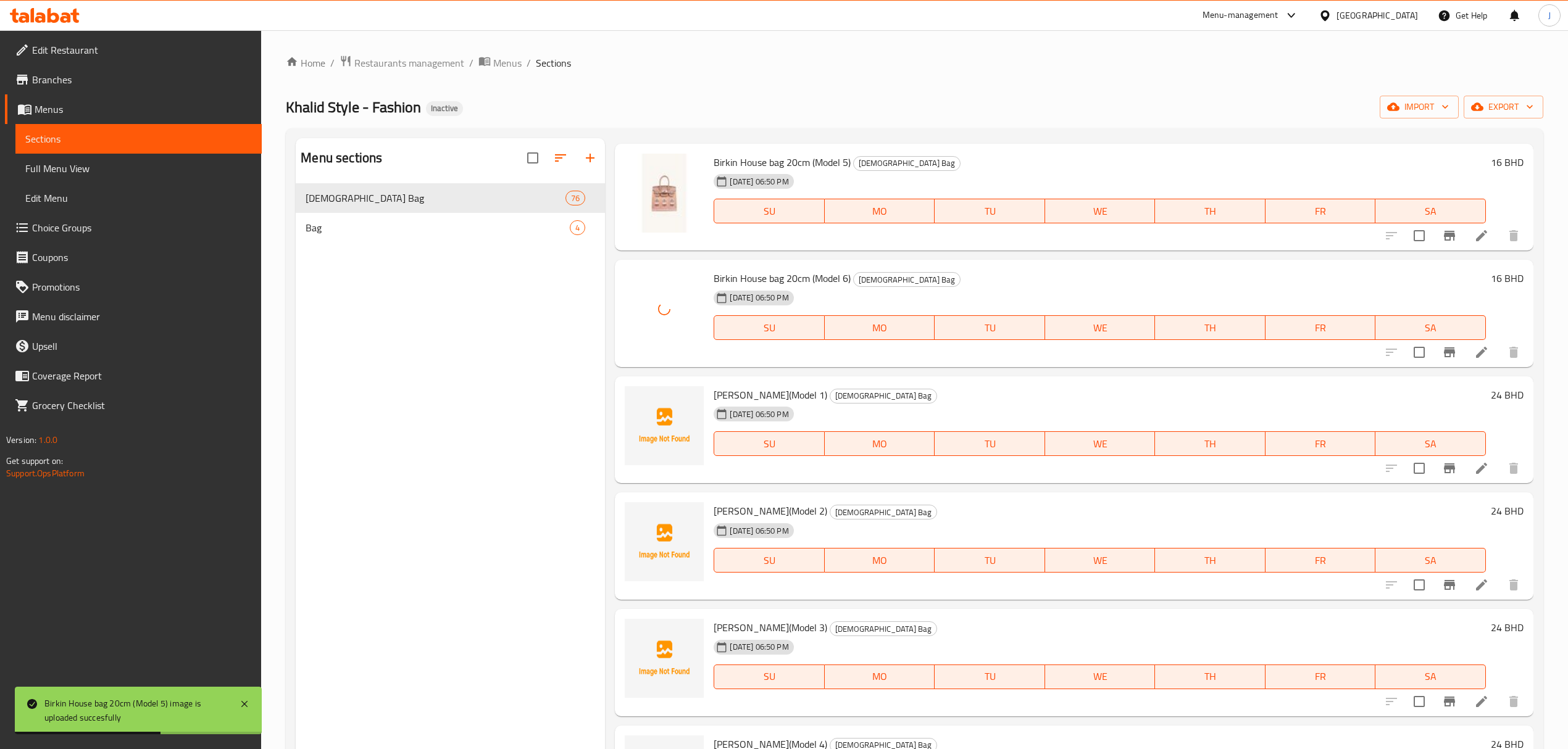
click at [715, 389] on span "[PERSON_NAME](Model 1)" at bounding box center [770, 395] width 113 height 19
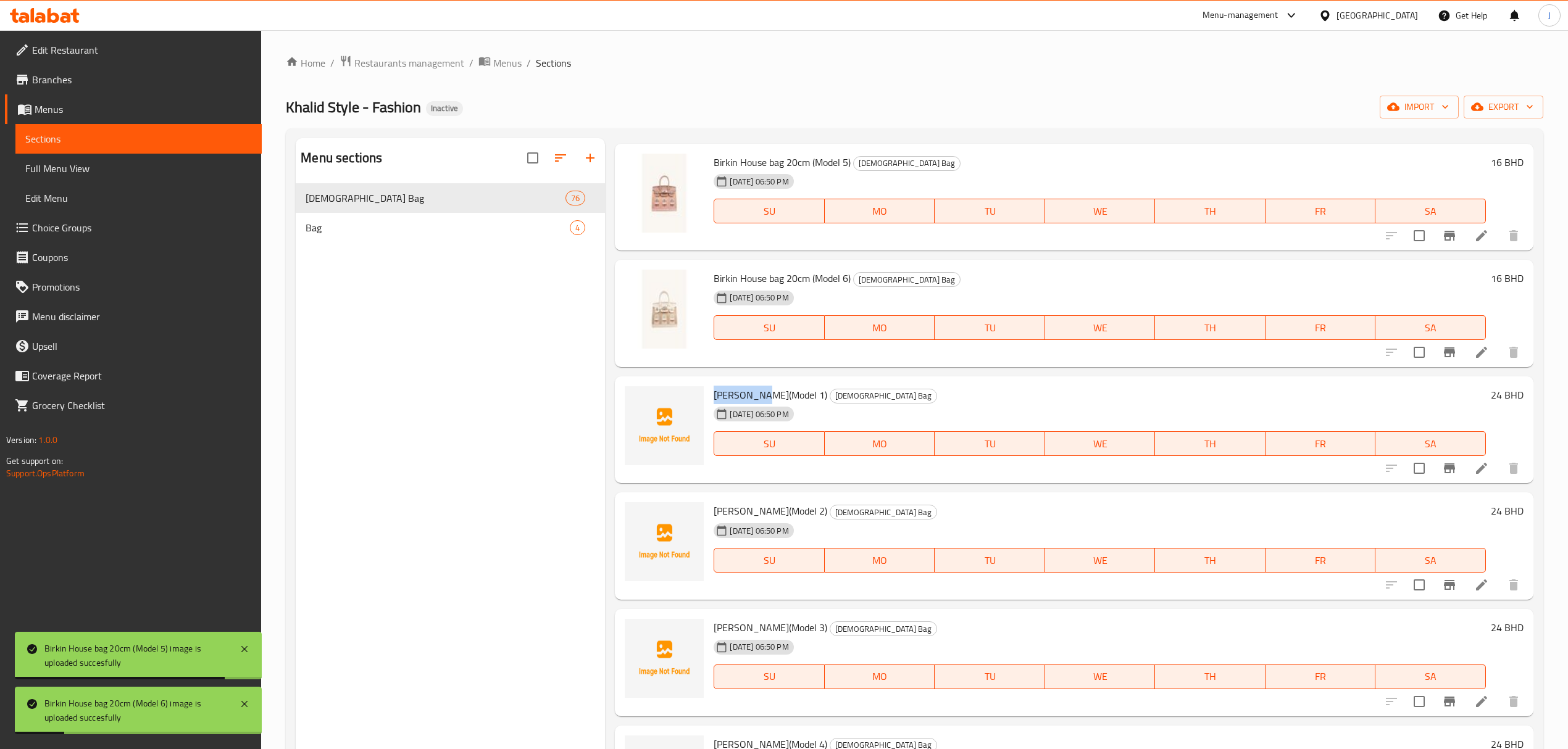
drag, startPoint x: 715, startPoint y: 389, endPoint x: 757, endPoint y: 390, distance: 42.0
click at [757, 390] on span "[PERSON_NAME](Model 1)" at bounding box center [770, 395] width 113 height 19
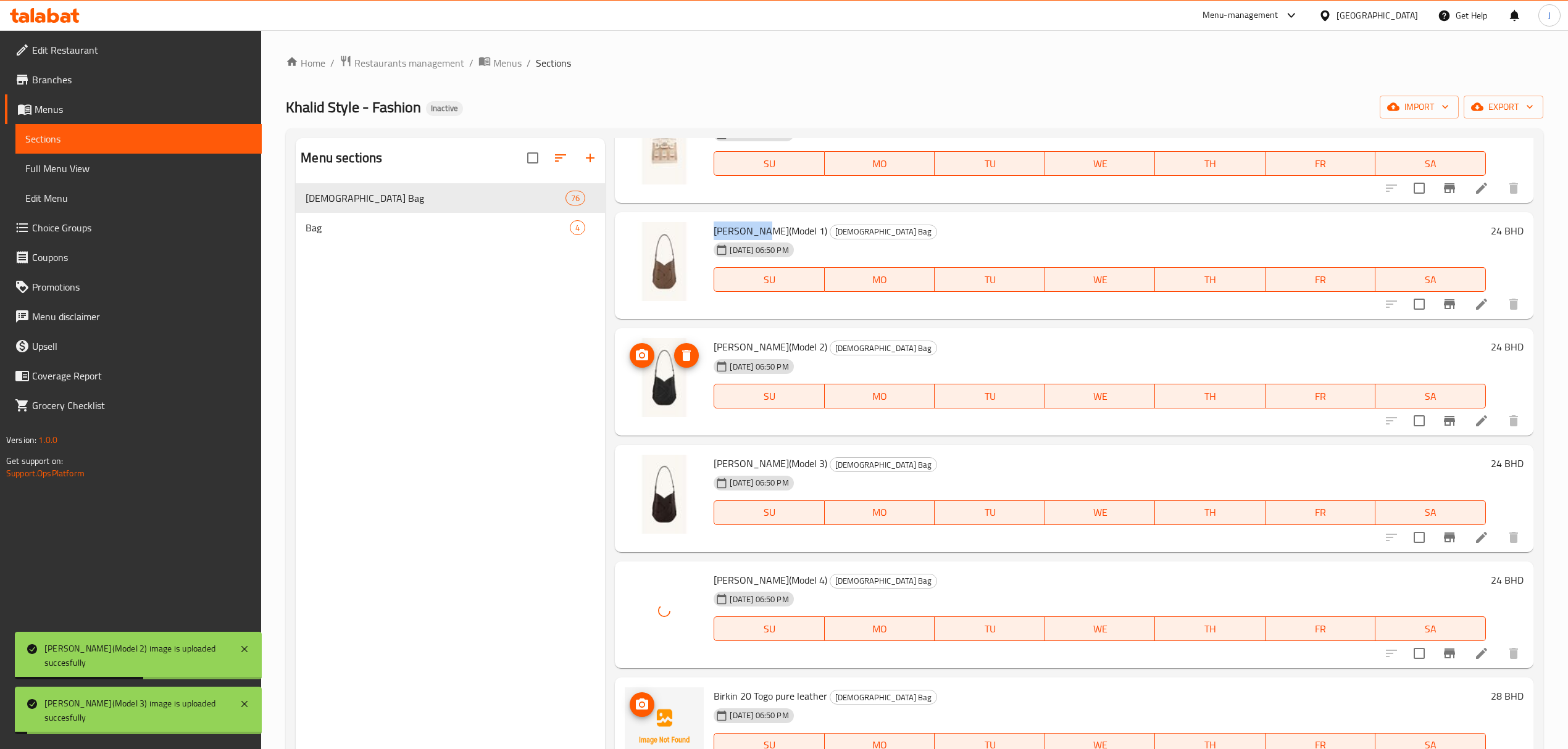
scroll to position [5100, 0]
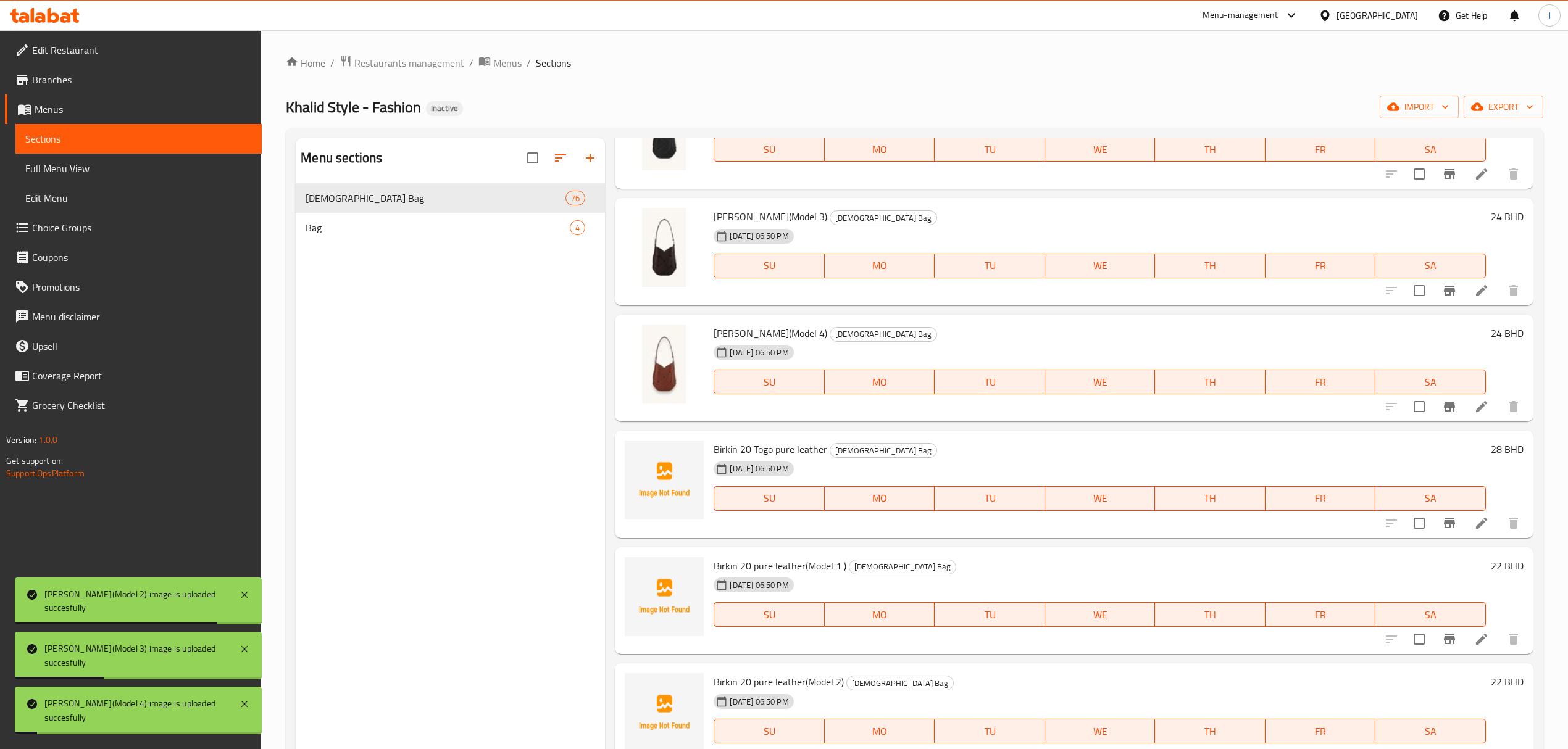
click at [722, 450] on span "Birkin 20 Togo pure leather" at bounding box center [770, 450] width 113 height 19
drag, startPoint x: 722, startPoint y: 450, endPoint x: 806, endPoint y: 445, distance: 84.1
click at [806, 445] on span "Birkin 20 Togo pure leather" at bounding box center [770, 450] width 113 height 19
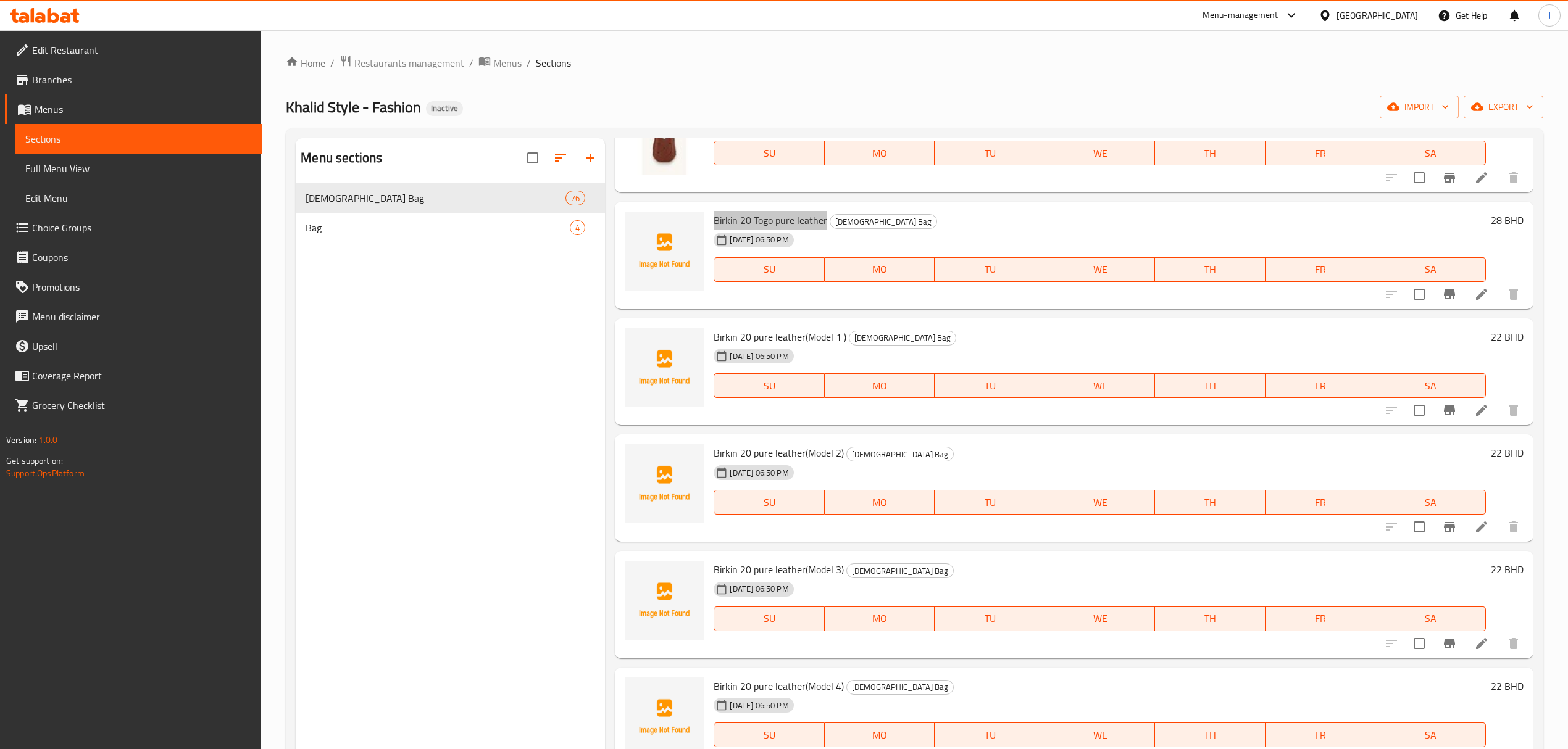
scroll to position [5348, 0]
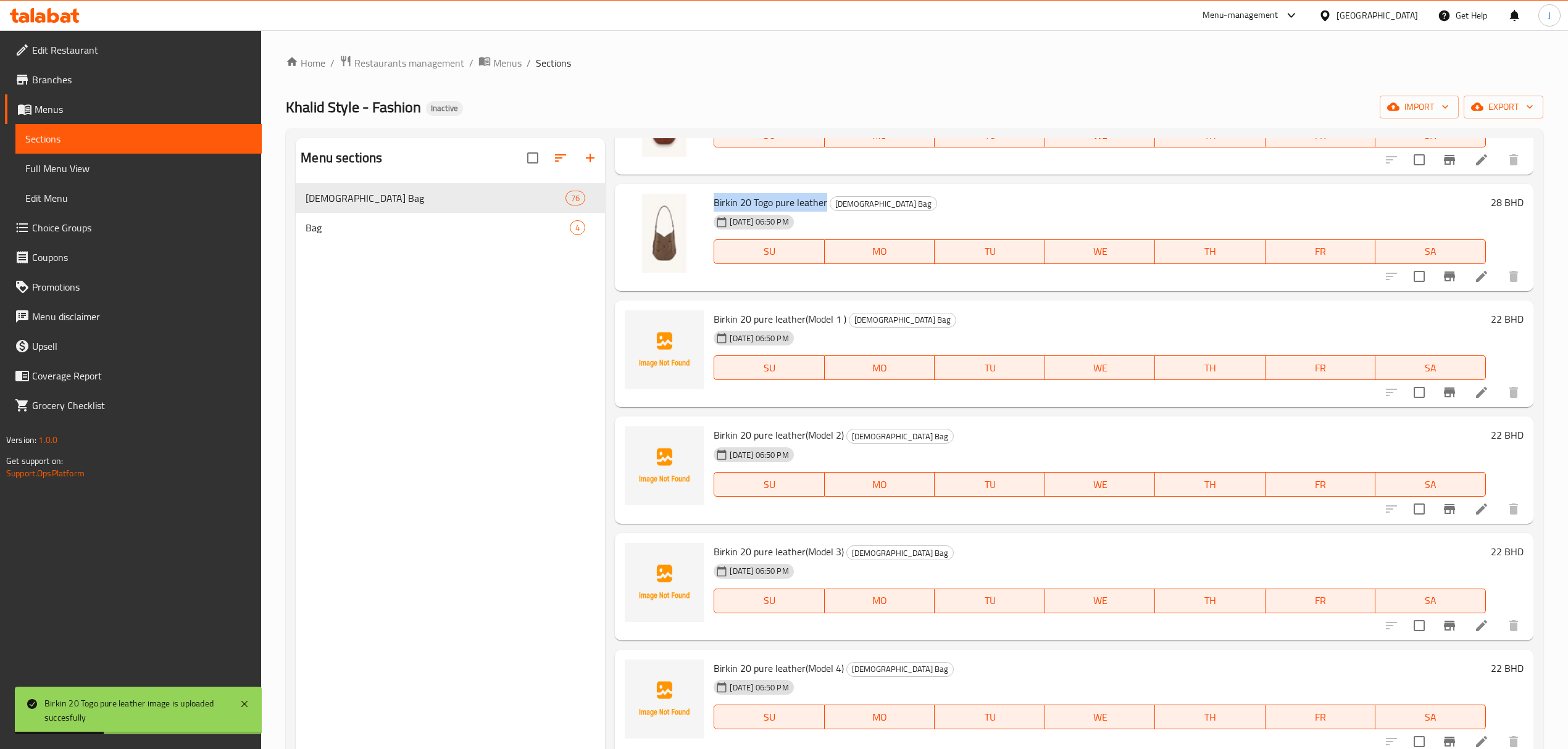
click at [721, 196] on span "Birkin 20 Togo pure leather" at bounding box center [770, 202] width 113 height 19
click at [722, 200] on span "Birkin 20 Togo pure leather" at bounding box center [770, 202] width 113 height 19
drag, startPoint x: 722, startPoint y: 200, endPoint x: 816, endPoint y: 208, distance: 94.3
click at [816, 208] on span "Birkin 20 Togo pure leather" at bounding box center [770, 202] width 113 height 19
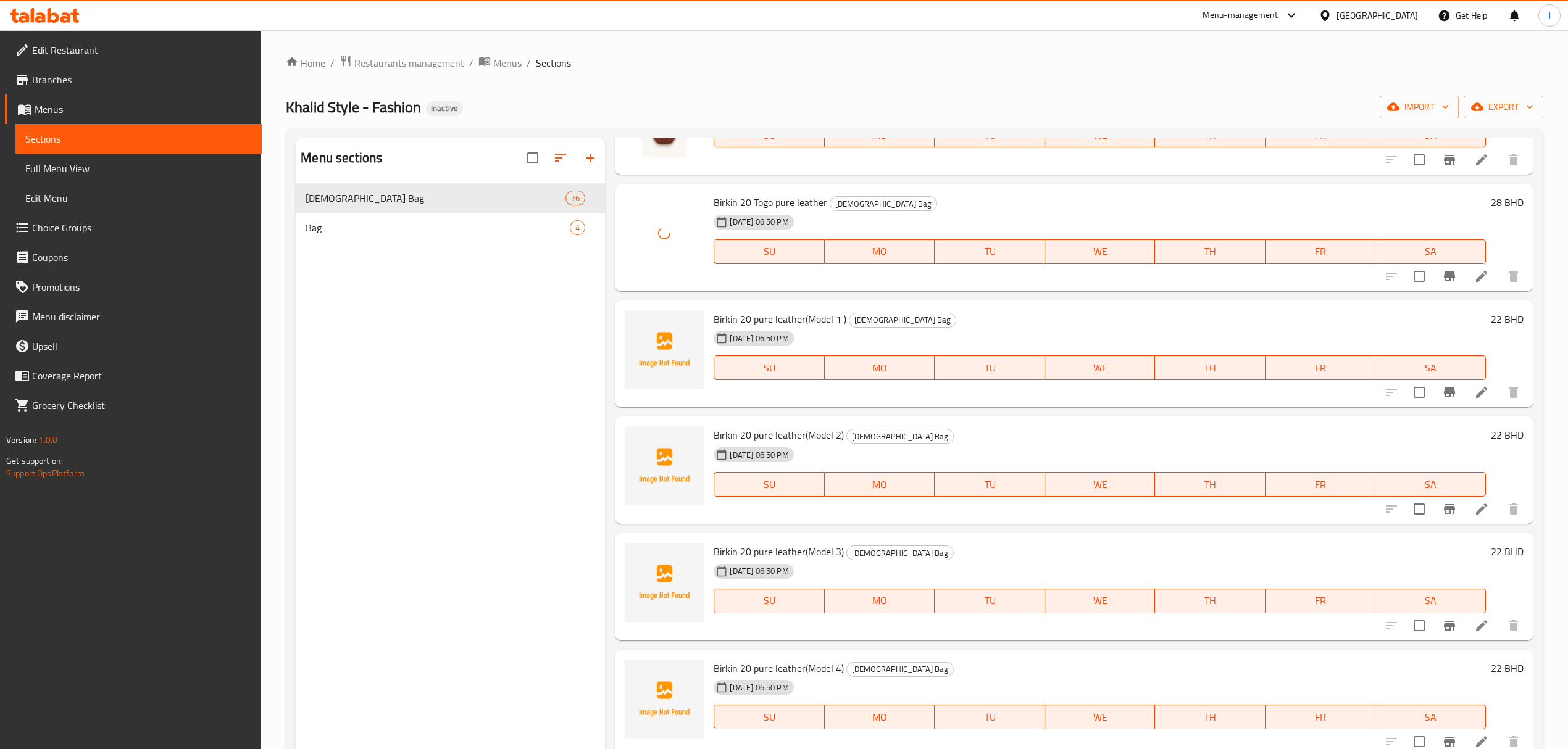
click at [719, 318] on span "Birkin 20 pure leather(Model 1 )" at bounding box center [780, 319] width 133 height 19
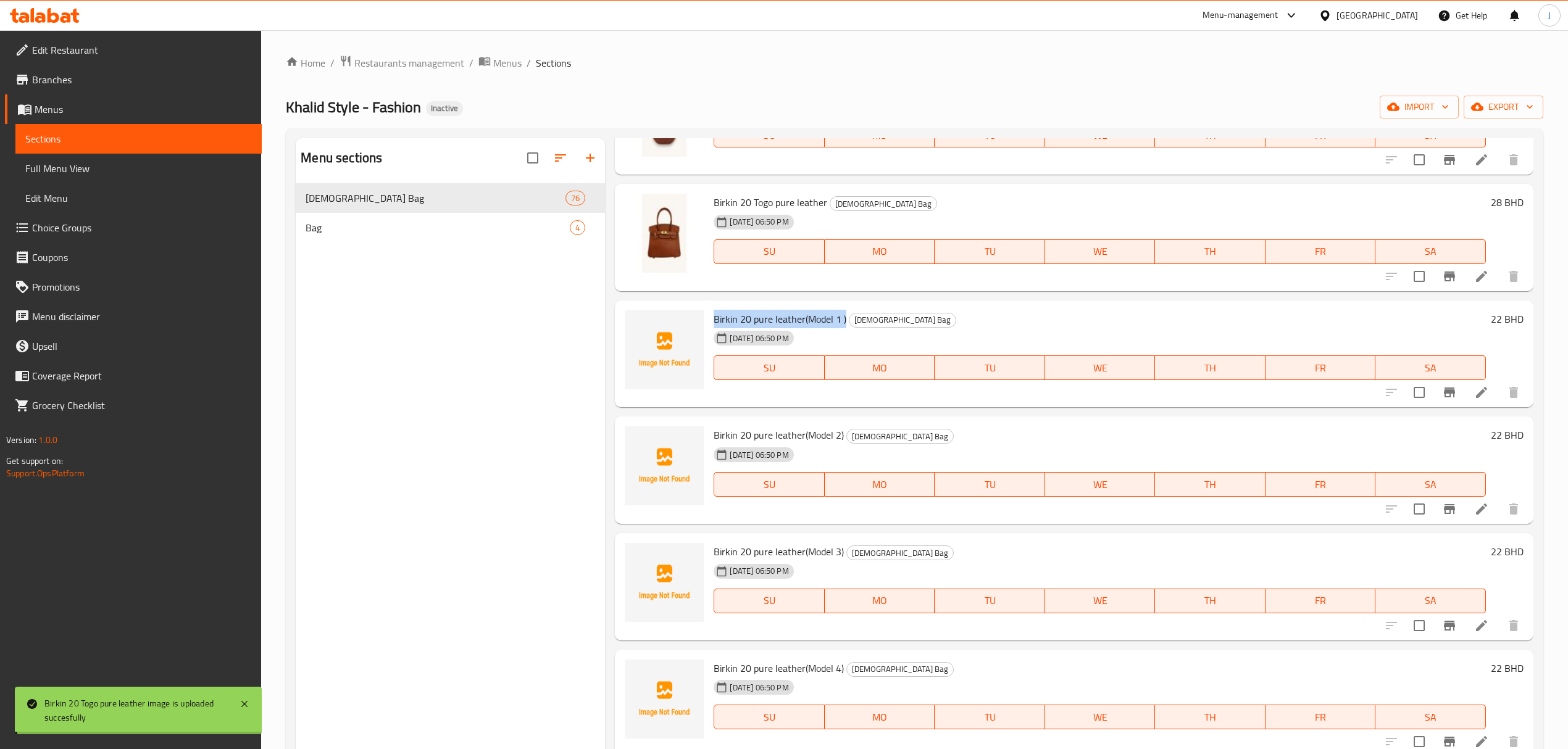
drag, startPoint x: 719, startPoint y: 318, endPoint x: 841, endPoint y: 320, distance: 122.0
click at [841, 320] on span "Birkin 20 pure leather(Model 1 )" at bounding box center [780, 319] width 133 height 19
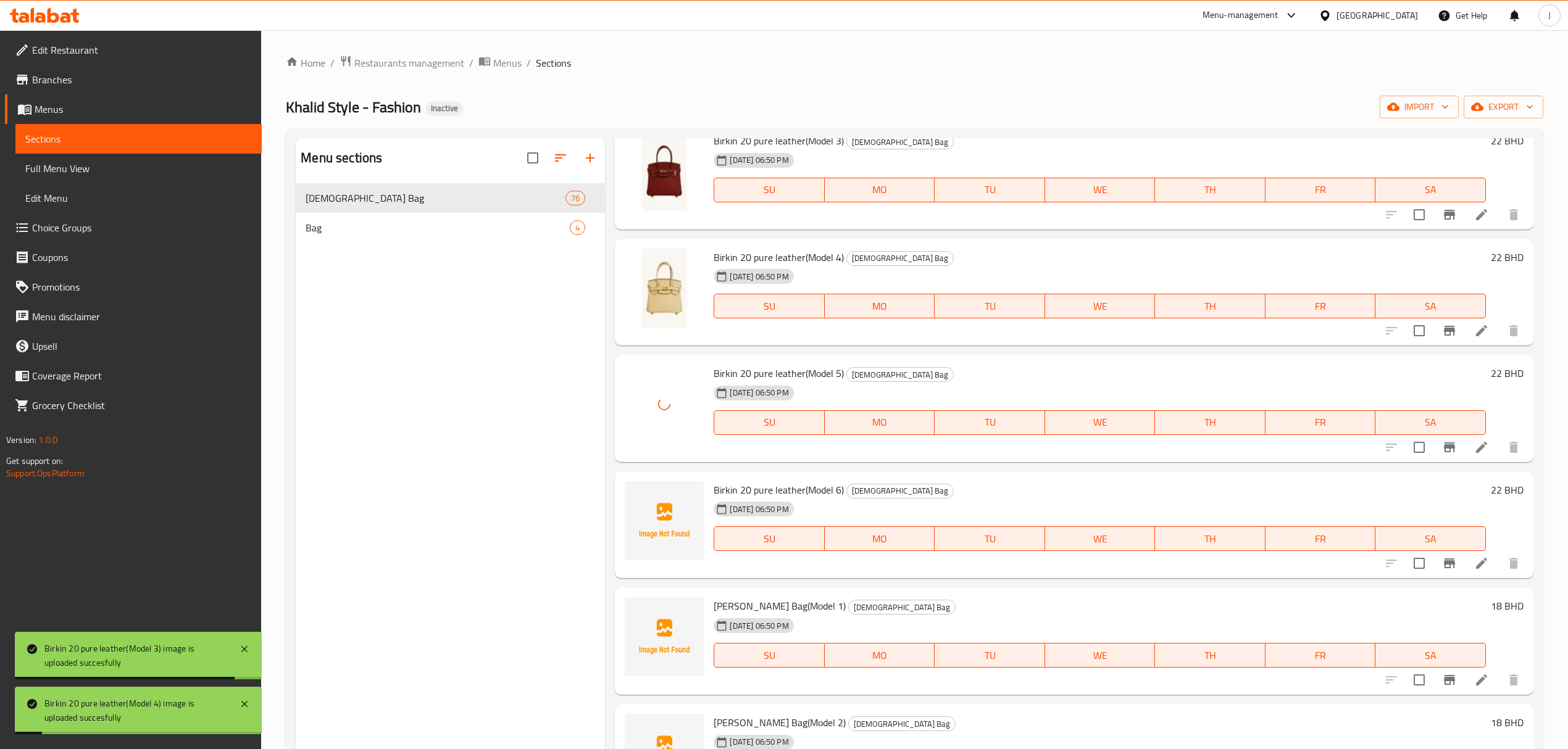
scroll to position [5759, 0]
click at [719, 608] on span "[PERSON_NAME] Bag(Model 1)" at bounding box center [780, 606] width 132 height 19
drag, startPoint x: 719, startPoint y: 608, endPoint x: 798, endPoint y: 602, distance: 79.2
click at [798, 602] on span "[PERSON_NAME] Bag(Model 1)" at bounding box center [780, 606] width 132 height 19
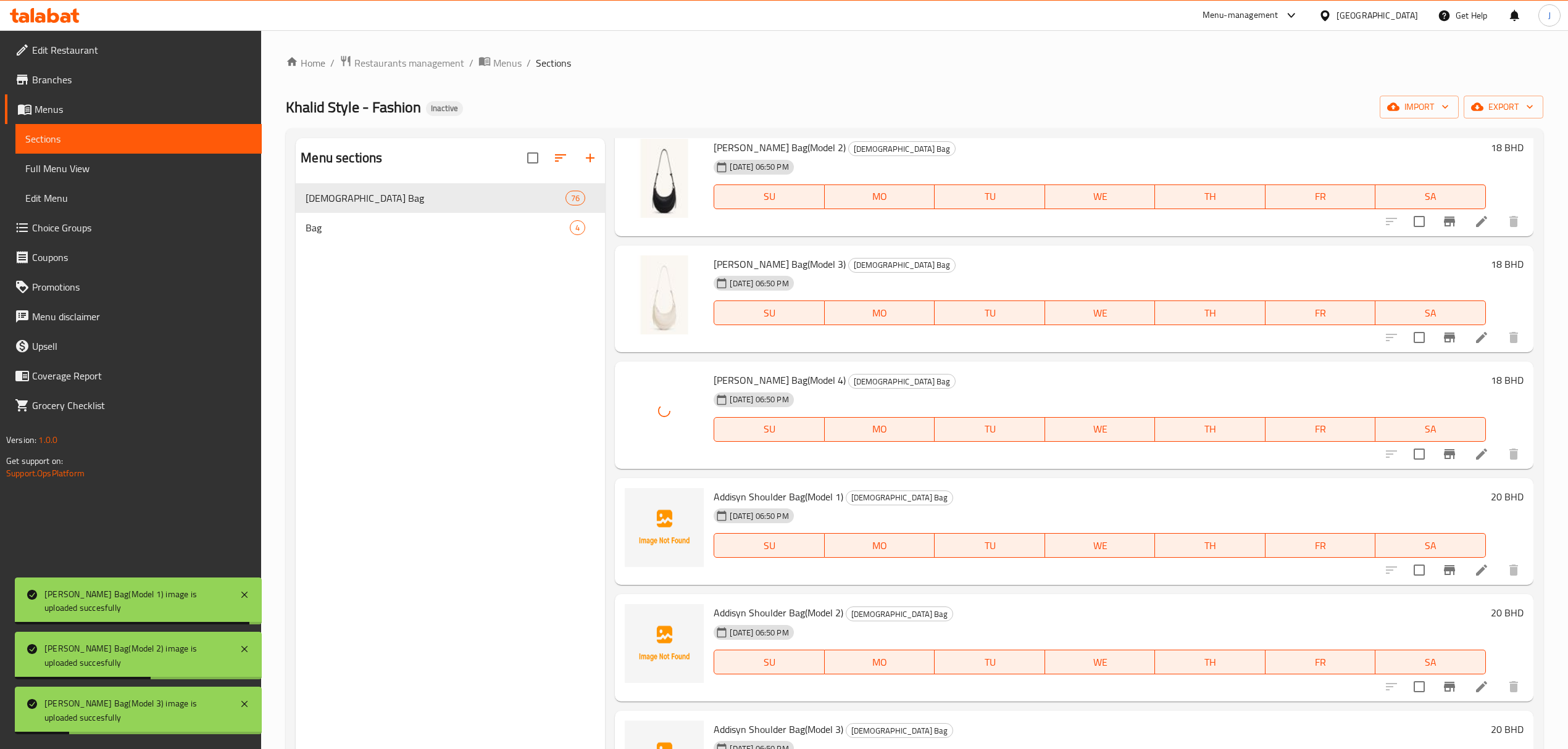
scroll to position [6417, 0]
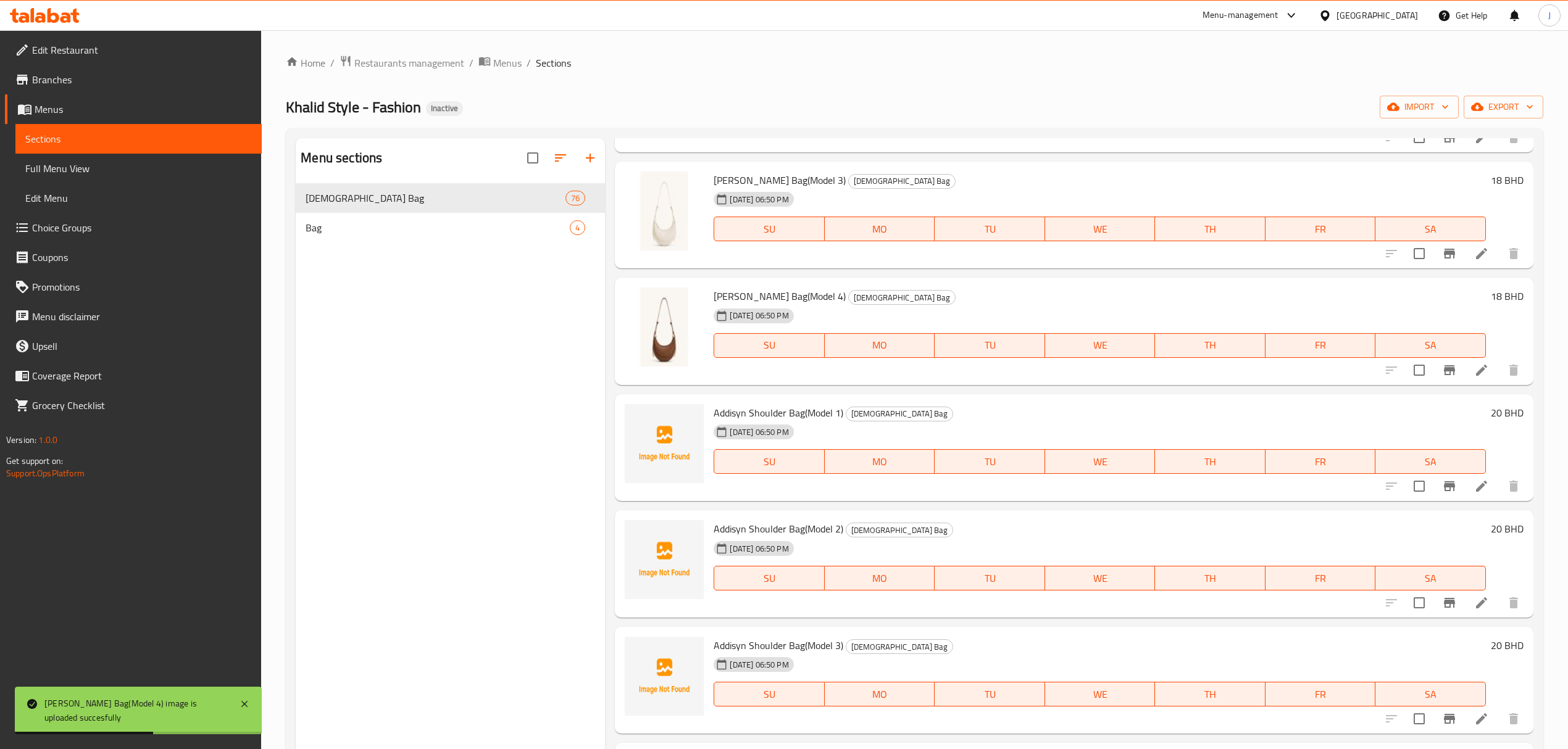
click at [719, 409] on span "Addisyn Shoulder Bag(Model 1)" at bounding box center [778, 413] width 129 height 19
drag, startPoint x: 719, startPoint y: 409, endPoint x: 800, endPoint y: 411, distance: 81.0
click at [800, 411] on span "Addisyn Shoulder Bag(Model 1)" at bounding box center [778, 413] width 129 height 19
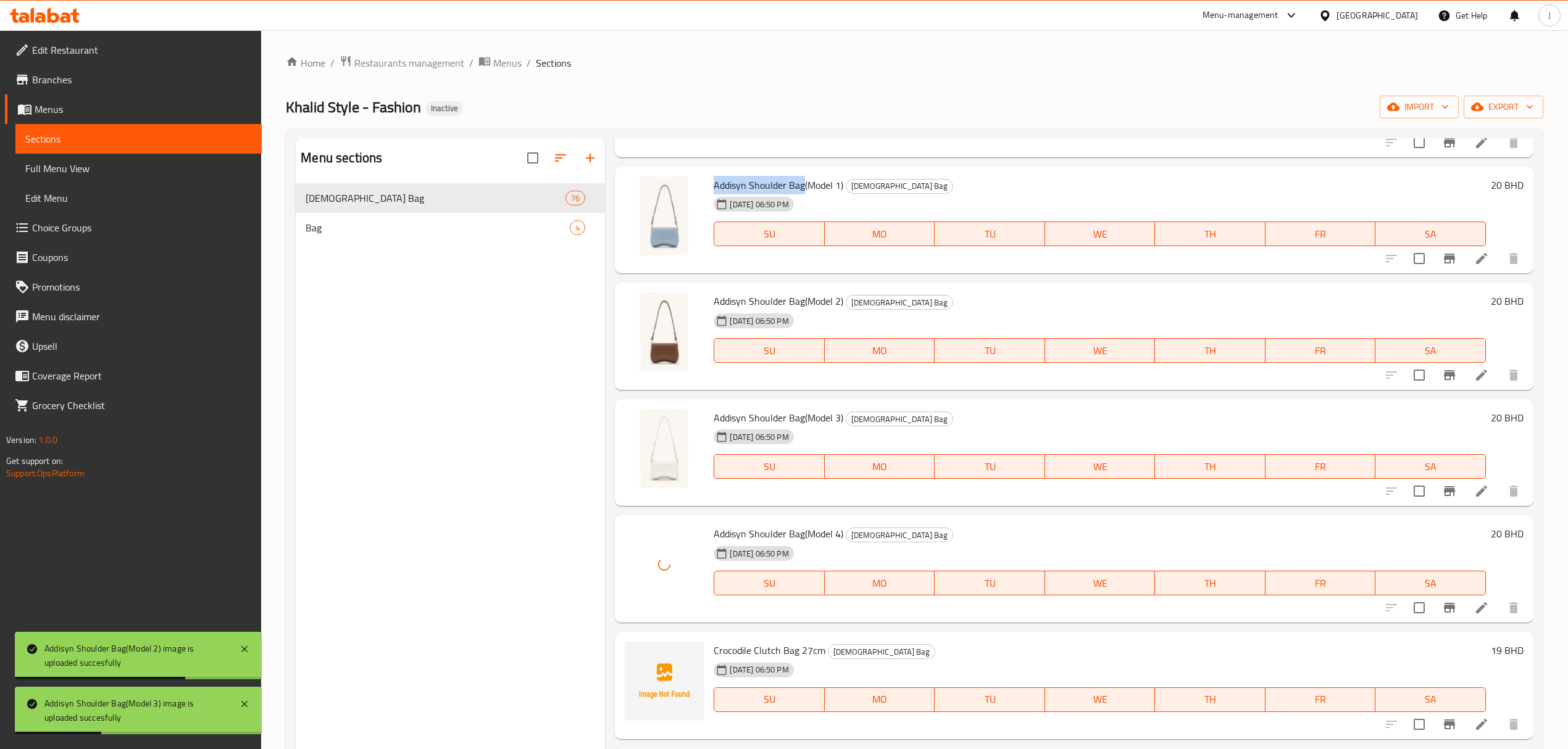
scroll to position [6746, 0]
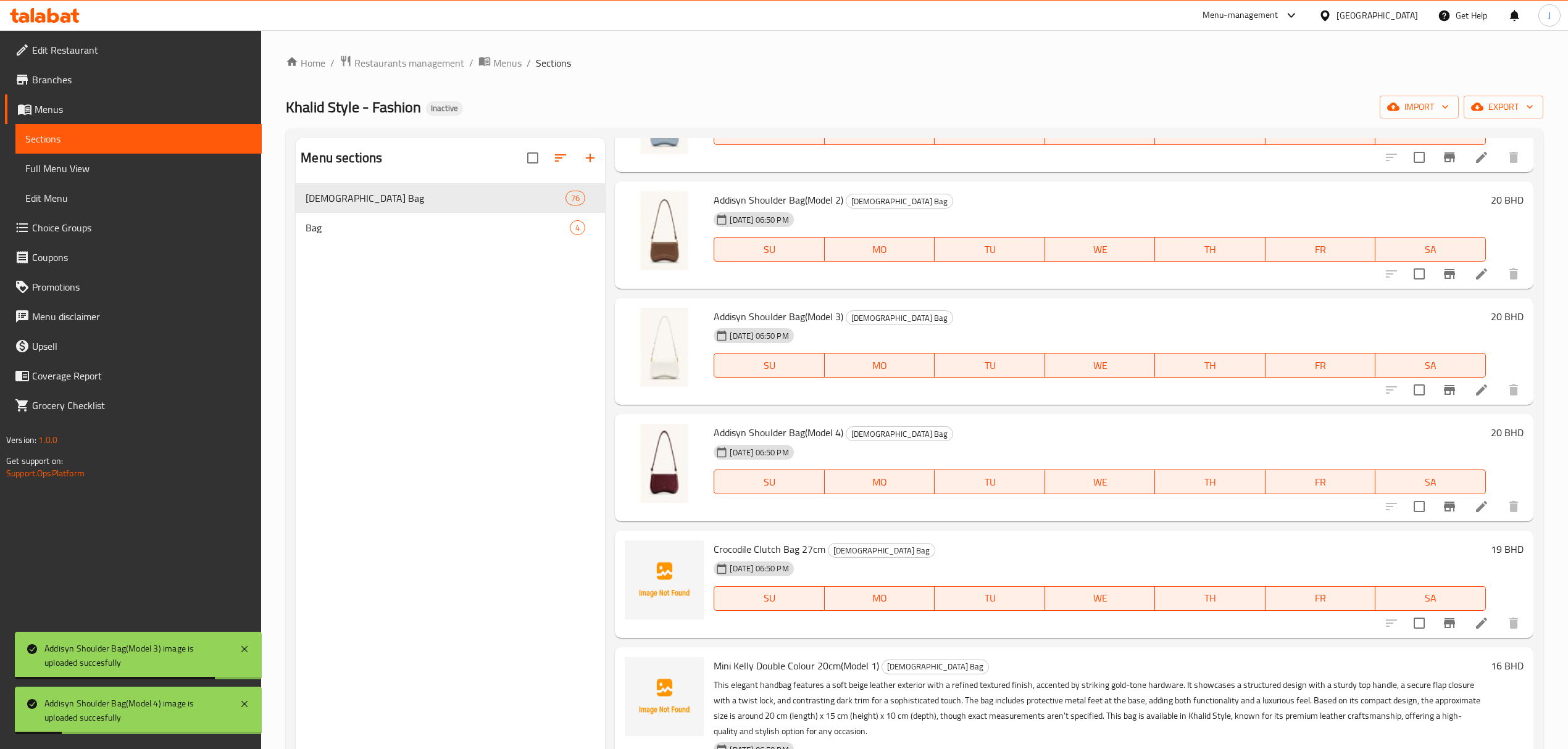
click at [719, 551] on span "Crocodile Clutch Bag 27cm" at bounding box center [770, 549] width 112 height 19
drag, startPoint x: 719, startPoint y: 551, endPoint x: 792, endPoint y: 548, distance: 73.1
click at [792, 548] on span "Crocodile Clutch Bag 27cm" at bounding box center [770, 549] width 112 height 19
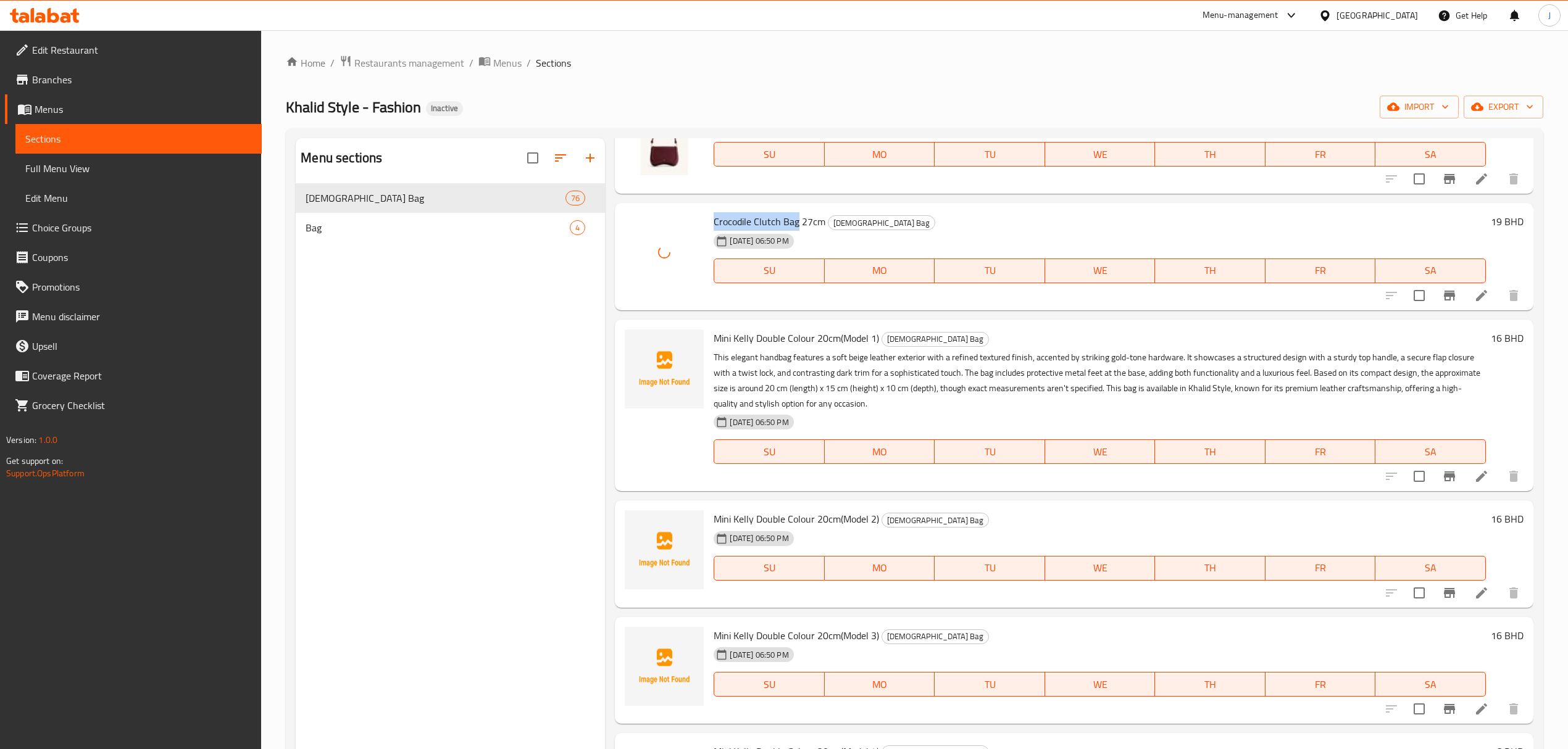
scroll to position [7075, 0]
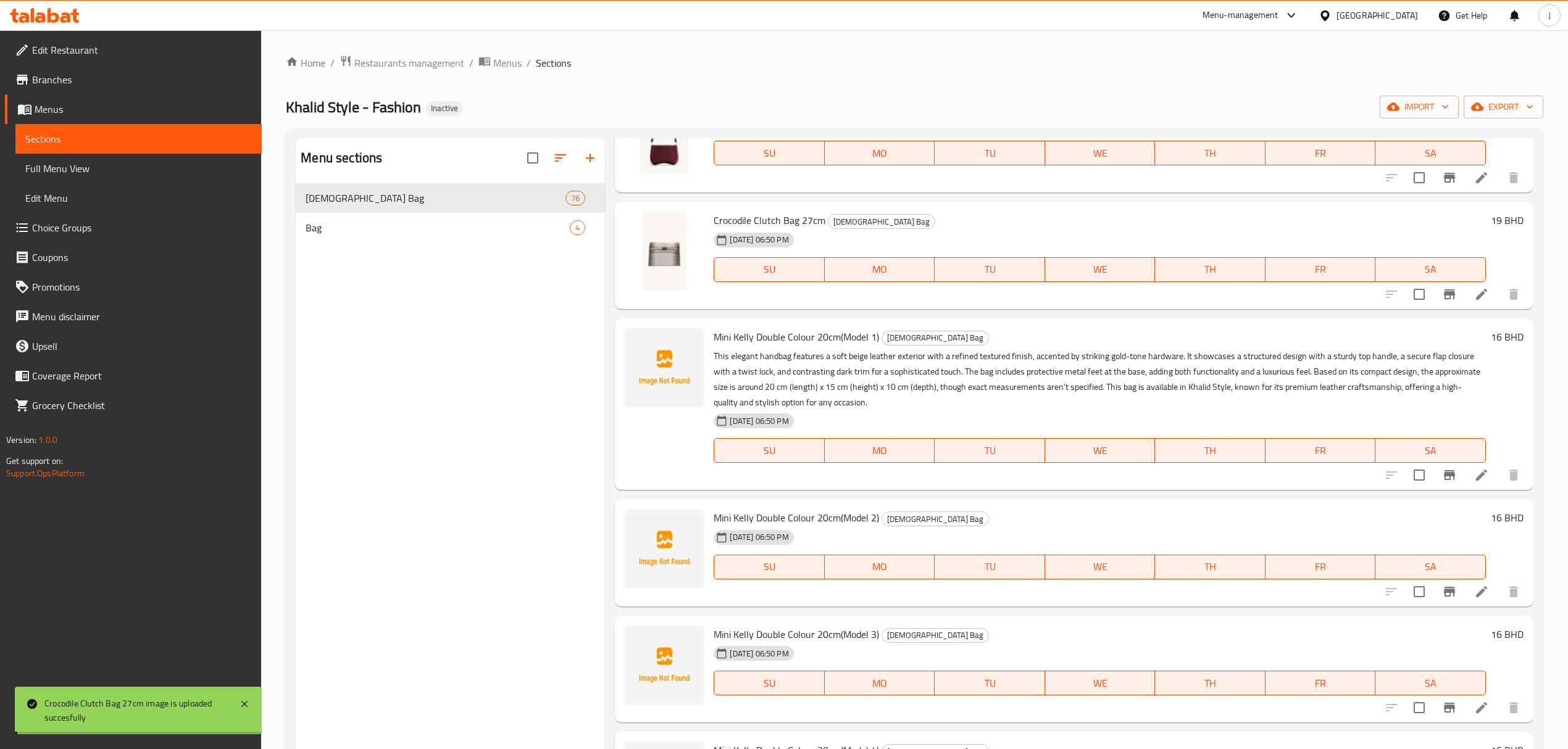
click at [723, 334] on span "Mini Kelly Double Colour 20cm(Model 1)" at bounding box center [796, 337] width 166 height 19
drag, startPoint x: 723, startPoint y: 334, endPoint x: 831, endPoint y: 339, distance: 108.1
click at [831, 339] on span "Mini Kelly Double Colour 20cm(Model 1)" at bounding box center [796, 337] width 166 height 19
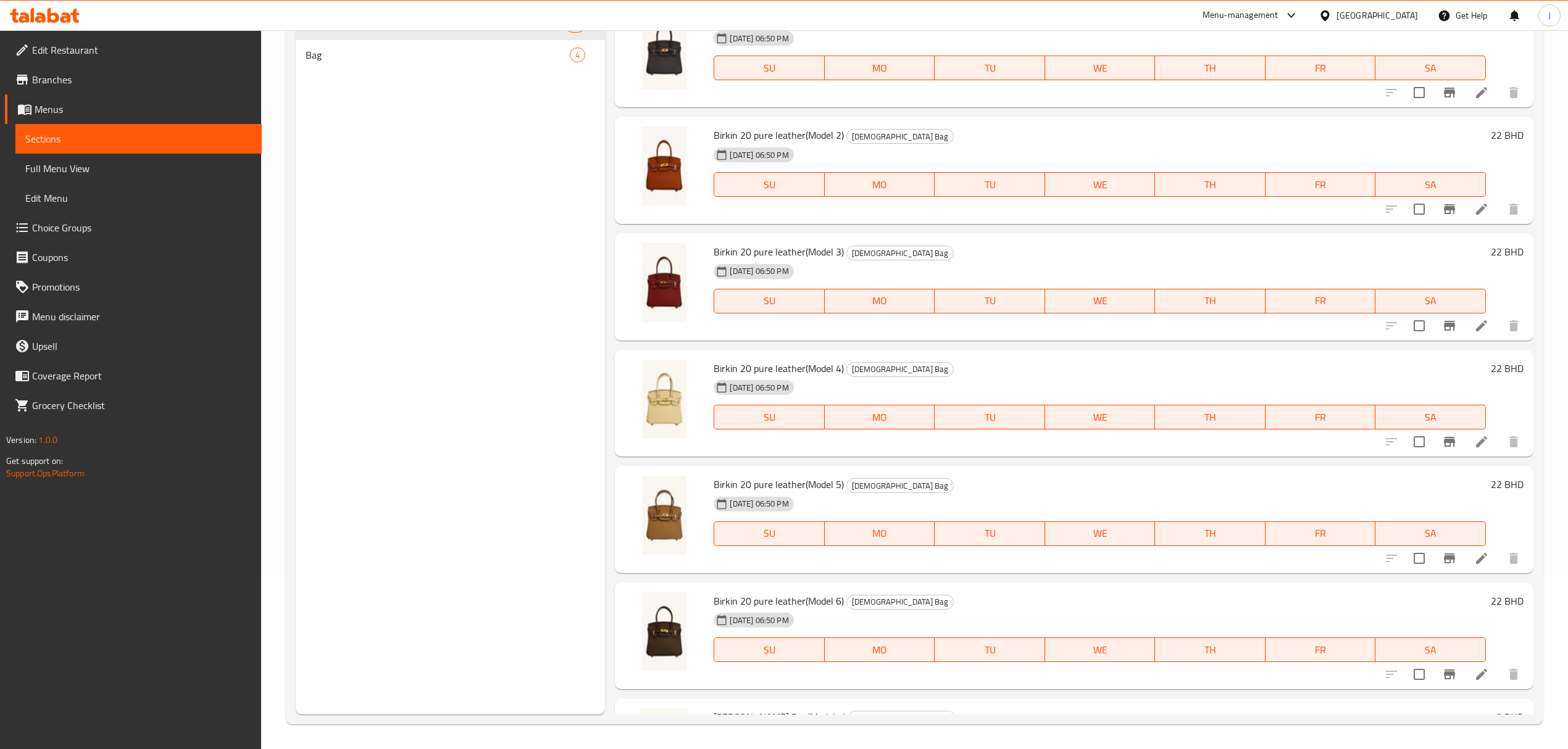
scroll to position [0, 0]
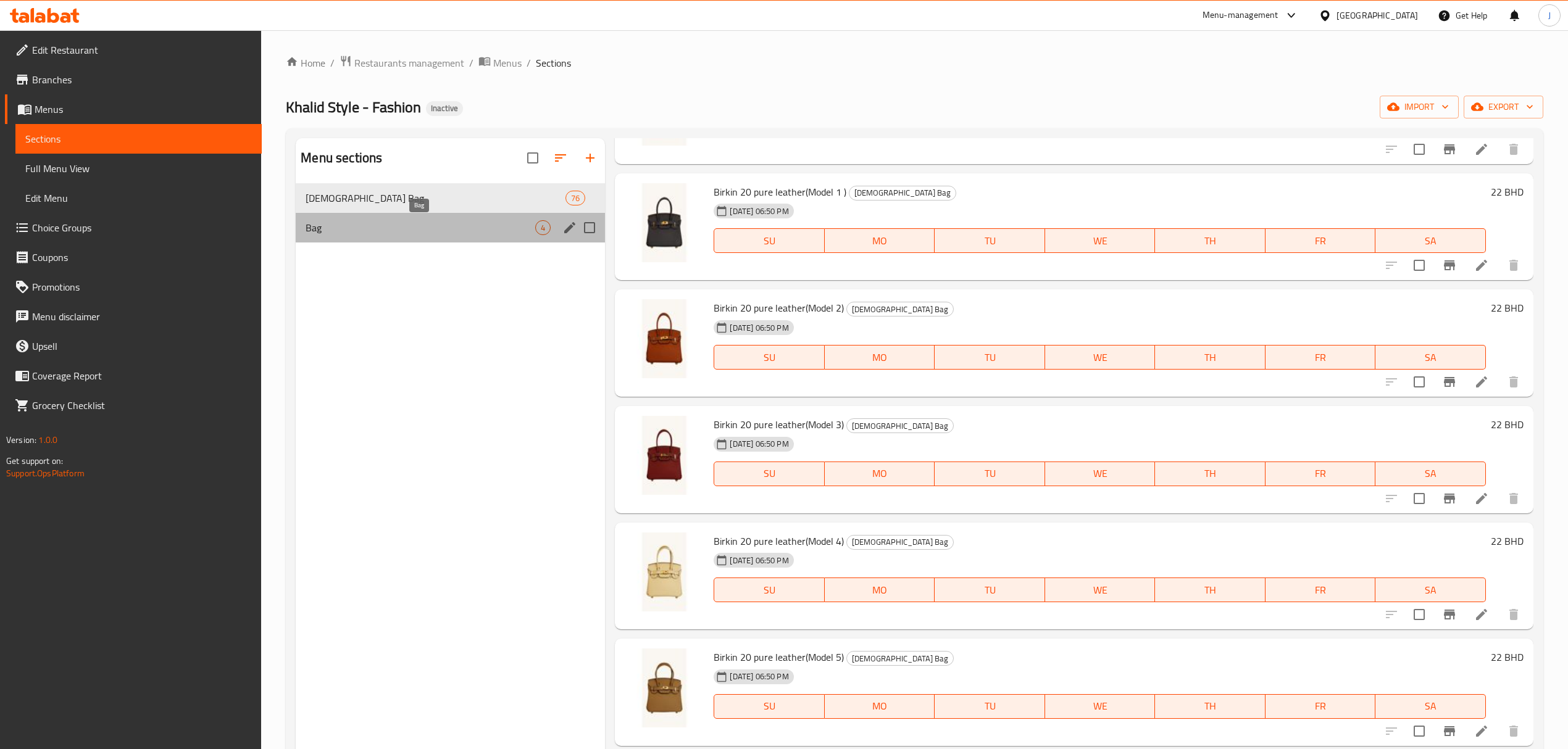
click at [379, 223] on span "Bag" at bounding box center [420, 228] width 230 height 15
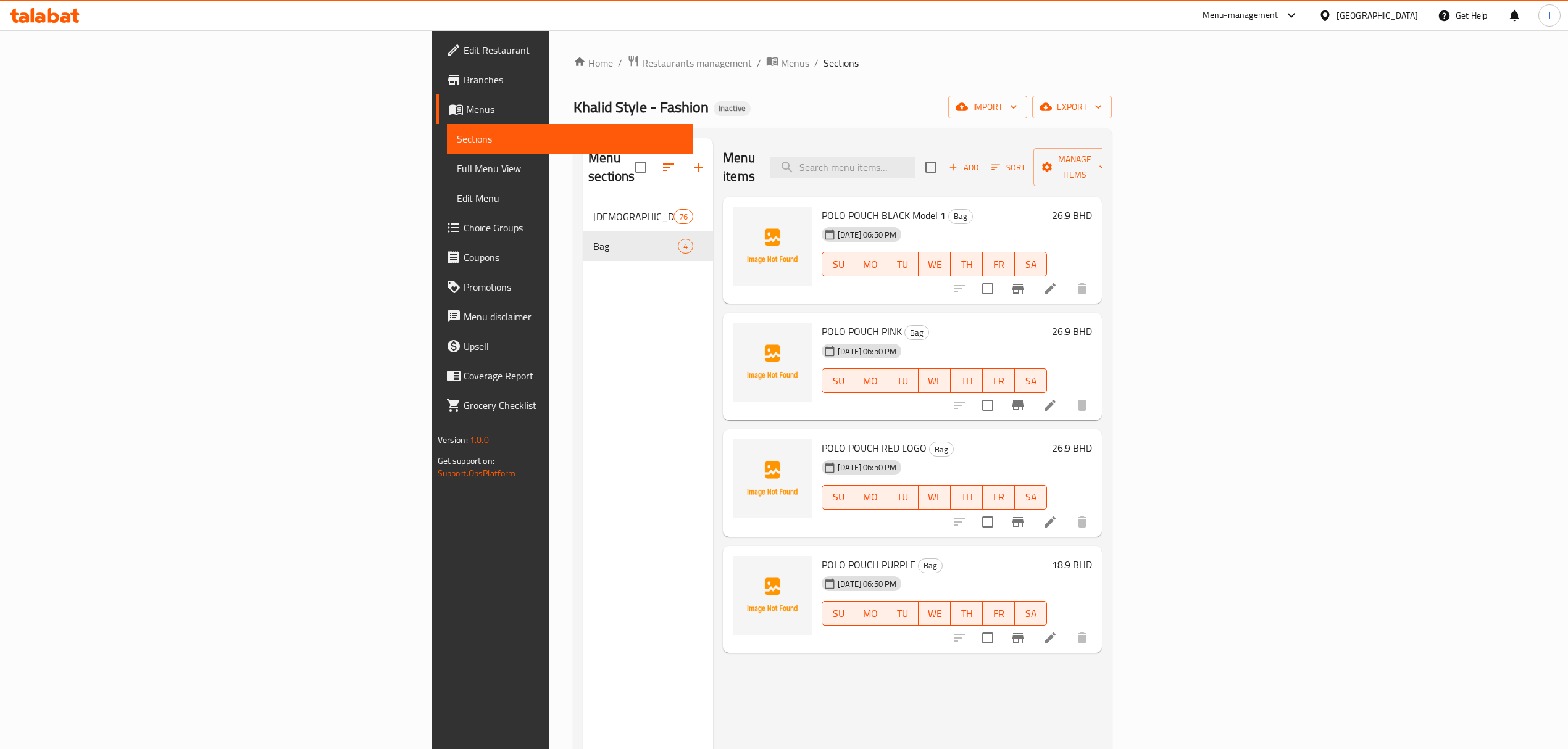
click at [822, 206] on span "POLO POUCH BLACK Model 1" at bounding box center [884, 216] width 124 height 19
drag, startPoint x: 720, startPoint y: 195, endPoint x: 762, endPoint y: 201, distance: 42.4
click at [822, 206] on span "POLO POUCH BLACK Model 1" at bounding box center [884, 216] width 124 height 19
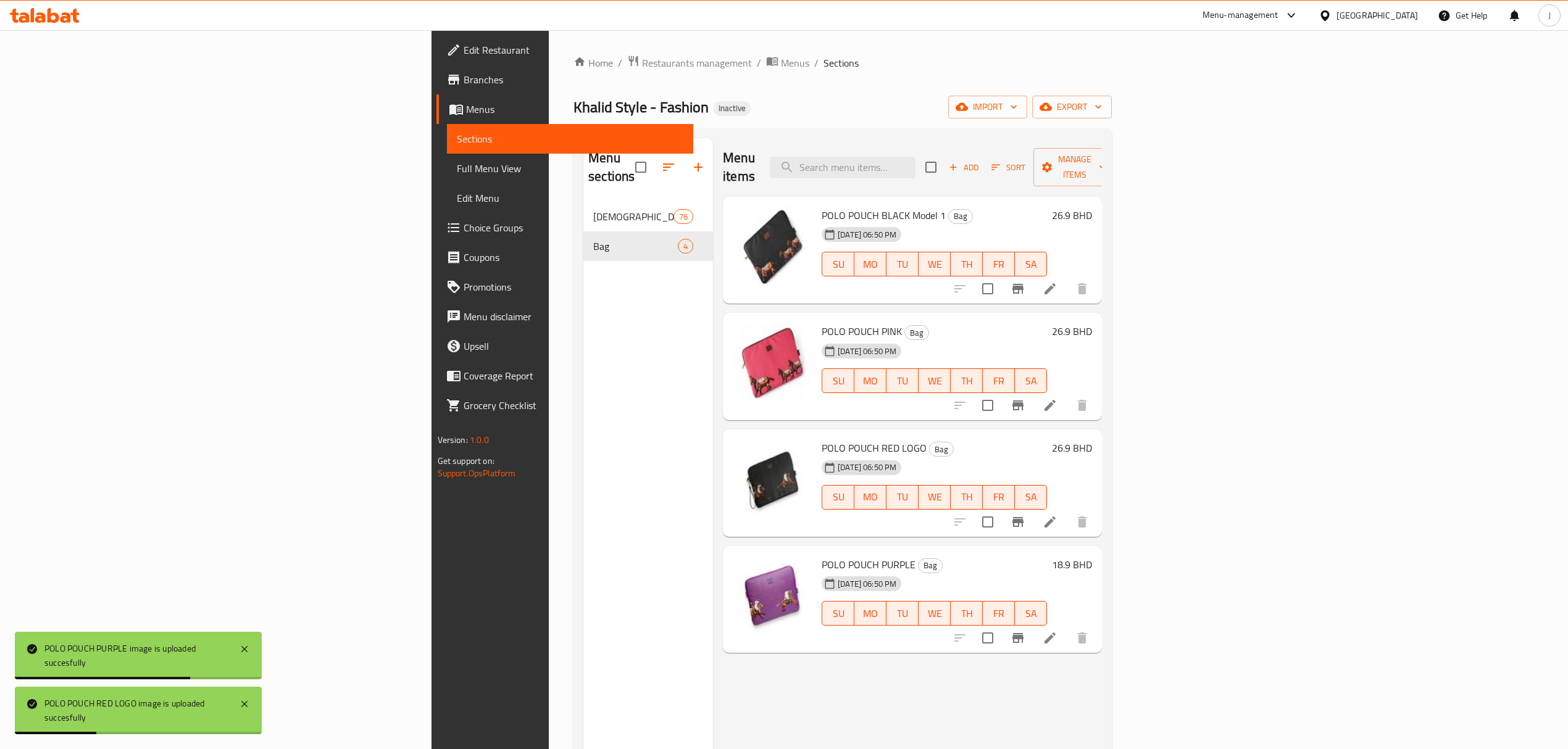
click at [821, 662] on div "Menu items Add Sort Manage items POLO POUCH BLACK Model 1 Bag [DATE] 06:50 PM S…" at bounding box center [908, 513] width 389 height 749
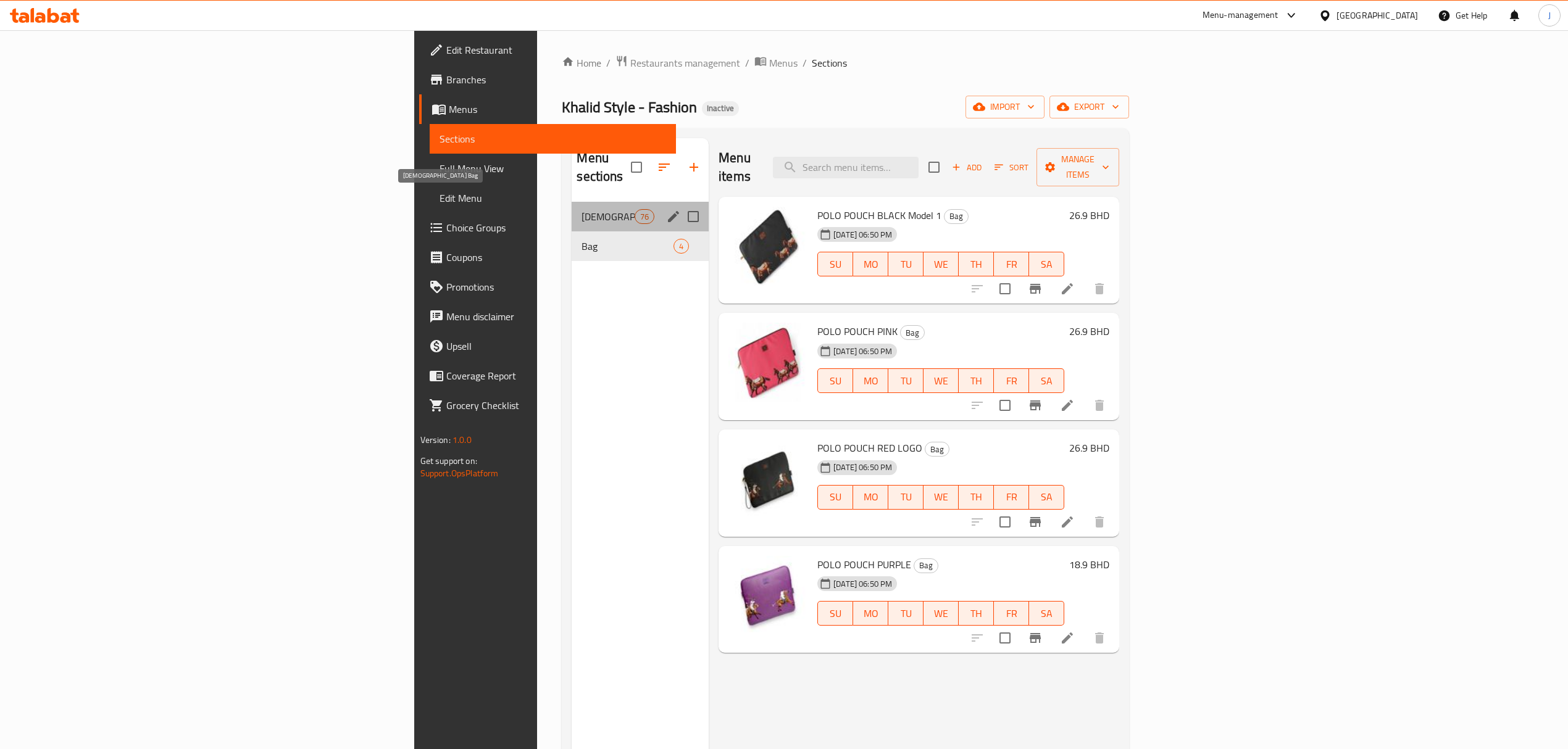
click at [582, 209] on span "[DEMOGRAPHIC_DATA] Bag" at bounding box center [608, 216] width 52 height 15
